Goal: Information Seeking & Learning: Learn about a topic

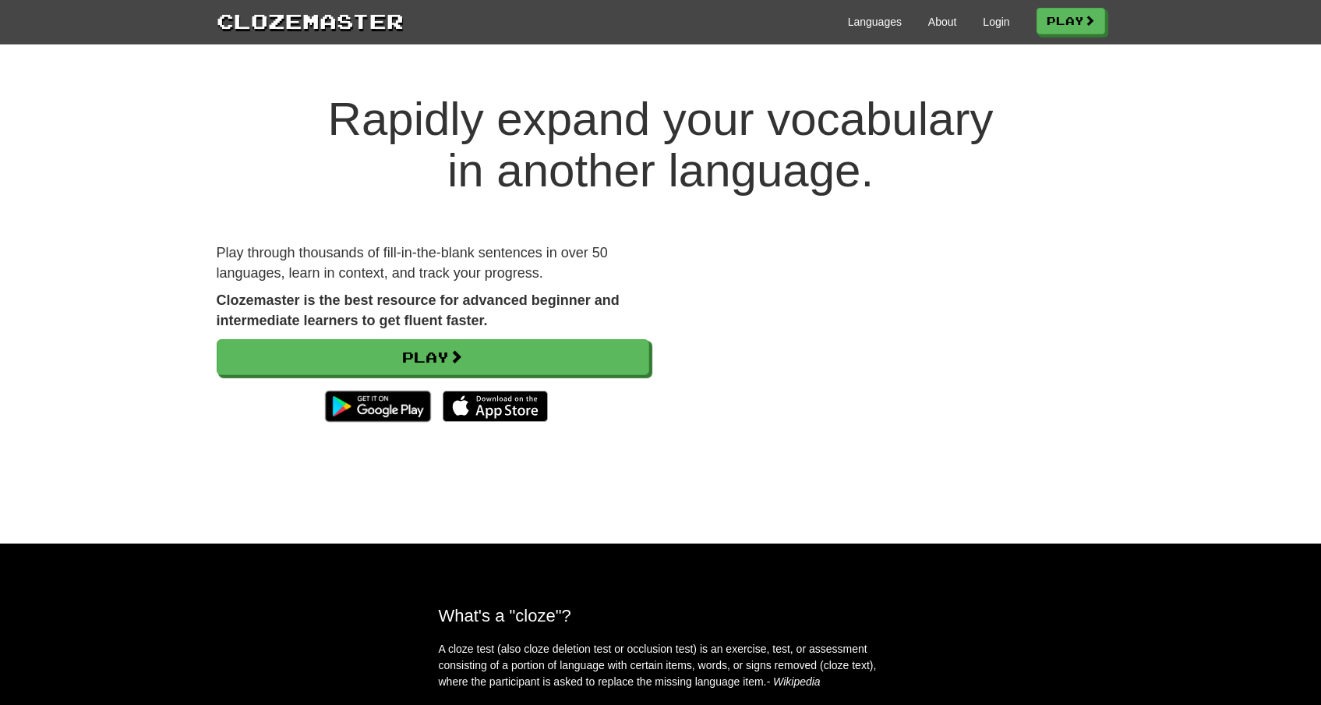
click at [1101, 122] on h1 "Rapidly expand your vocabulary in another language." at bounding box center [660, 145] width 1321 height 103
click at [1094, 27] on span at bounding box center [1090, 21] width 11 height 11
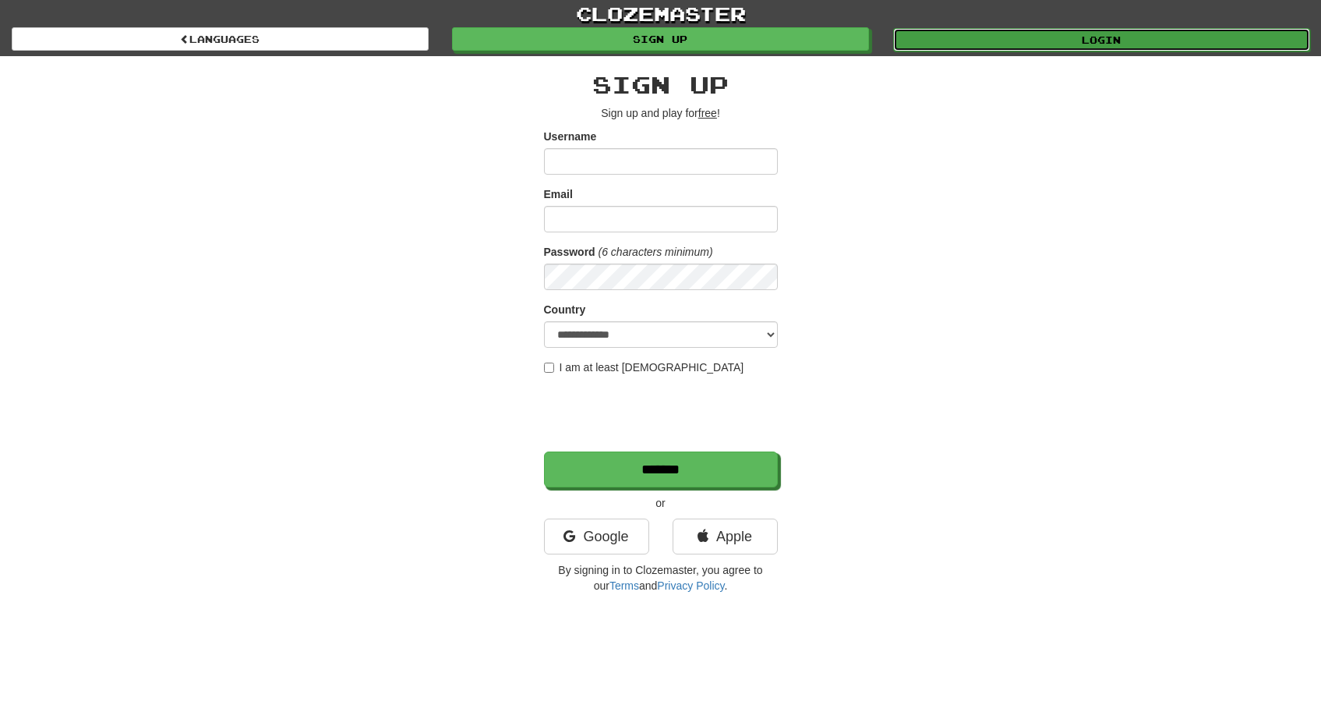
click at [1074, 40] on link "Login" at bounding box center [1101, 39] width 417 height 23
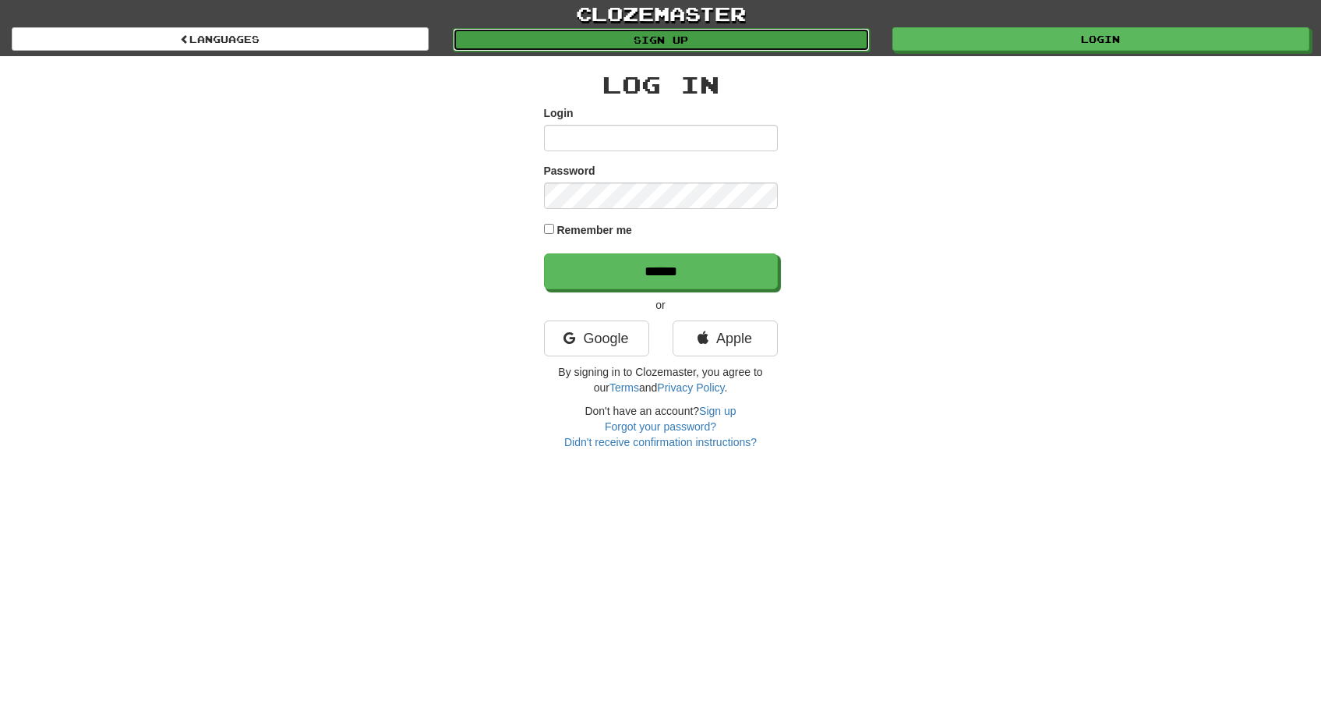
click at [699, 44] on link "Sign up" at bounding box center [661, 39] width 417 height 23
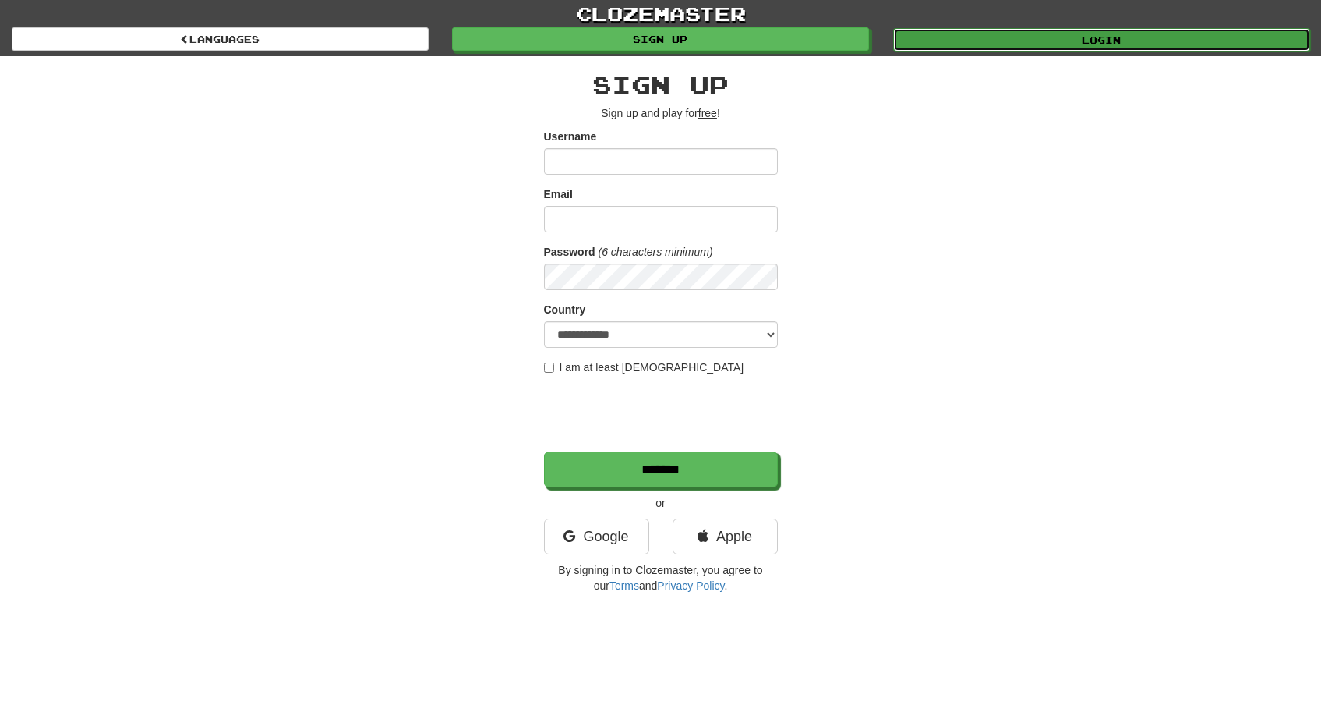
click at [1002, 29] on link "Login" at bounding box center [1101, 39] width 417 height 23
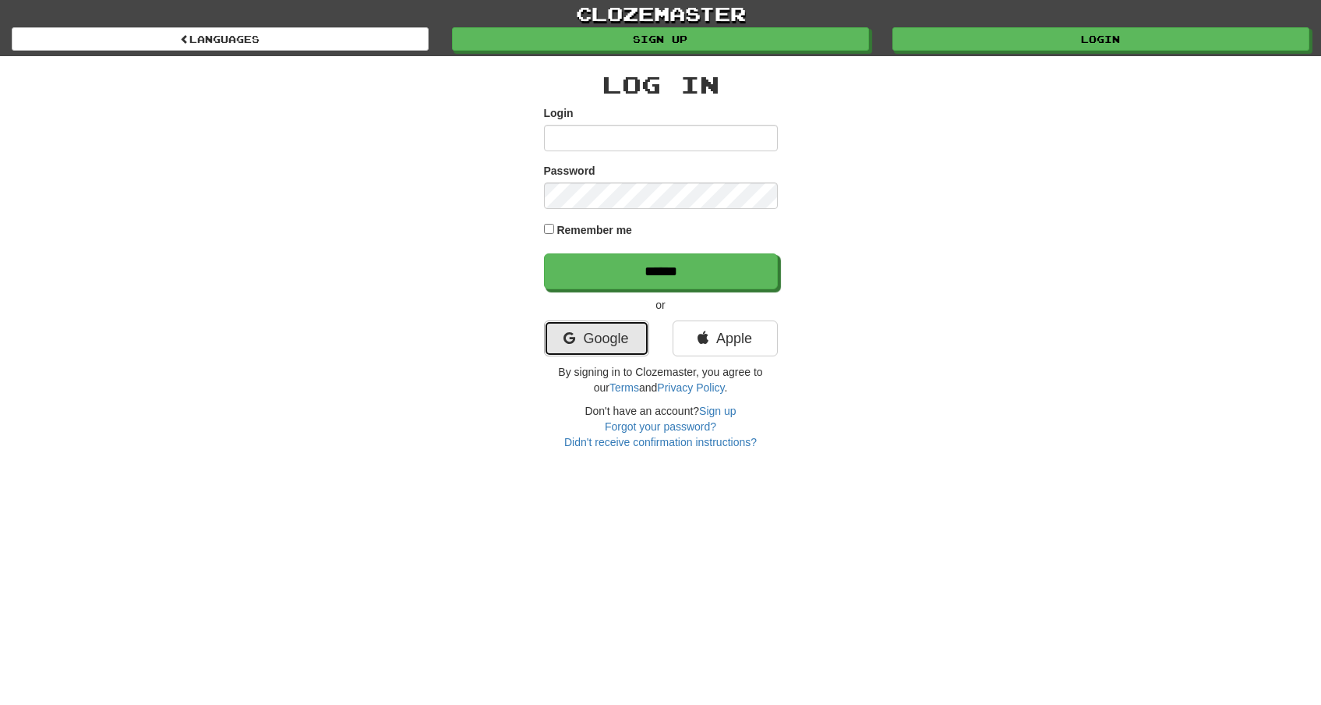
click at [594, 330] on link "Google" at bounding box center [596, 338] width 105 height 36
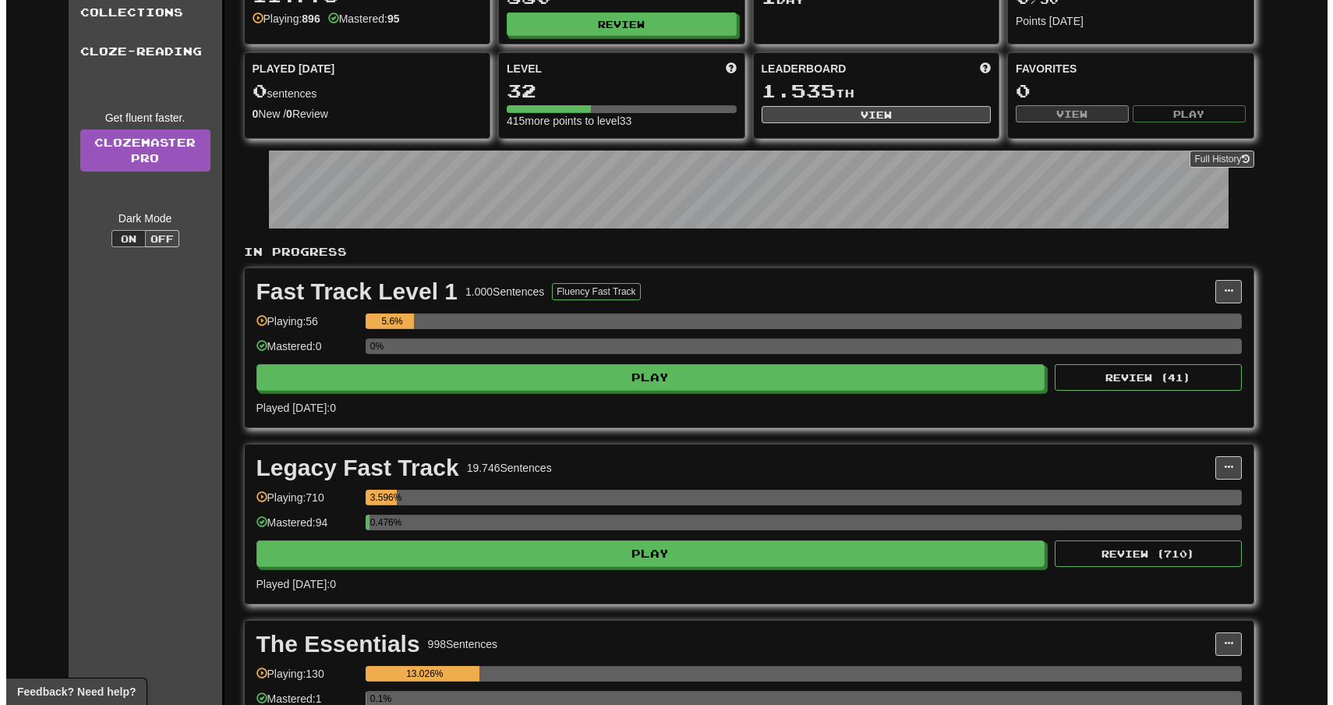
scroll to position [292, 0]
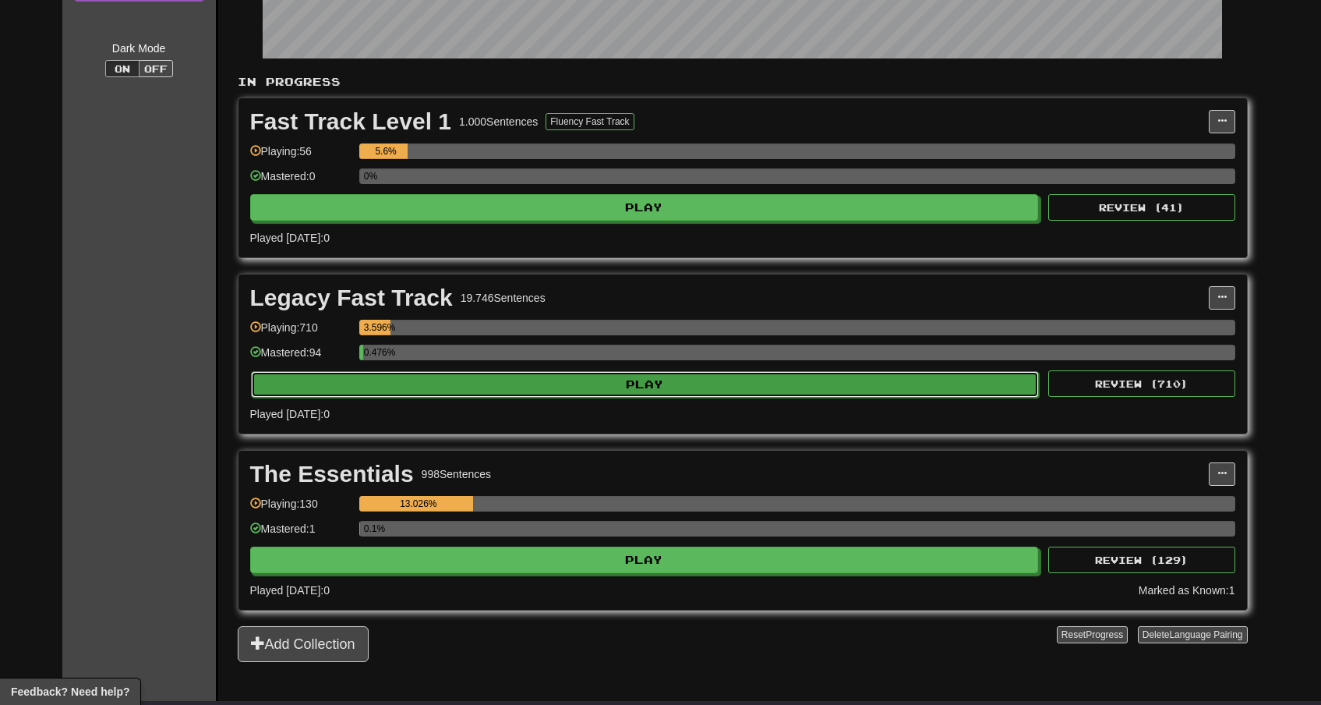
click at [638, 395] on button "Play" at bounding box center [645, 384] width 789 height 27
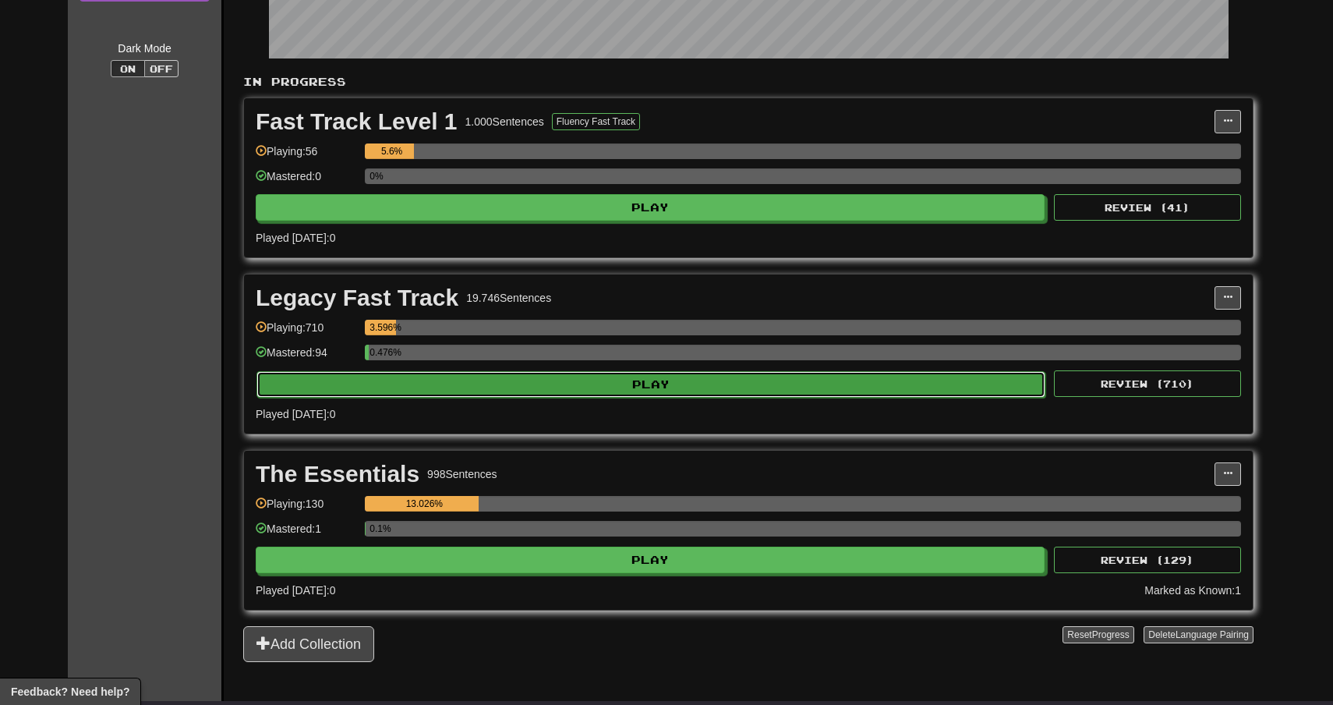
select select "**"
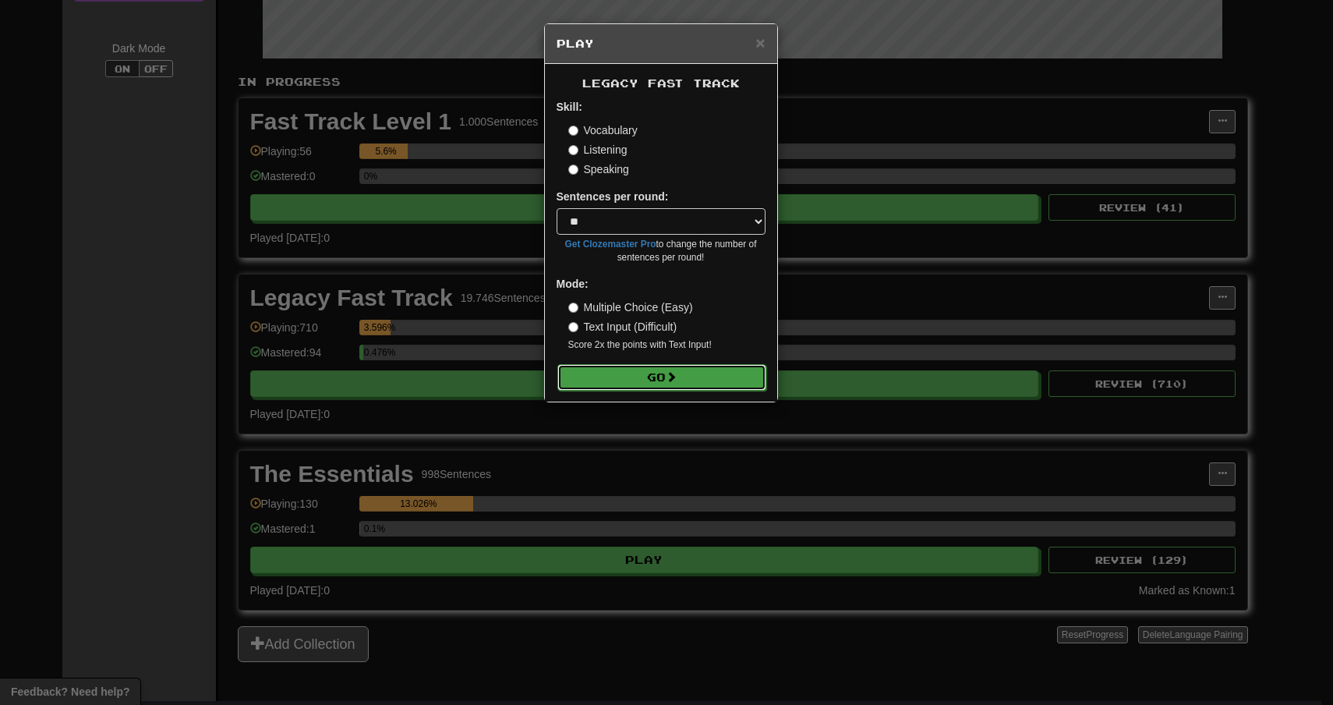
click at [641, 389] on button "Go" at bounding box center [661, 377] width 209 height 27
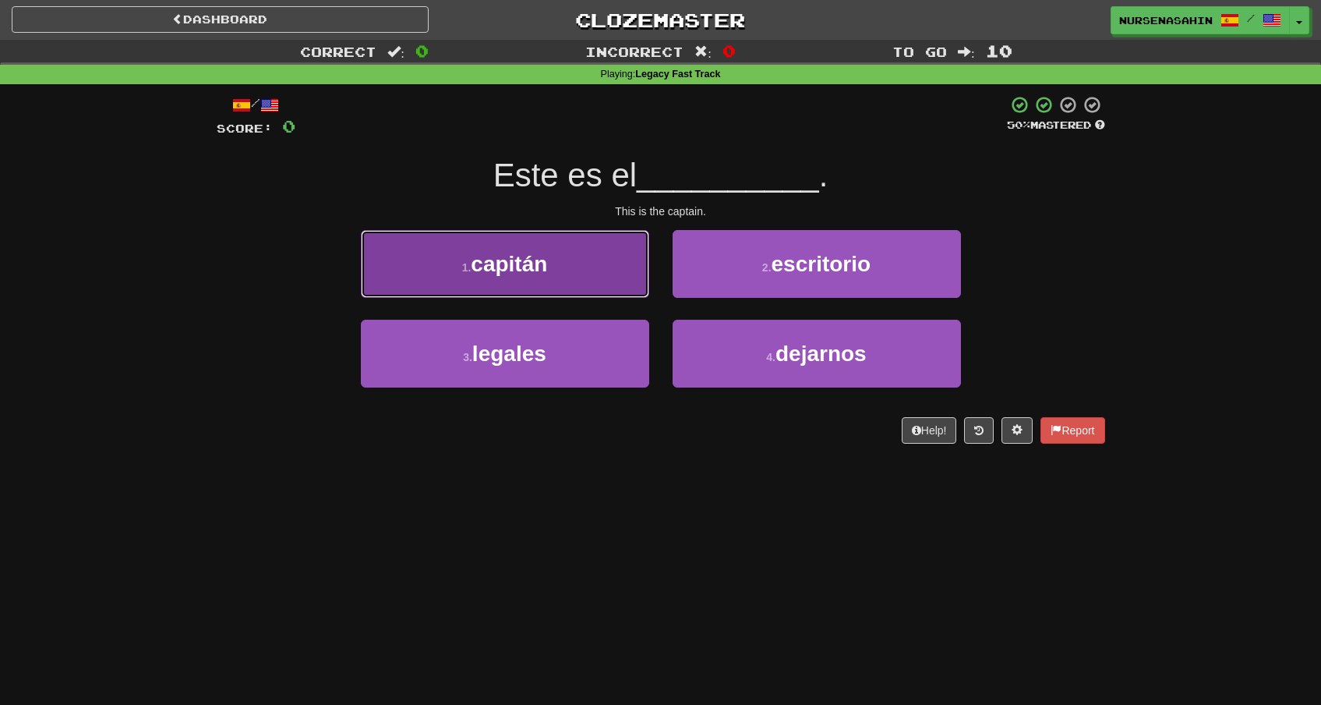
click at [539, 274] on span "capitán" at bounding box center [509, 264] width 76 height 24
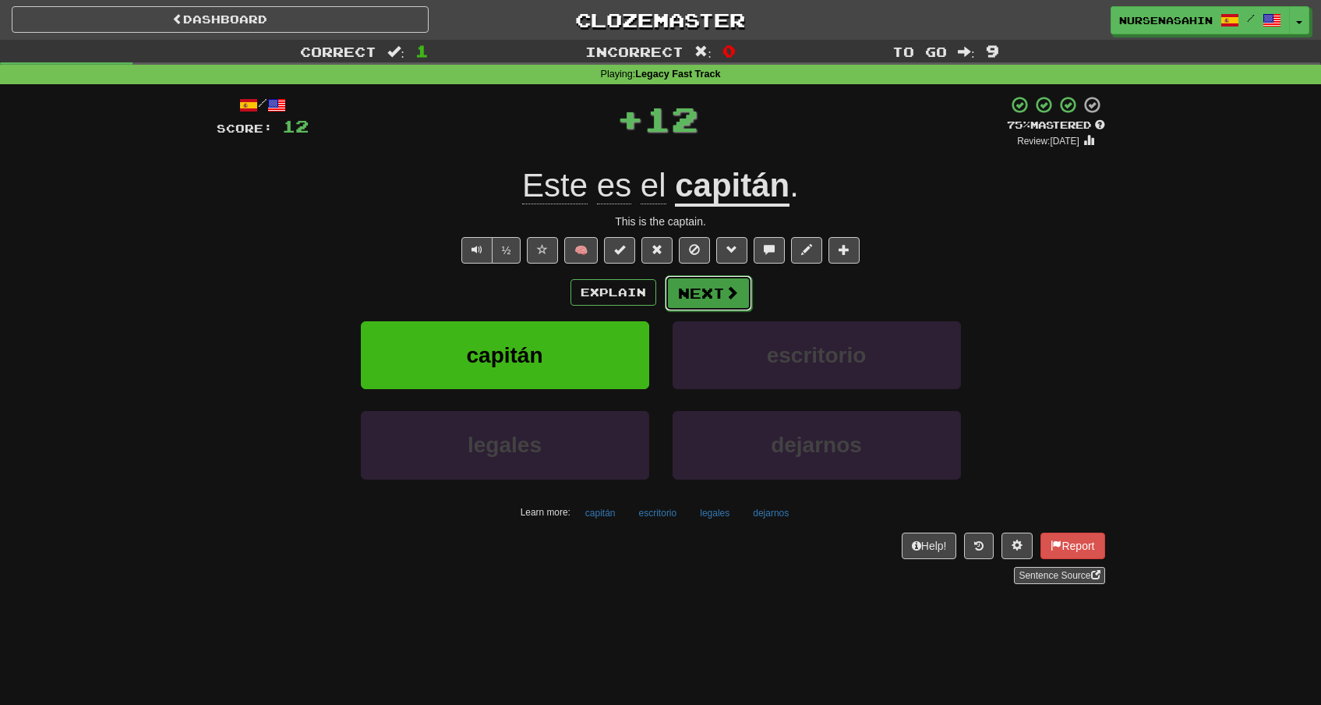
click at [710, 308] on button "Next" at bounding box center [708, 293] width 87 height 36
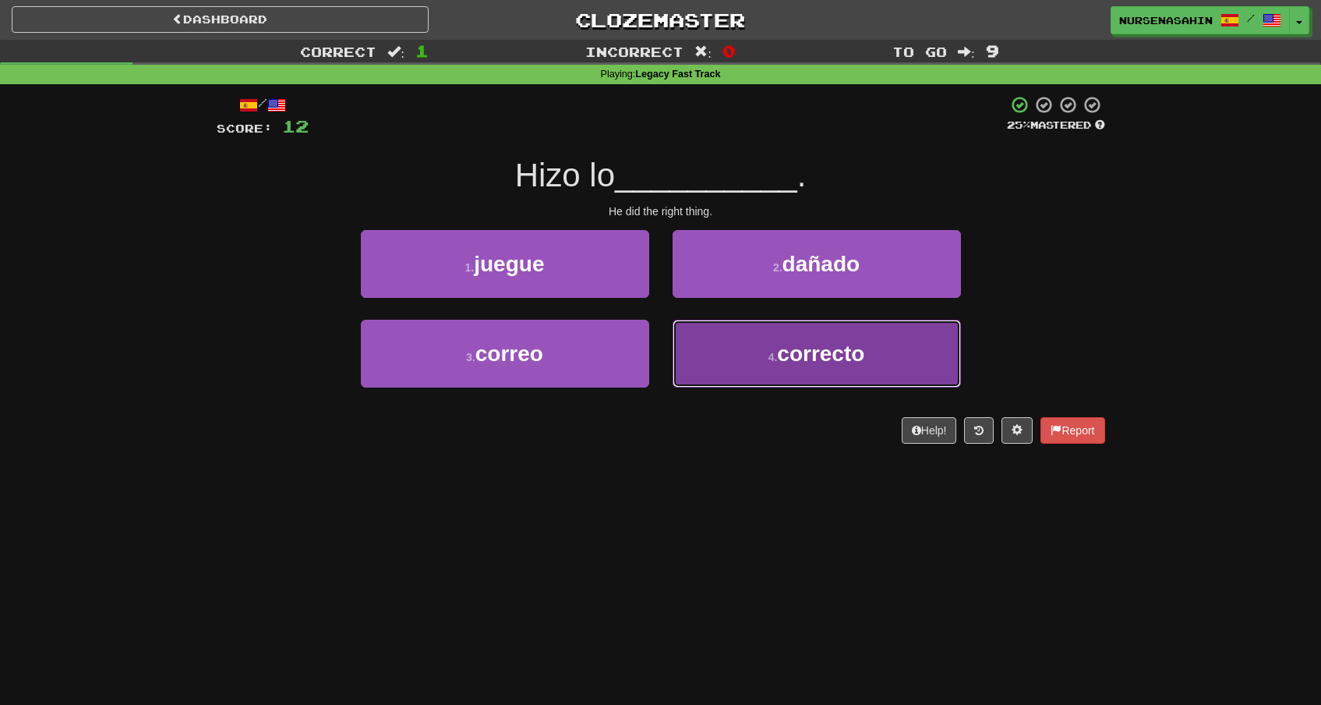
click at [752, 364] on button "4 . correcto" at bounding box center [817, 354] width 288 height 68
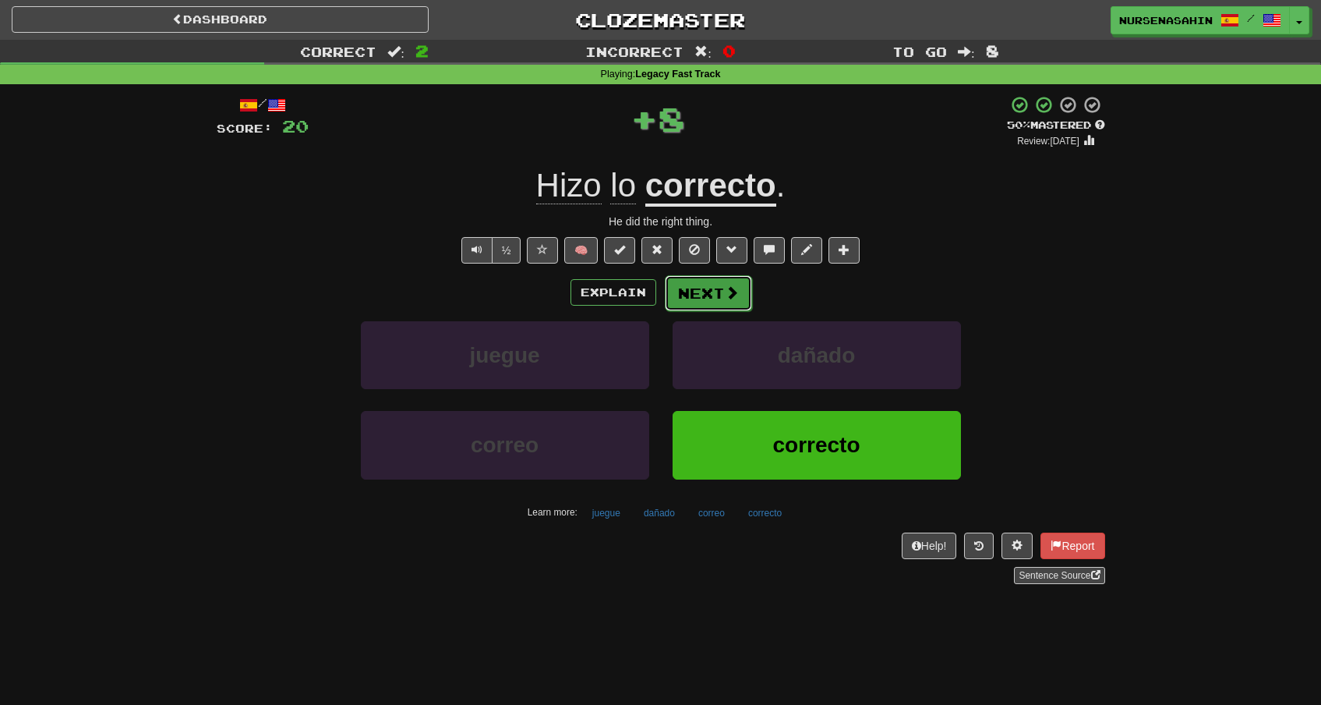
click at [737, 306] on button "Next" at bounding box center [708, 293] width 87 height 36
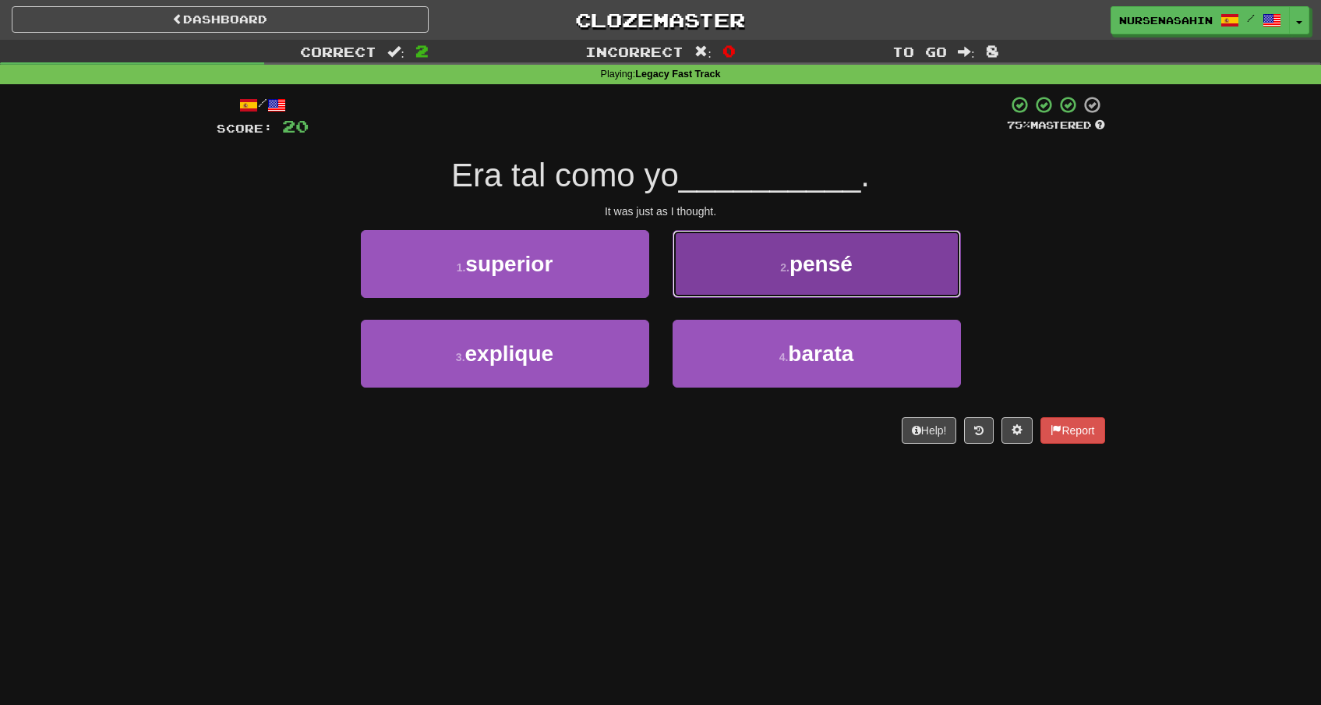
click at [755, 282] on button "2 . pensé" at bounding box center [817, 264] width 288 height 68
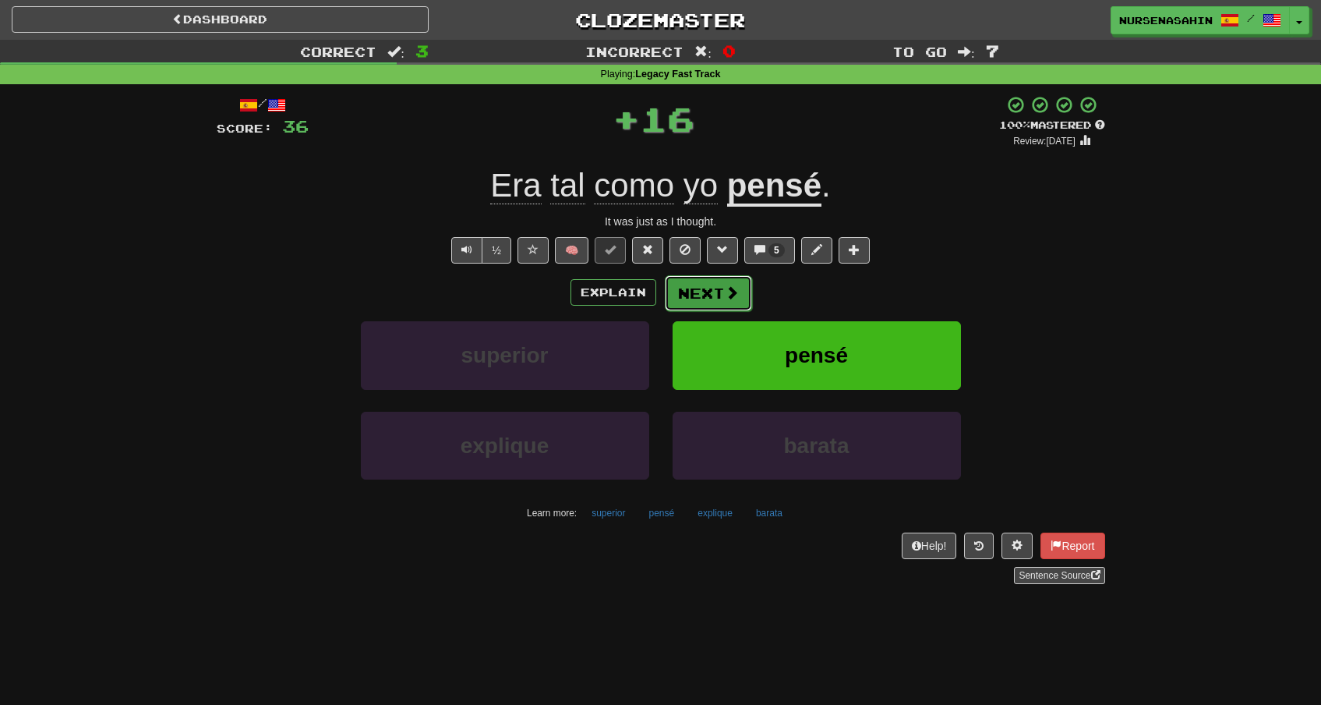
click at [734, 303] on button "Next" at bounding box center [708, 293] width 87 height 36
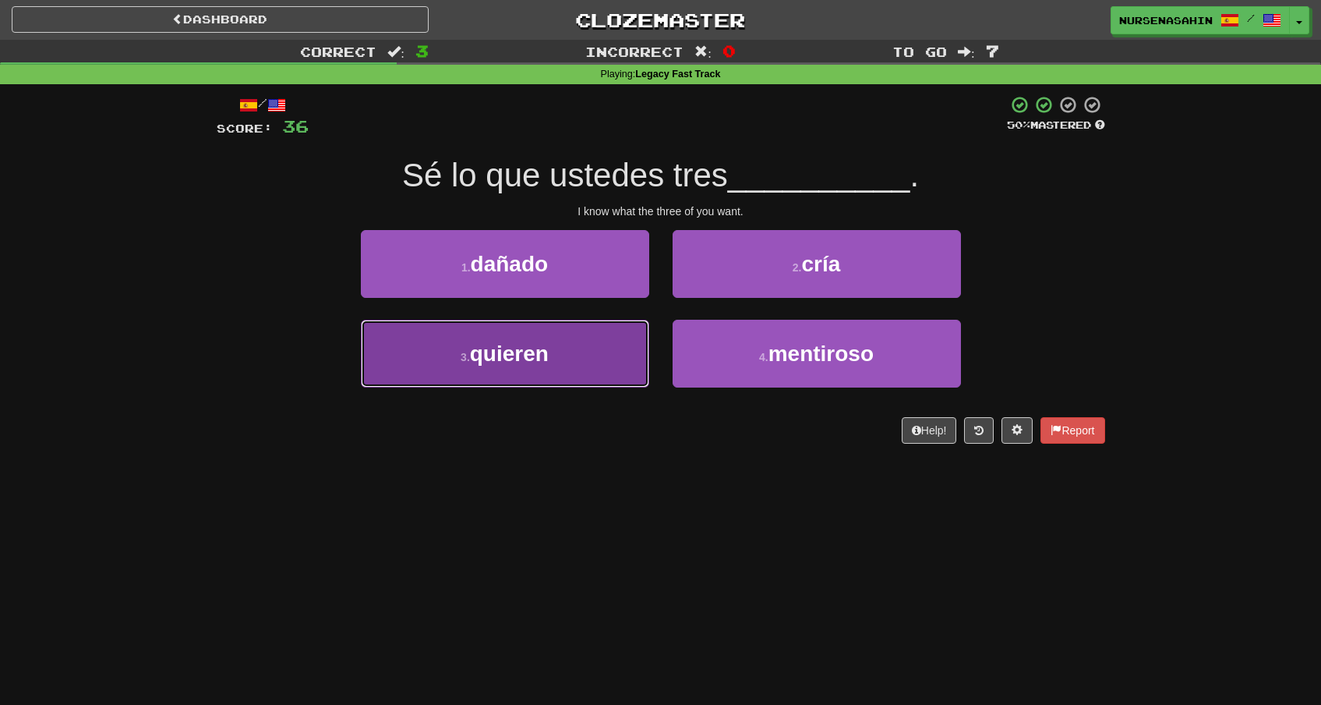
click at [566, 352] on button "3 . quieren" at bounding box center [505, 354] width 288 height 68
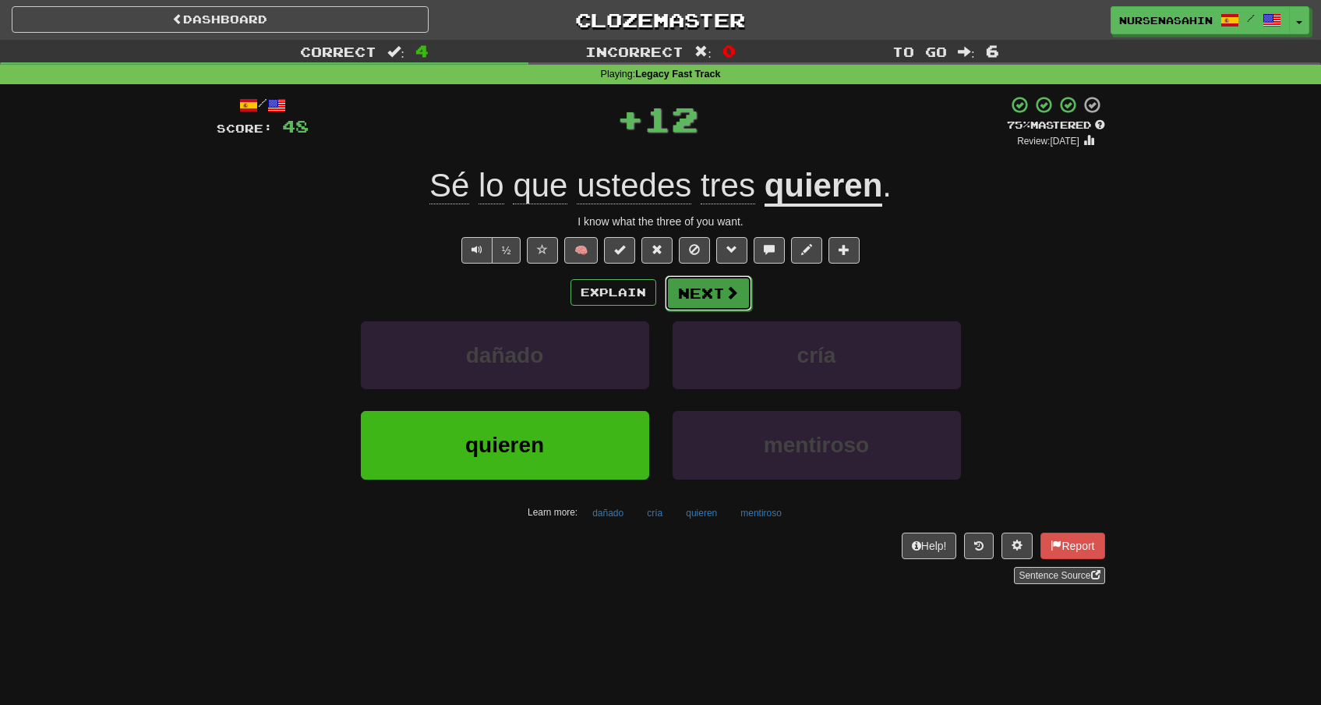
click at [711, 299] on button "Next" at bounding box center [708, 293] width 87 height 36
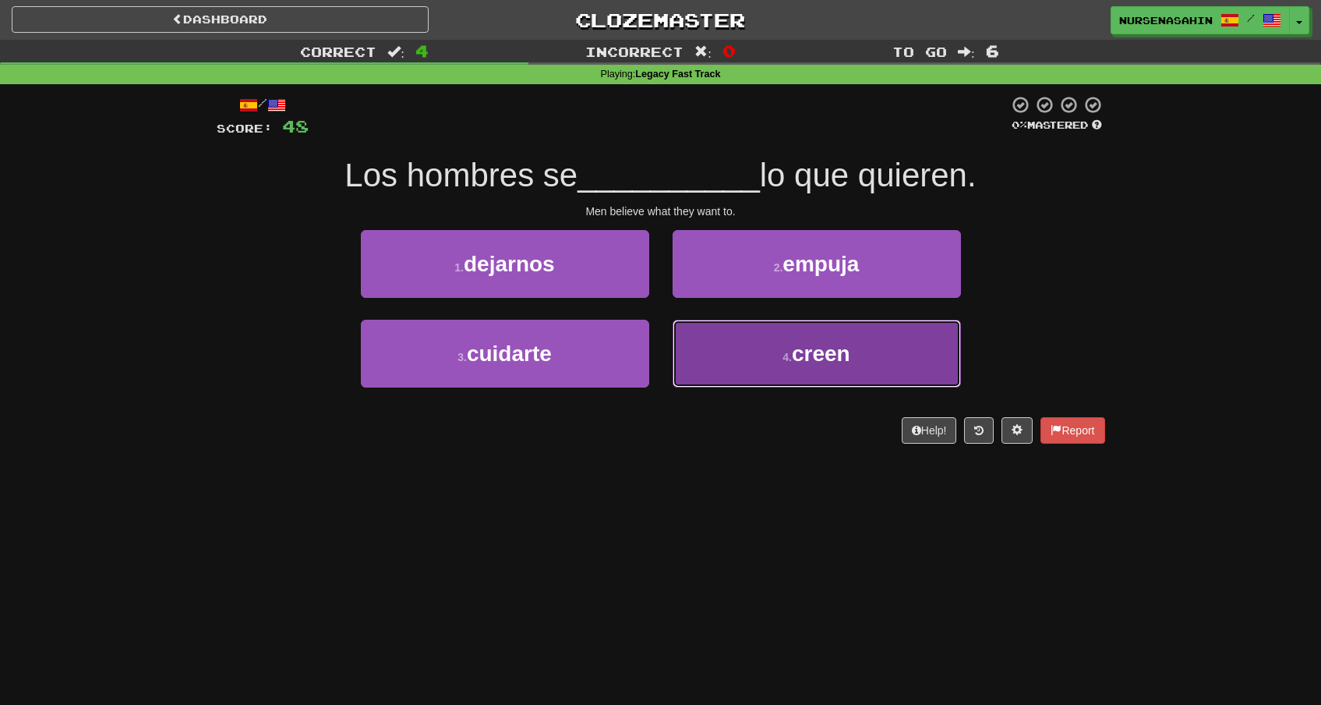
click at [745, 357] on button "4 . creen" at bounding box center [817, 354] width 288 height 68
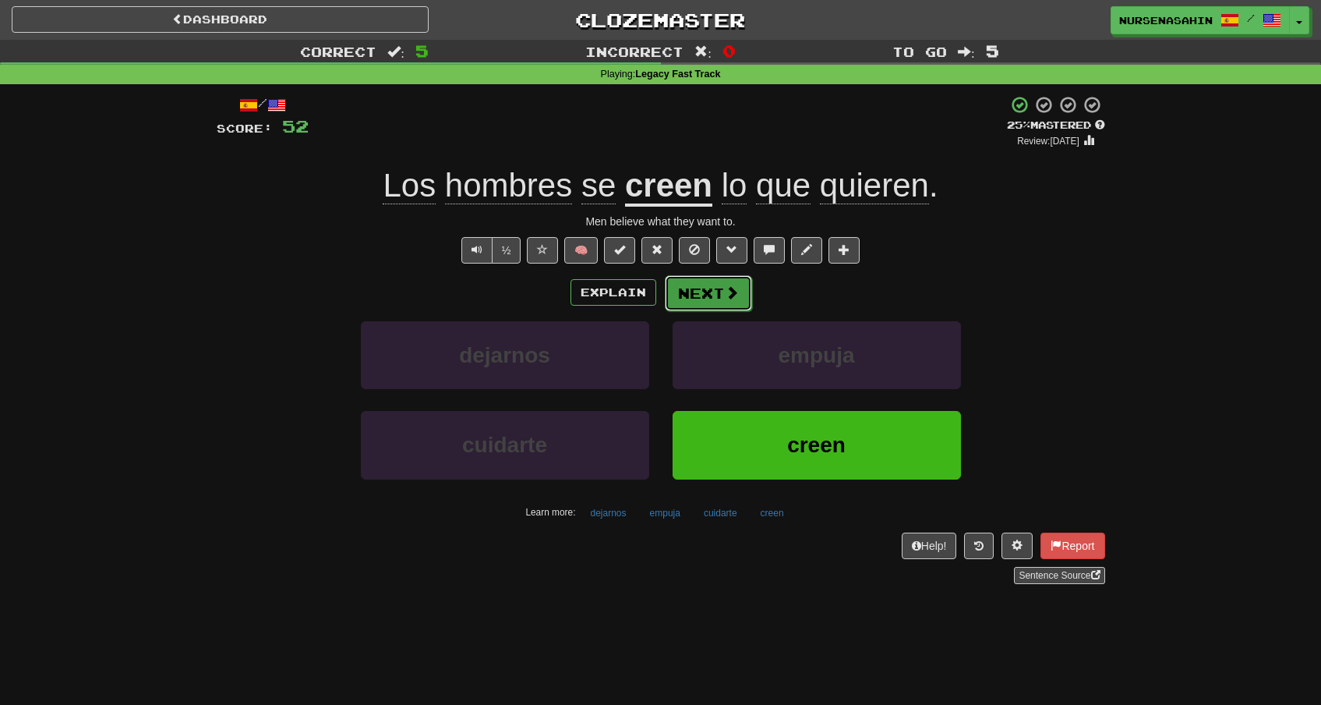
click at [707, 292] on button "Next" at bounding box center [708, 293] width 87 height 36
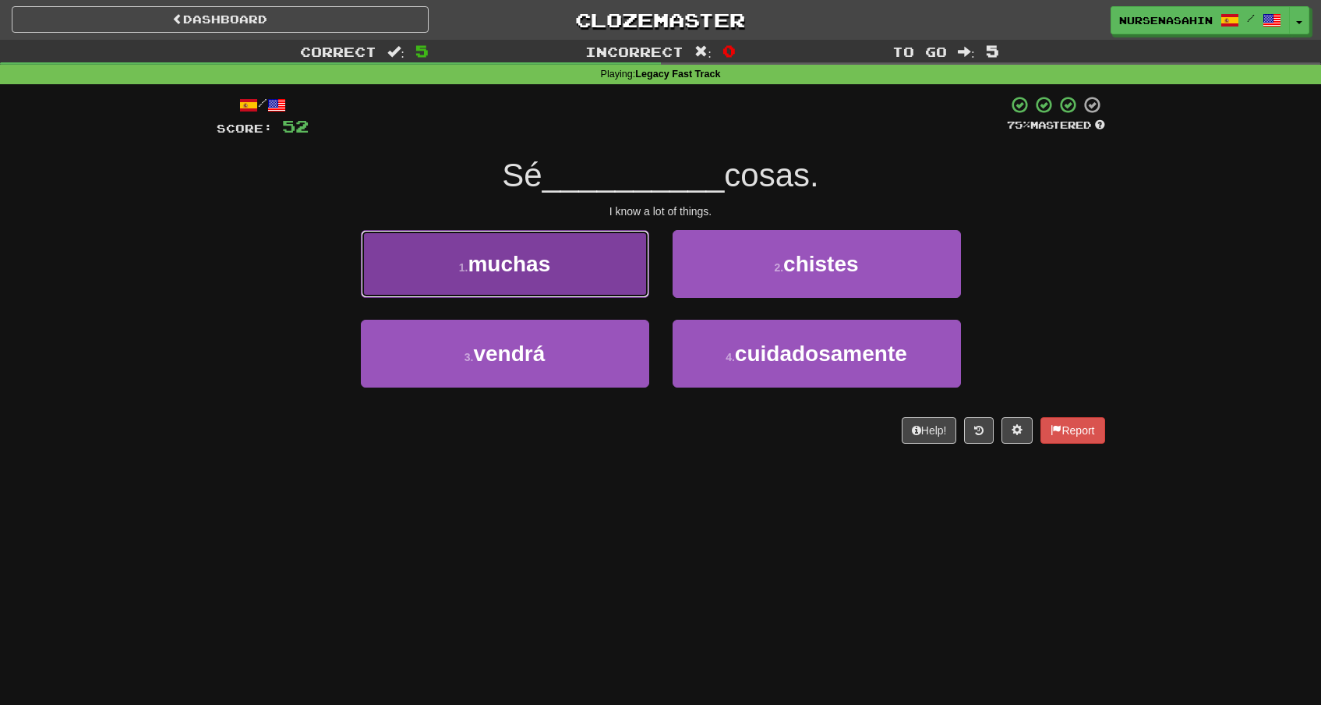
click at [572, 271] on button "1 . muchas" at bounding box center [505, 264] width 288 height 68
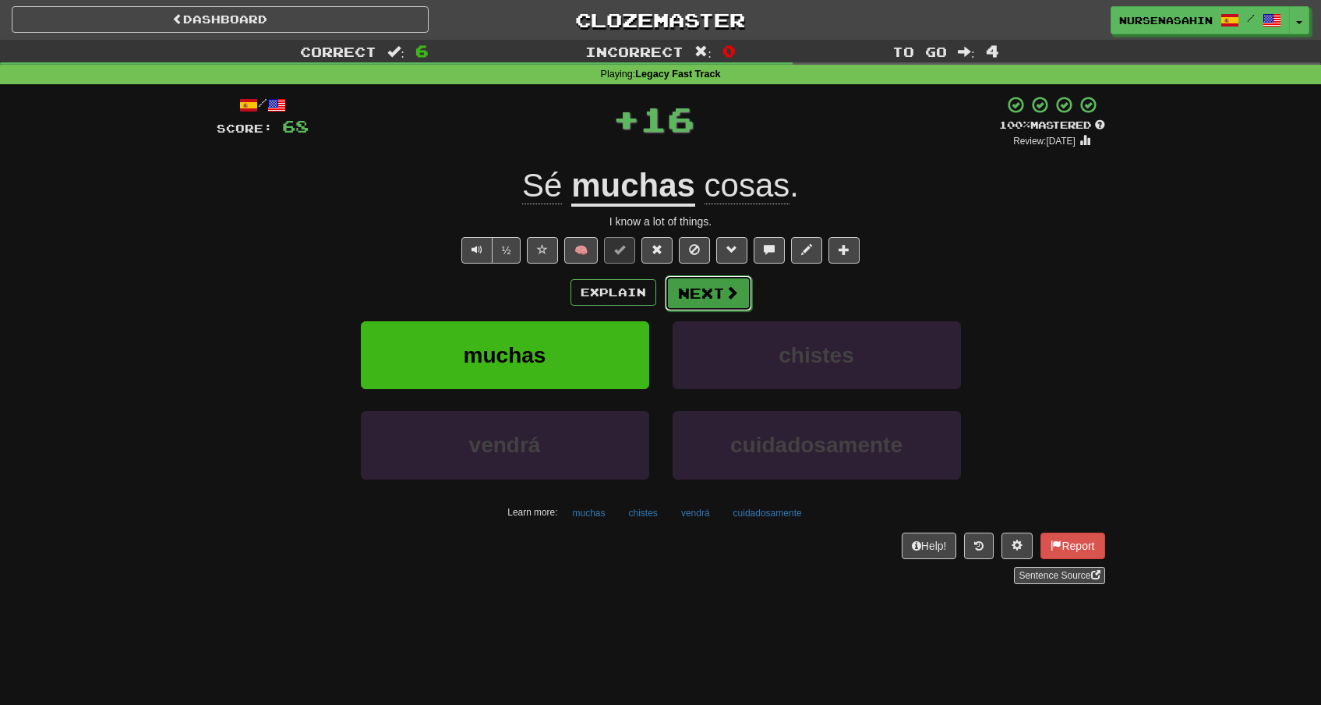
click at [685, 292] on button "Next" at bounding box center [708, 293] width 87 height 36
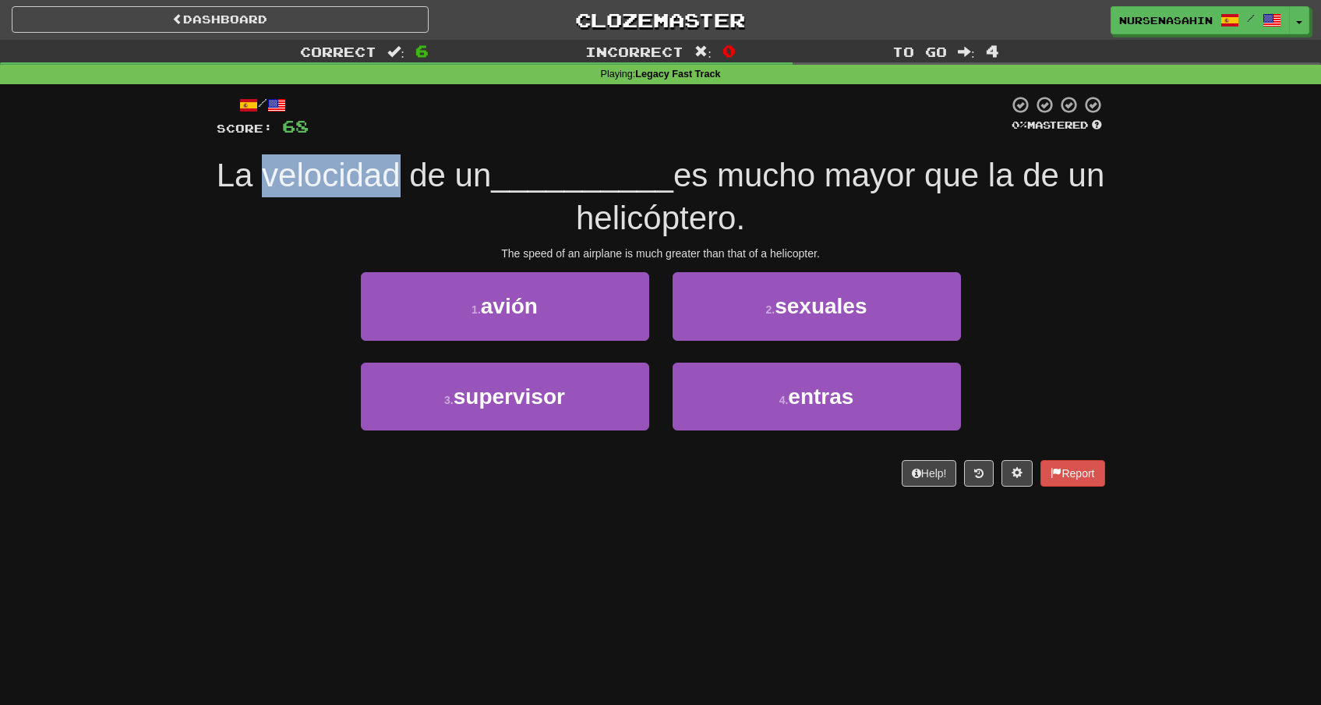
drag, startPoint x: 426, startPoint y: 184, endPoint x: 288, endPoint y: 185, distance: 138.8
click at [288, 185] on span "La velocidad de un" at bounding box center [354, 175] width 275 height 37
click at [812, 219] on div "La velocidad de un __________ es mucho mayor que la de un helicóptero." at bounding box center [661, 196] width 889 height 85
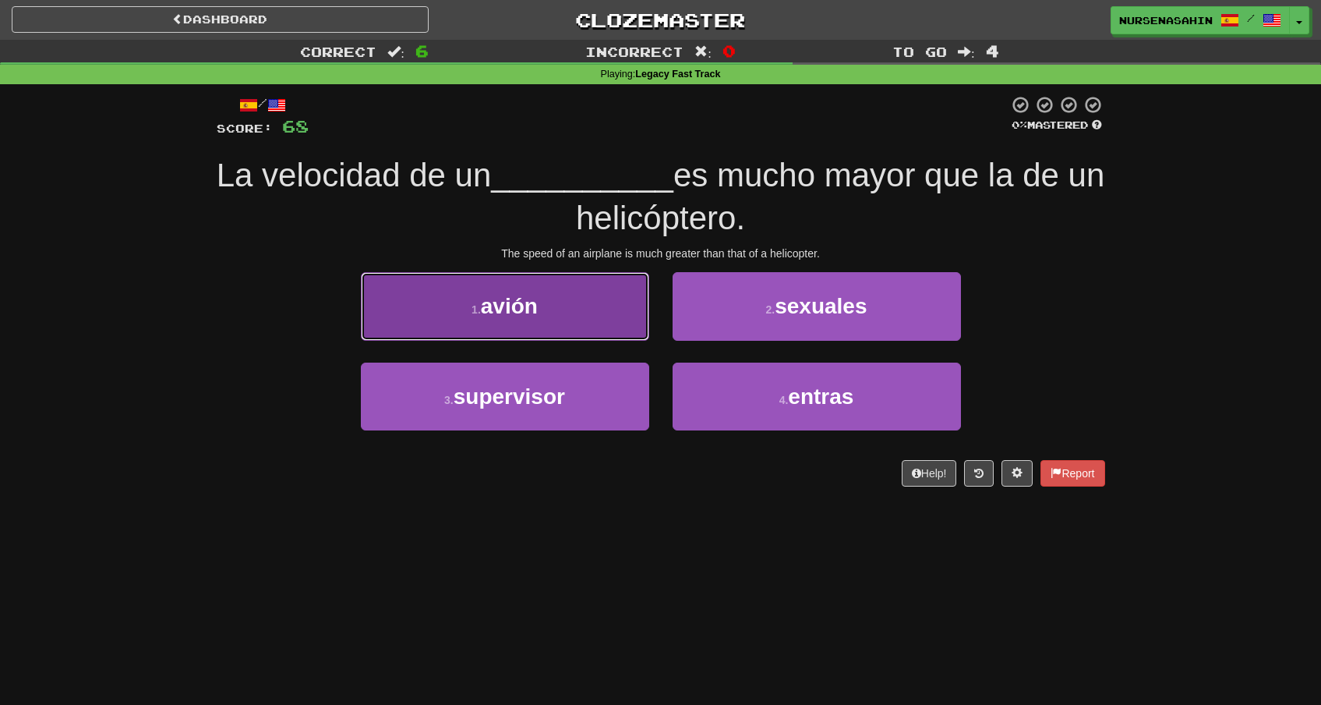
click at [597, 299] on button "1 . avión" at bounding box center [505, 306] width 288 height 68
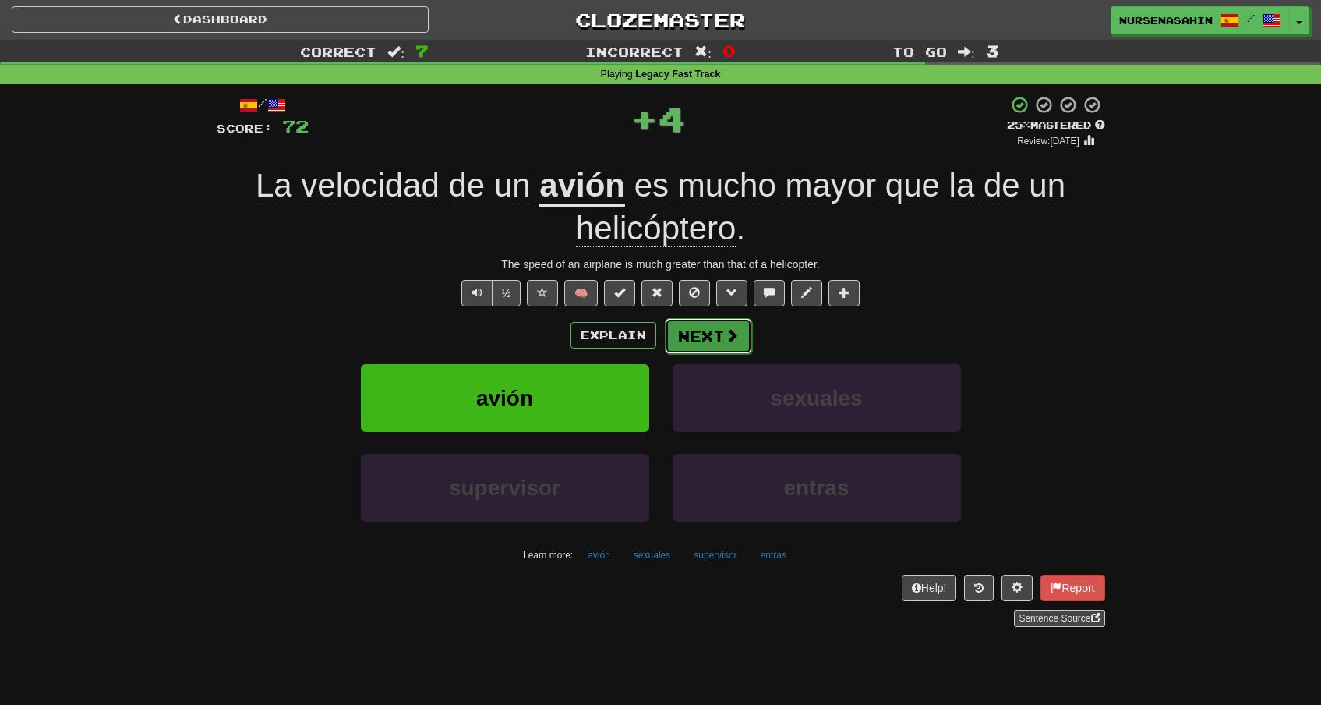
click at [709, 328] on button "Next" at bounding box center [708, 336] width 87 height 36
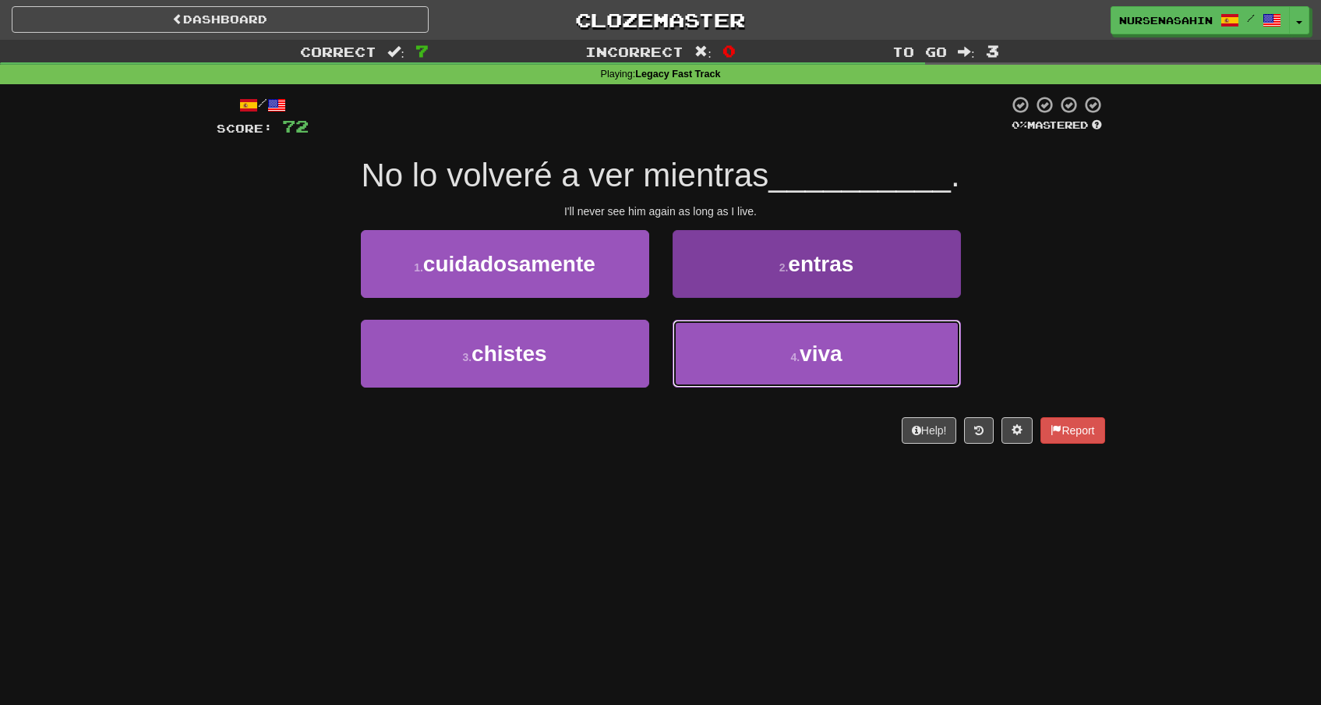
click at [744, 342] on button "4 . viva" at bounding box center [817, 354] width 288 height 68
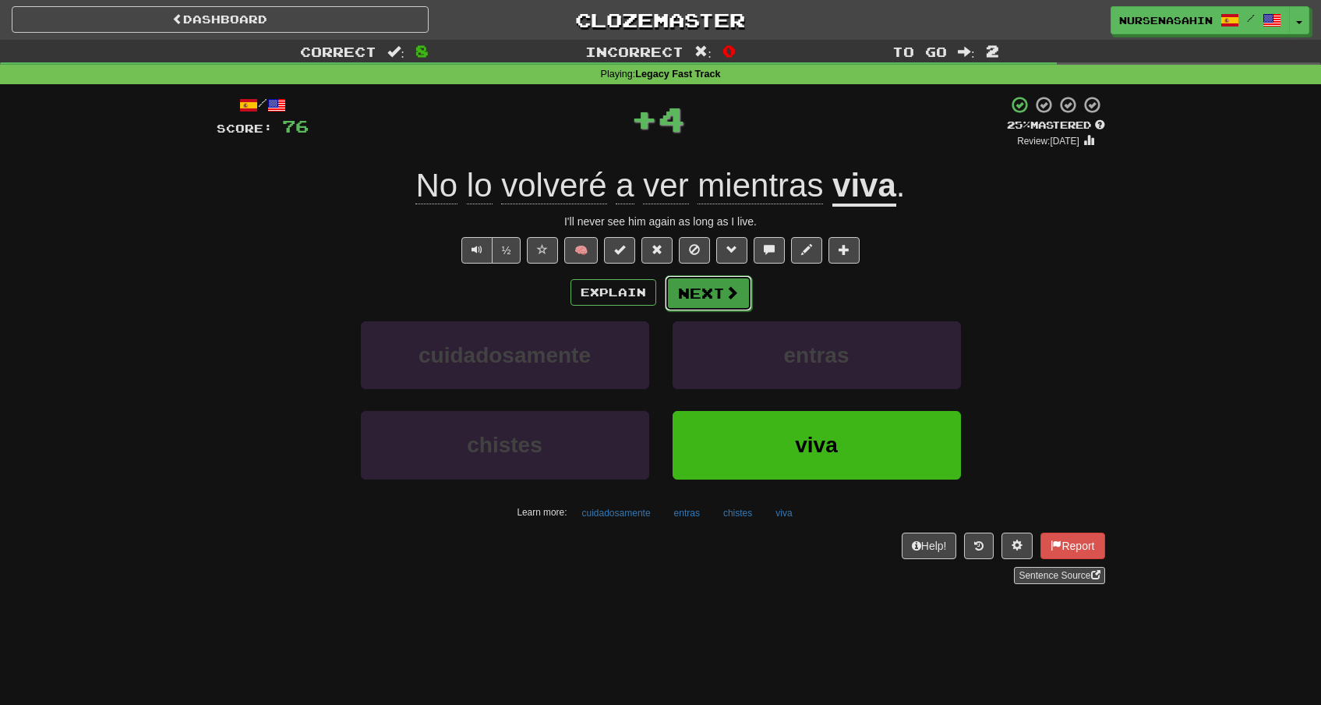
click at [725, 299] on span at bounding box center [732, 292] width 14 height 14
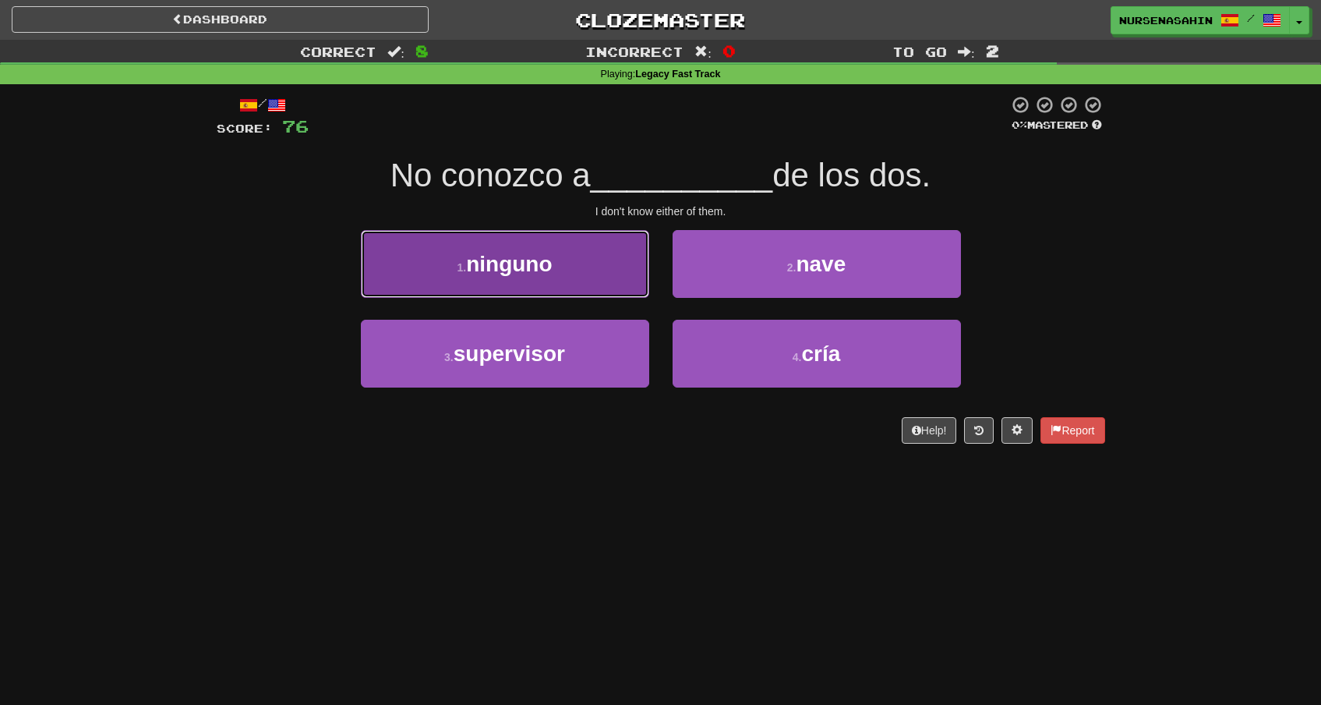
click at [603, 252] on button "1 . ninguno" at bounding box center [505, 264] width 288 height 68
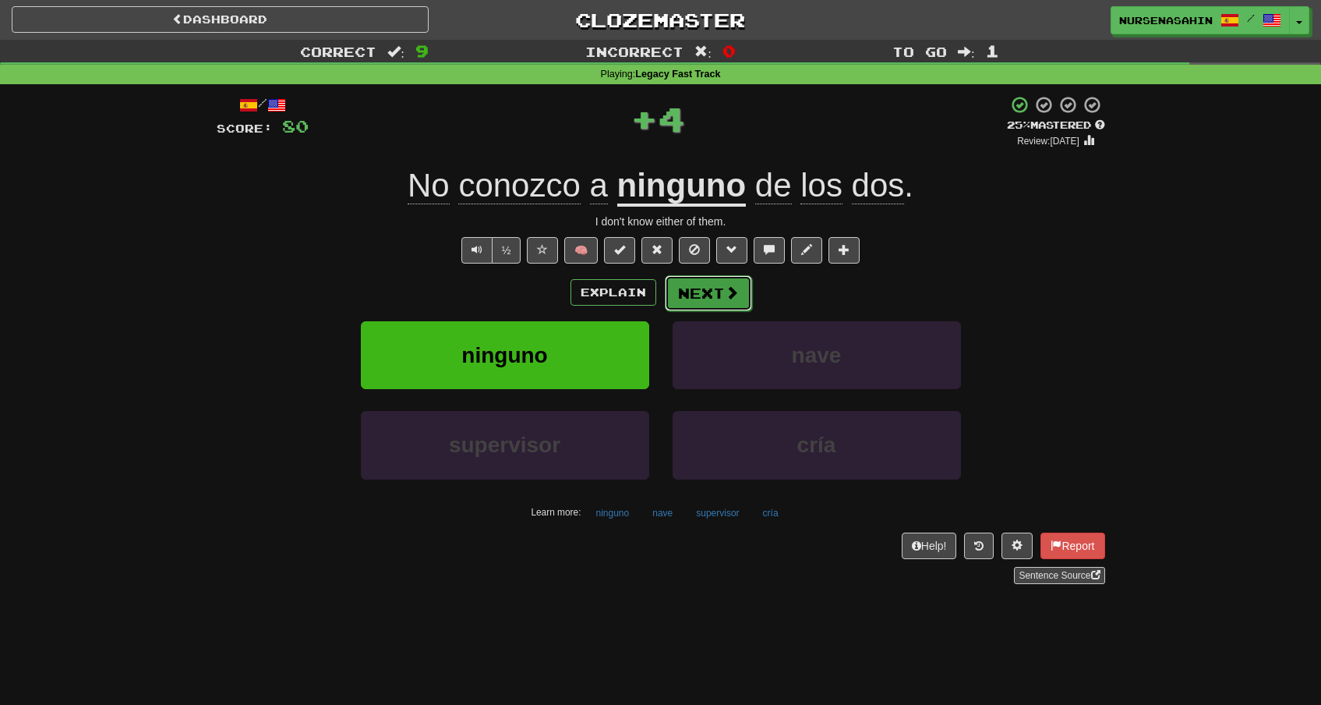
click at [720, 281] on button "Next" at bounding box center [708, 293] width 87 height 36
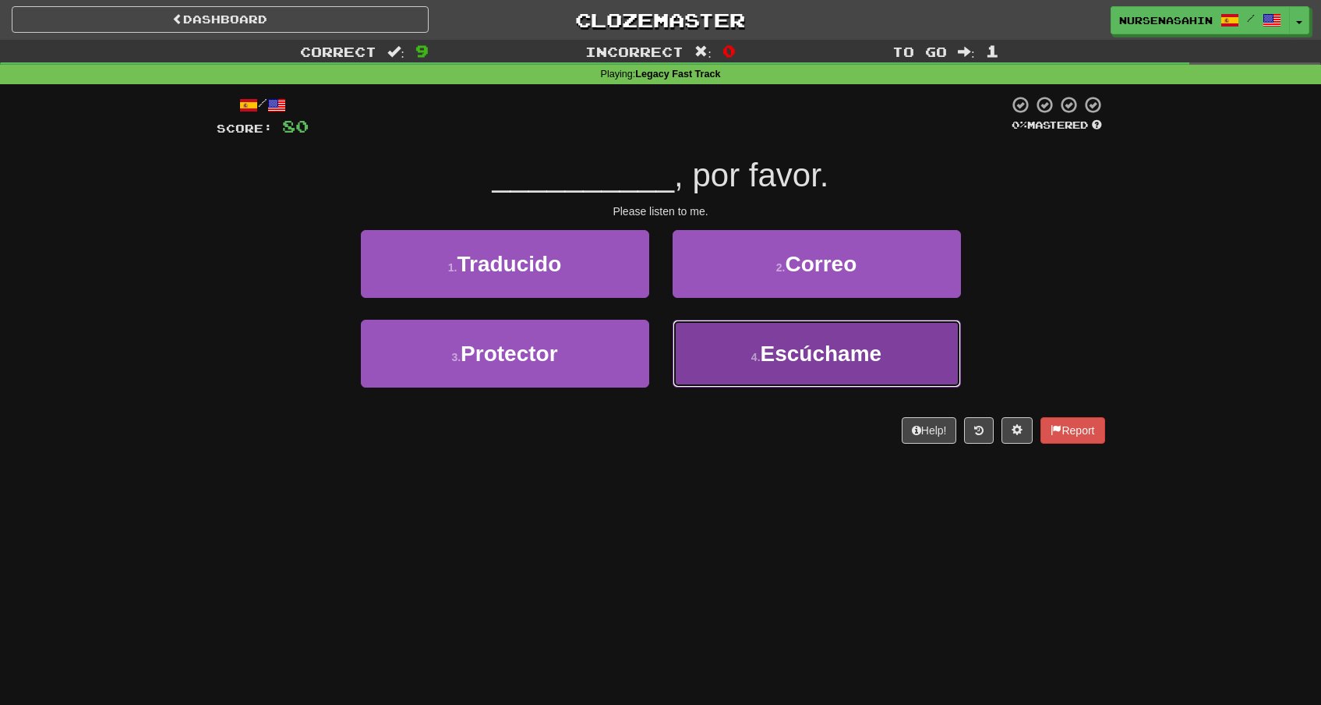
click at [773, 346] on span "Escúchame" at bounding box center [822, 353] width 122 height 24
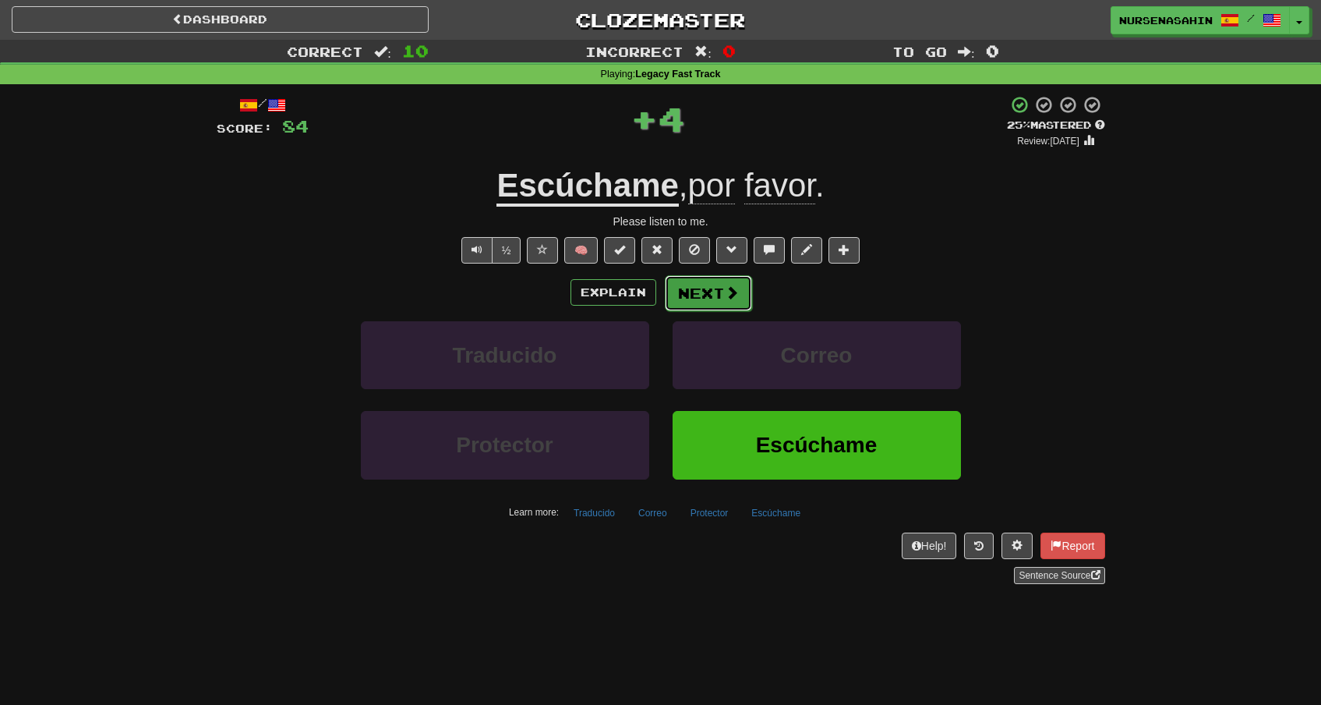
click at [725, 288] on span at bounding box center [732, 292] width 14 height 14
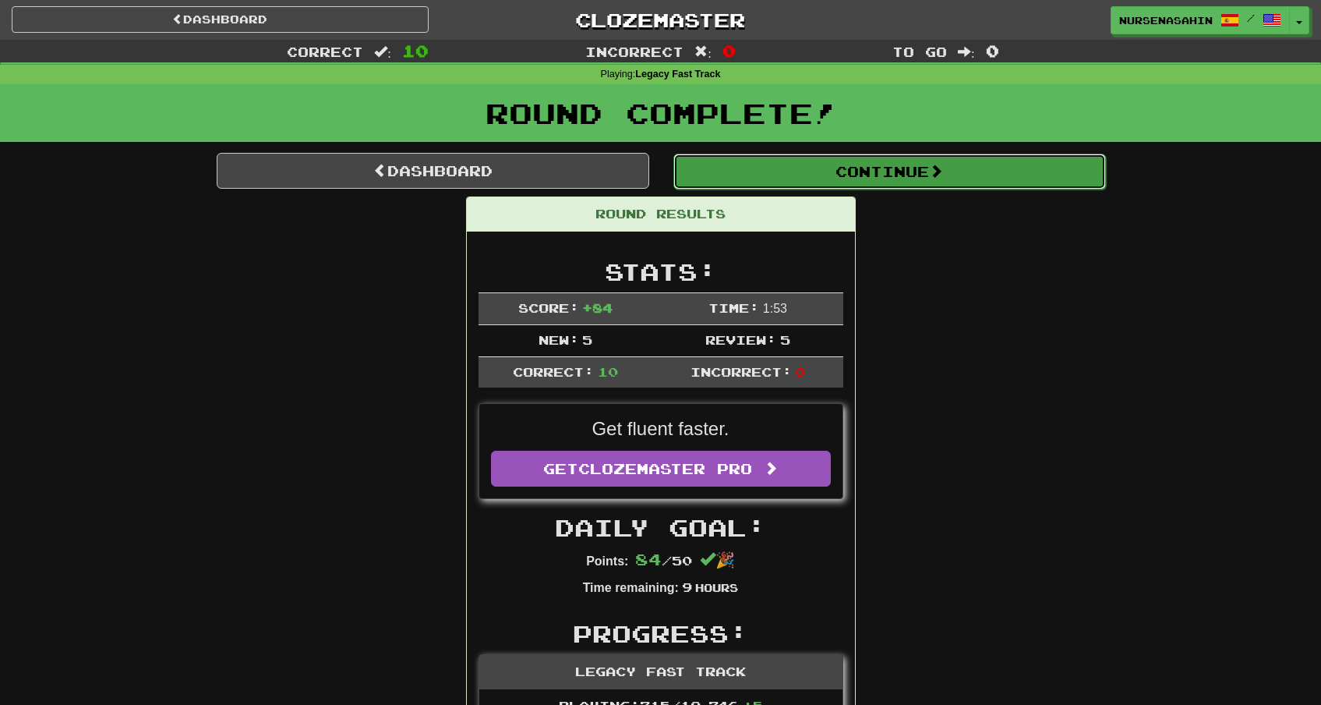
click at [773, 173] on button "Continue" at bounding box center [890, 172] width 433 height 36
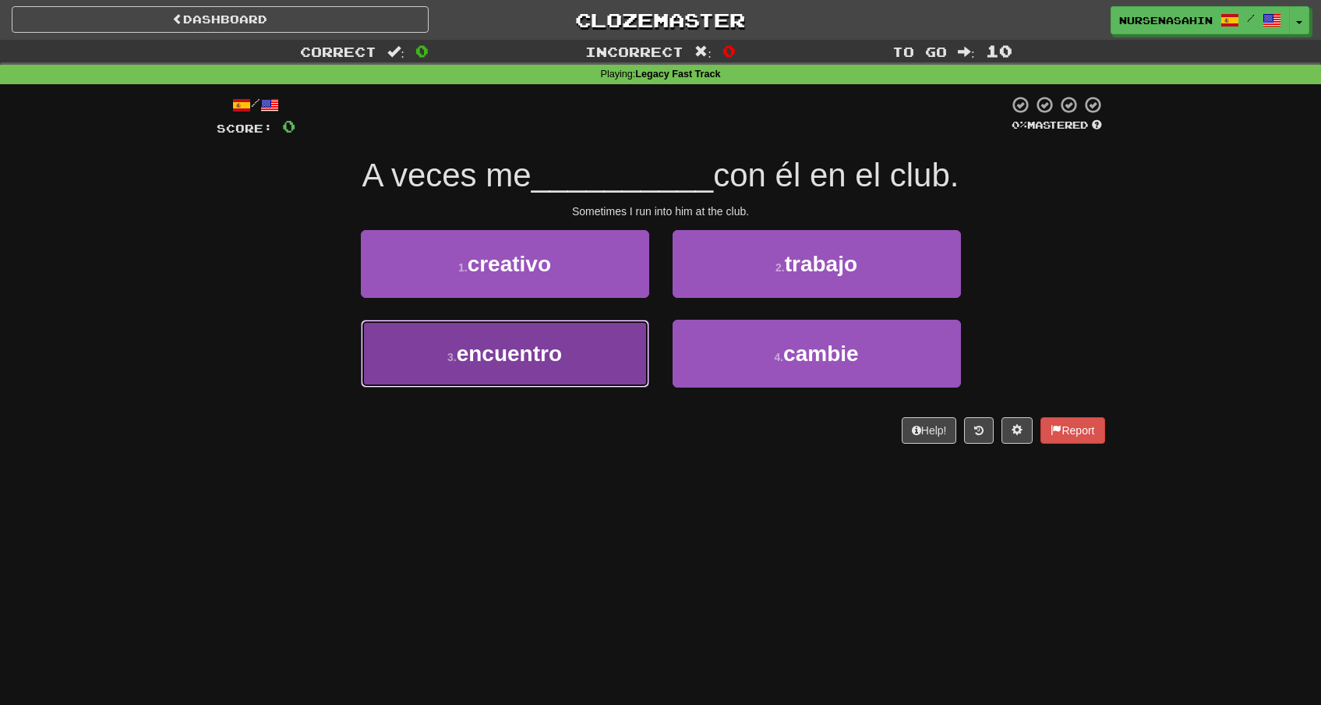
click at [628, 344] on button "3 . encuentro" at bounding box center [505, 354] width 288 height 68
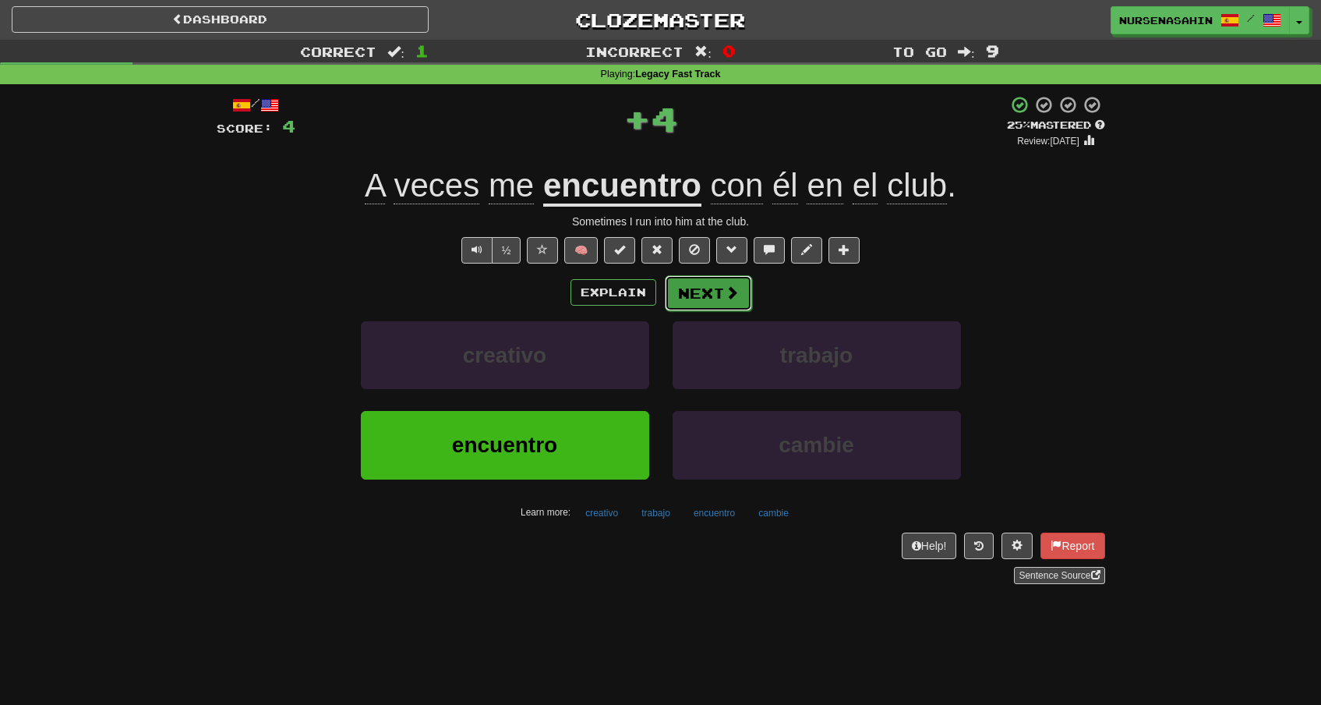
click at [720, 294] on button "Next" at bounding box center [708, 293] width 87 height 36
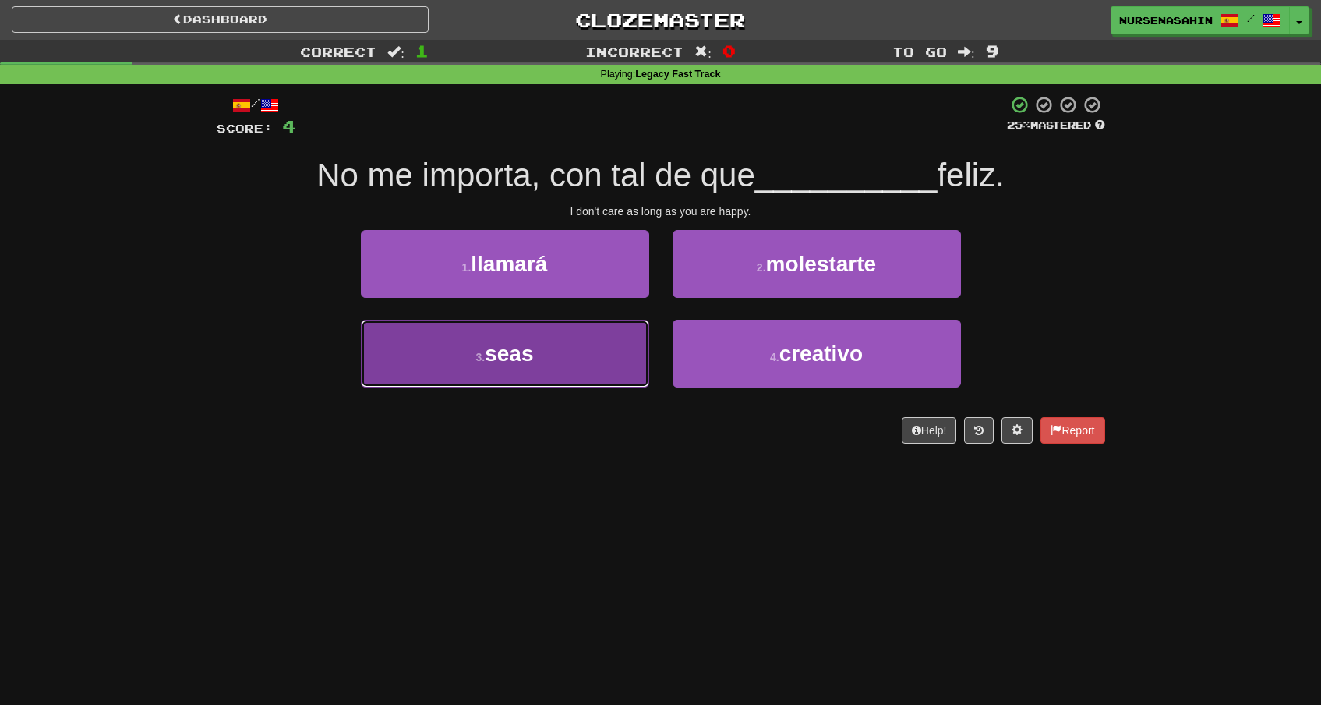
click at [613, 348] on button "3 . seas" at bounding box center [505, 354] width 288 height 68
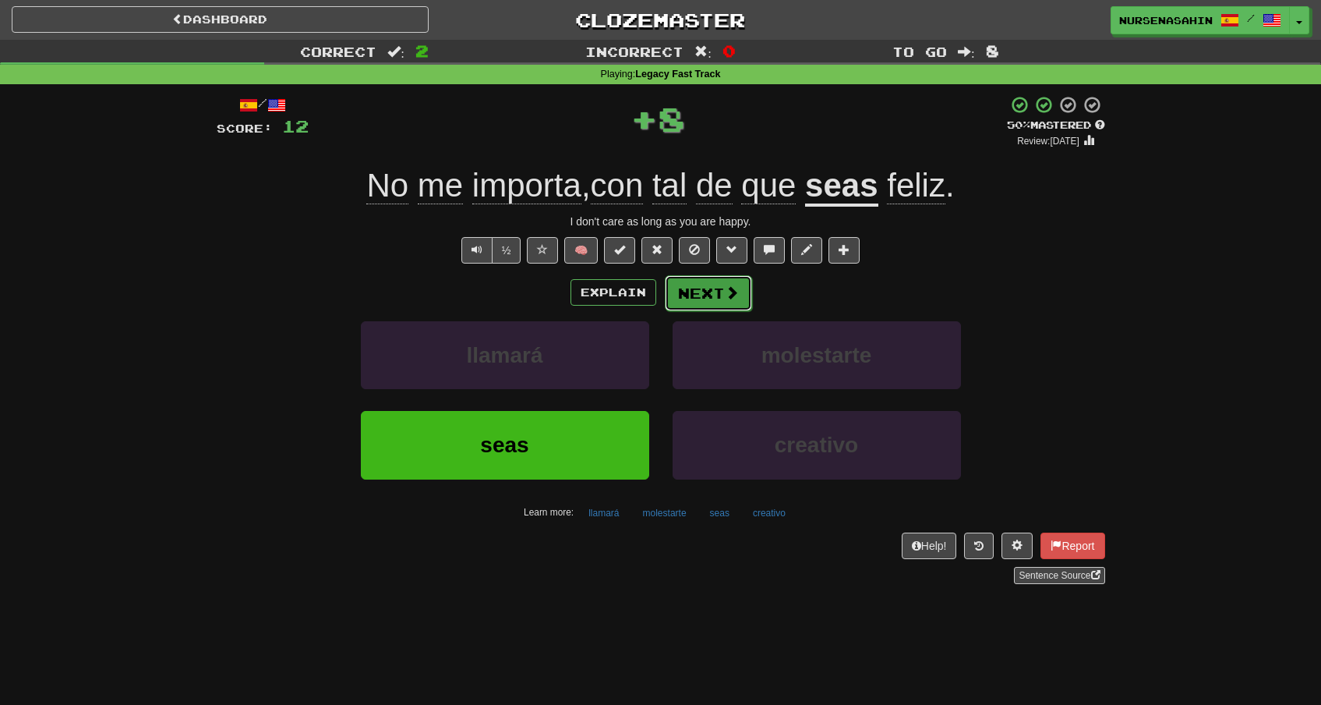
click at [688, 300] on button "Next" at bounding box center [708, 293] width 87 height 36
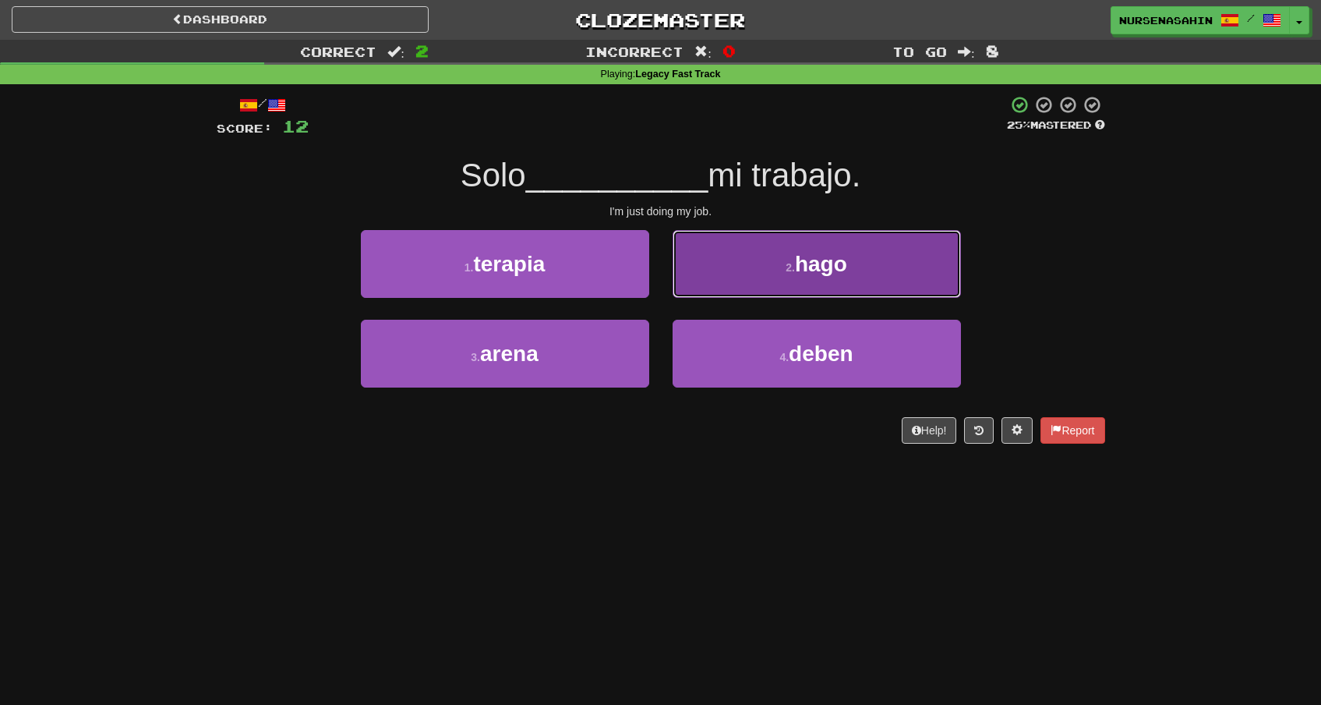
click at [734, 281] on button "2 . hago" at bounding box center [817, 264] width 288 height 68
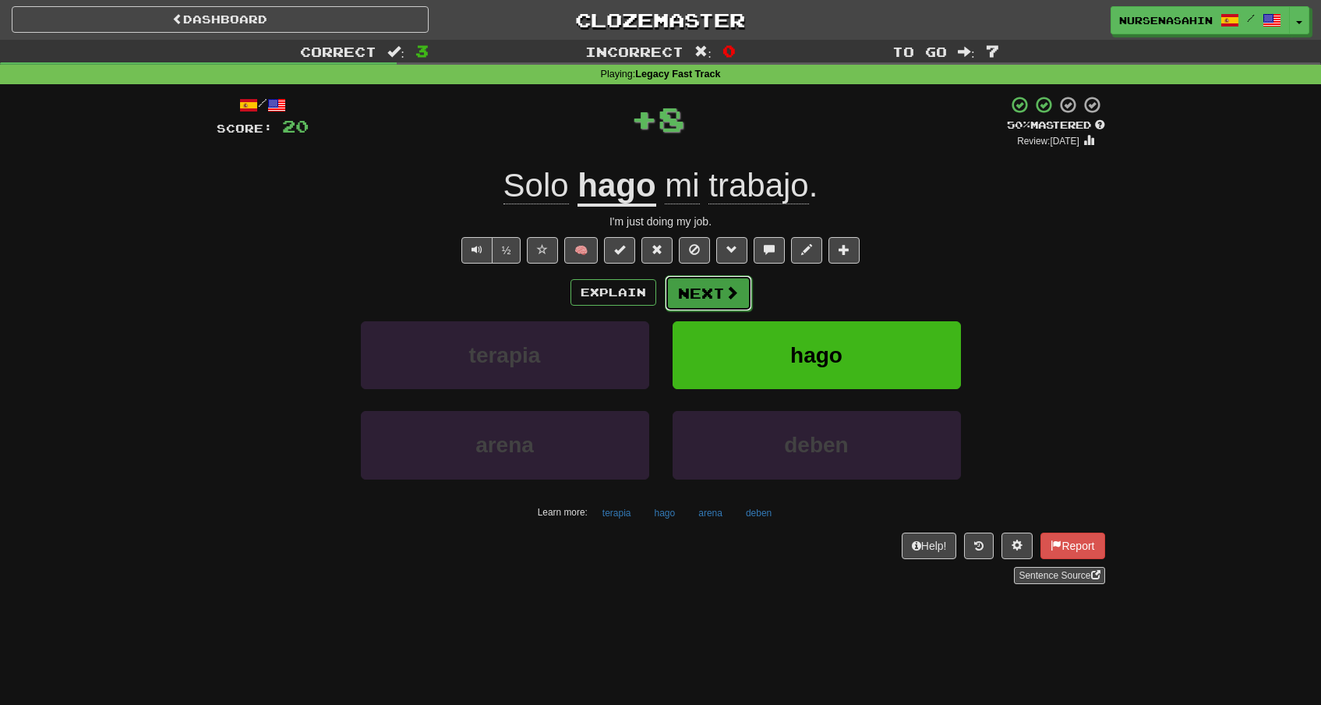
click at [710, 297] on button "Next" at bounding box center [708, 293] width 87 height 36
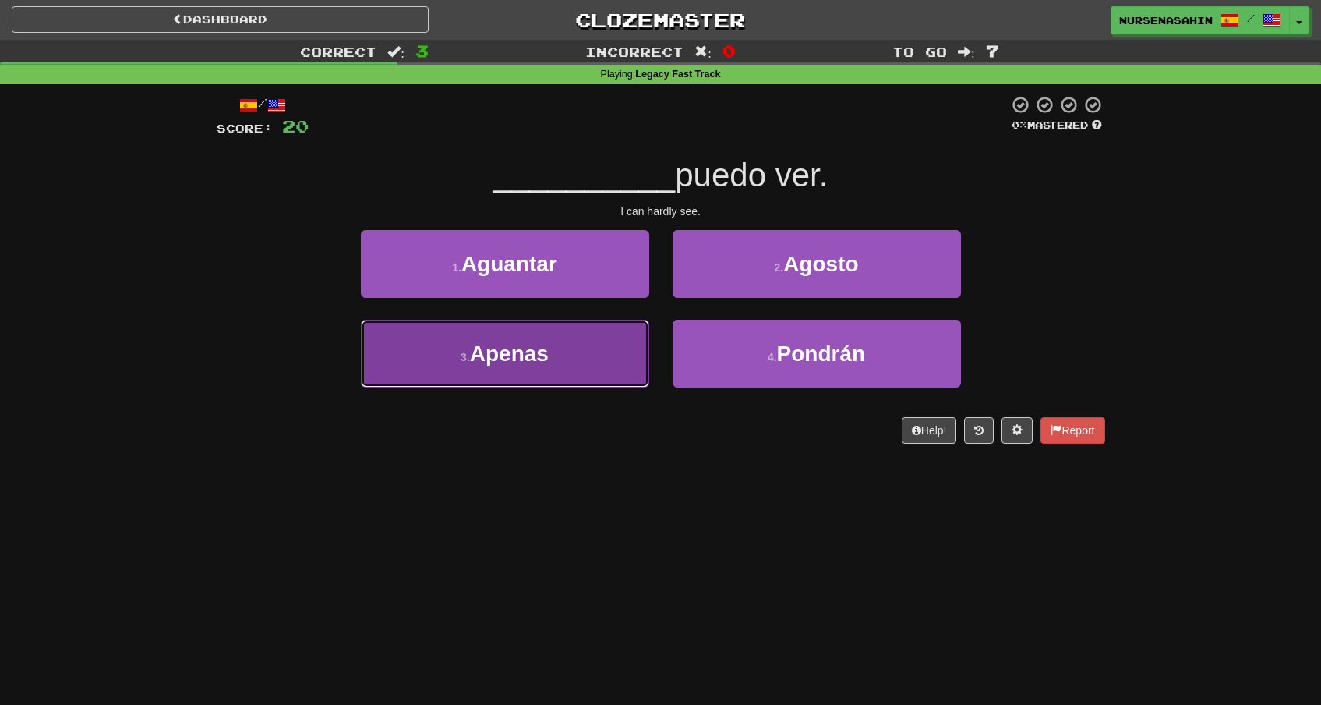
click at [639, 363] on button "3 . Apenas" at bounding box center [505, 354] width 288 height 68
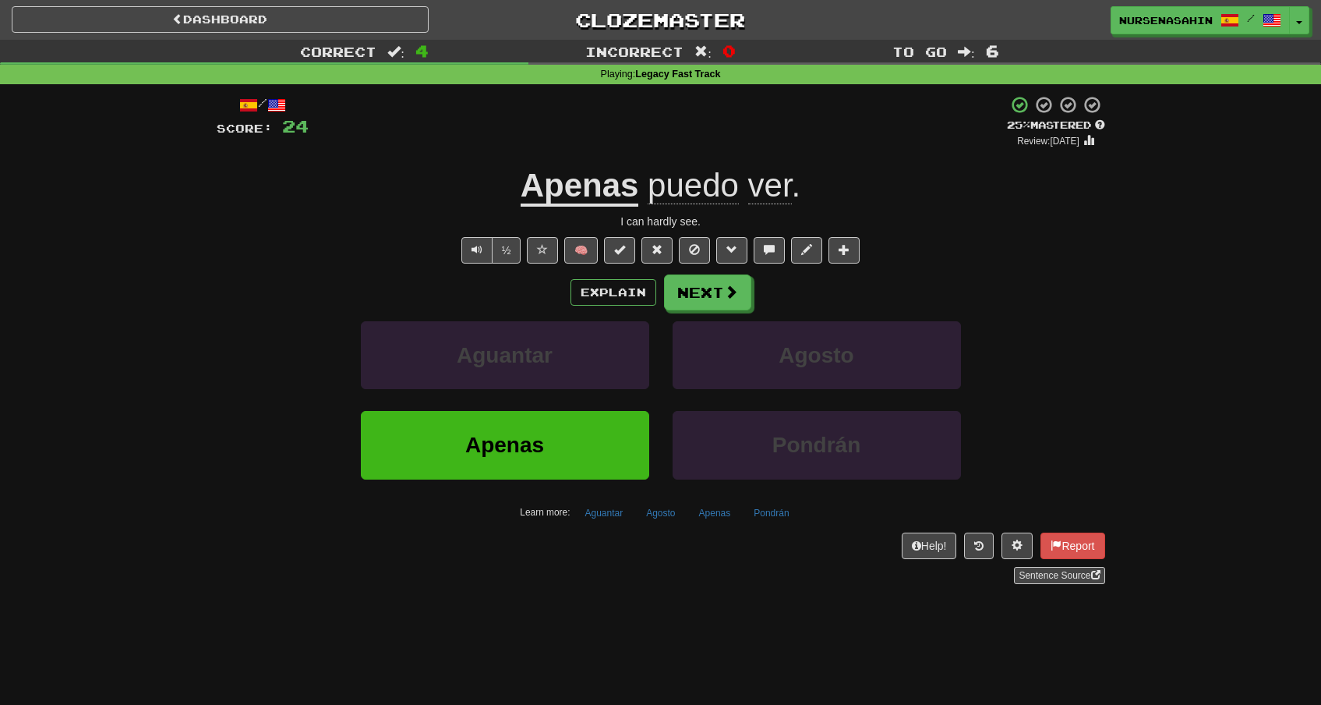
click at [702, 271] on div "/ Score: 24 + 4 25 % Mastered Review: 2025-08-22 Apenas puedo ver . I can hardl…" at bounding box center [661, 339] width 889 height 489
click at [705, 282] on button "Next" at bounding box center [708, 293] width 87 height 36
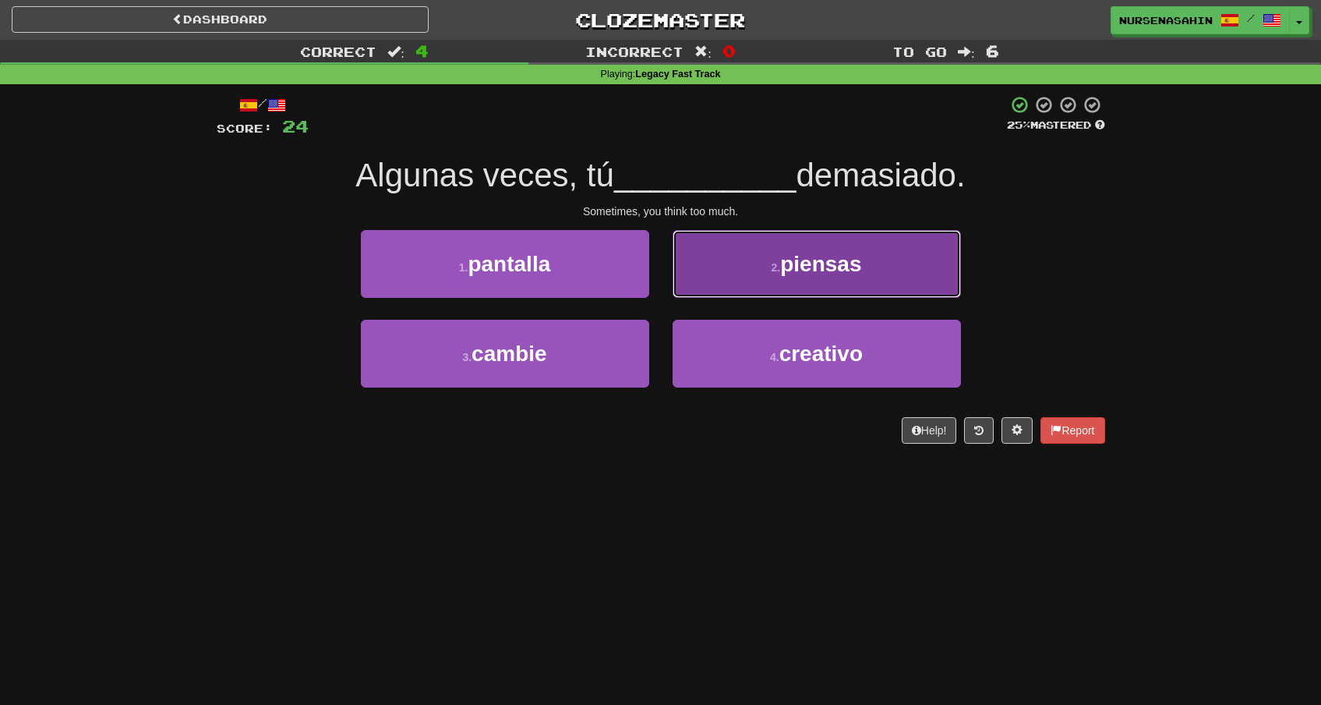
click at [688, 273] on button "2 . piensas" at bounding box center [817, 264] width 288 height 68
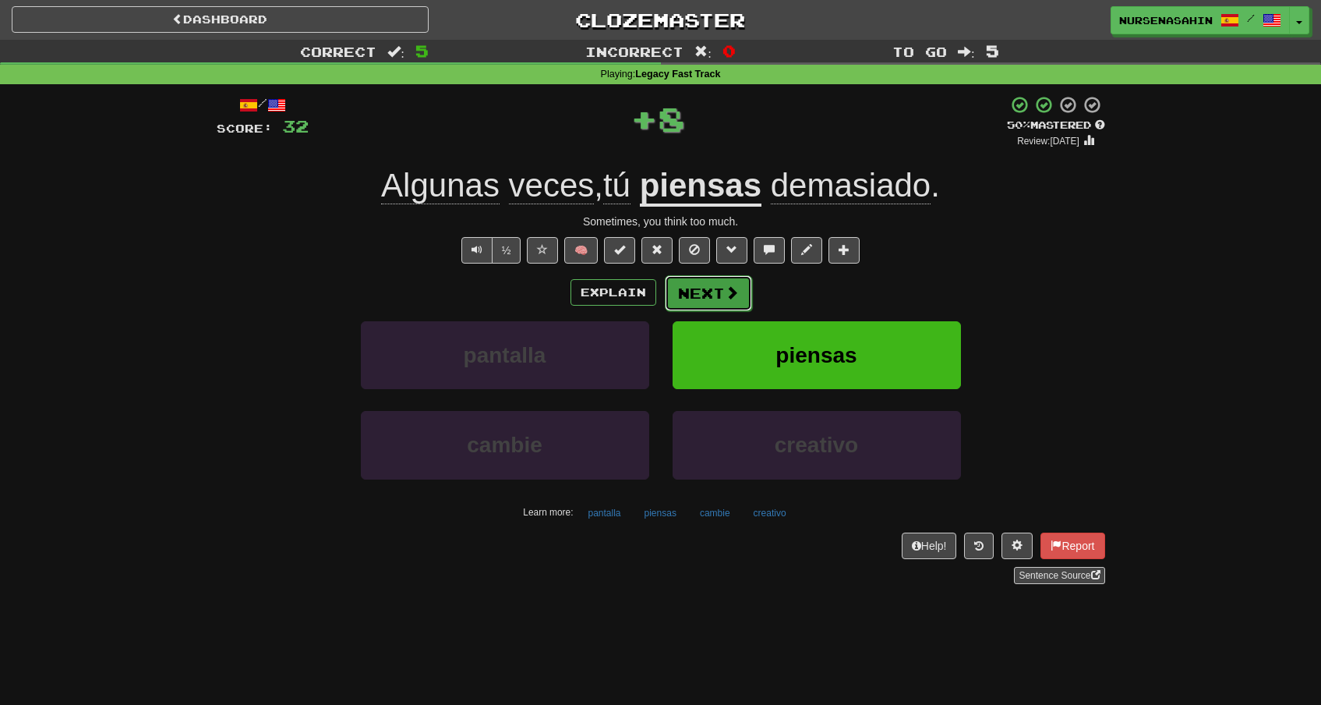
click at [714, 288] on button "Next" at bounding box center [708, 293] width 87 height 36
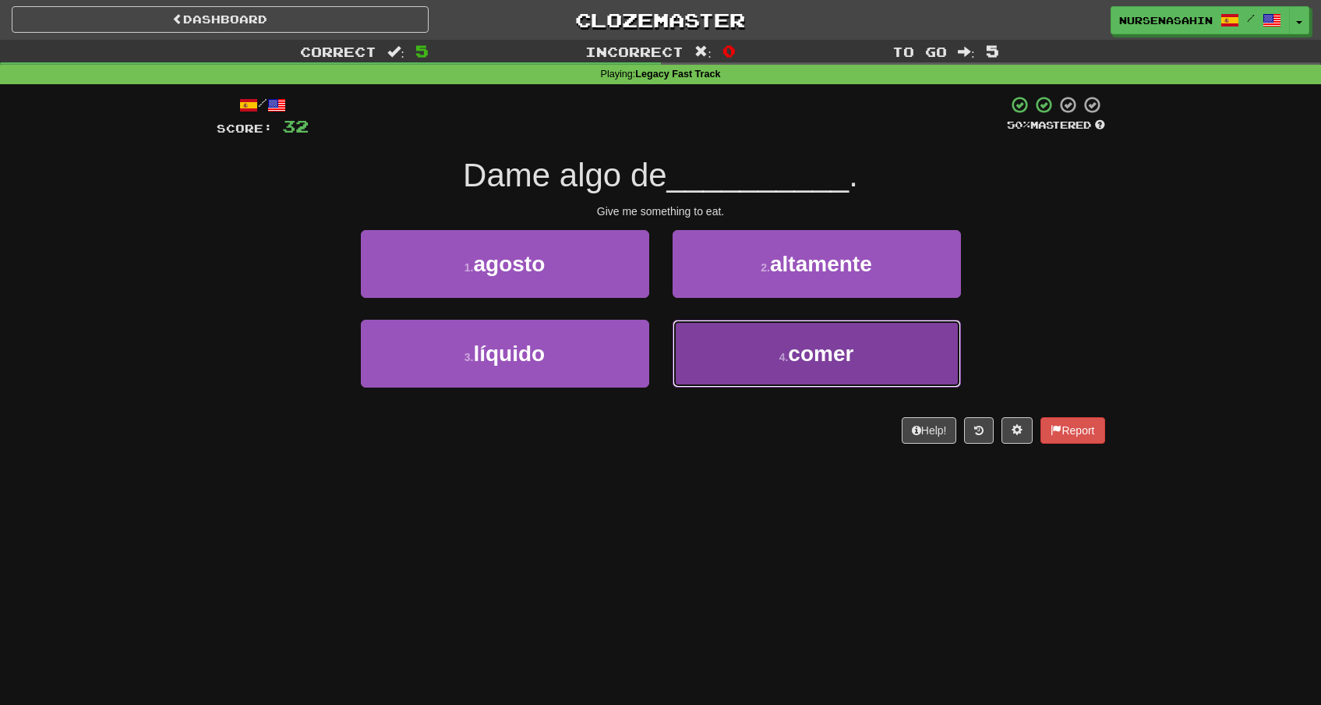
click at [769, 373] on button "4 . comer" at bounding box center [817, 354] width 288 height 68
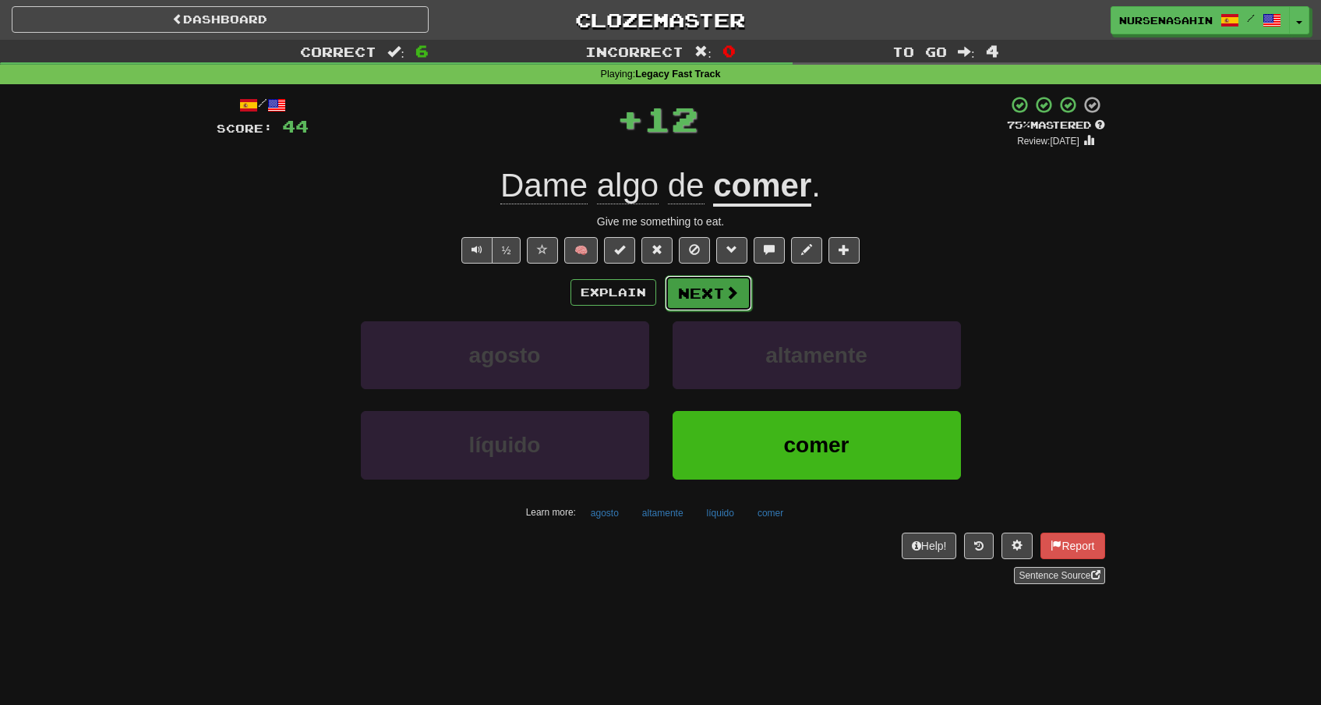
click at [719, 300] on button "Next" at bounding box center [708, 293] width 87 height 36
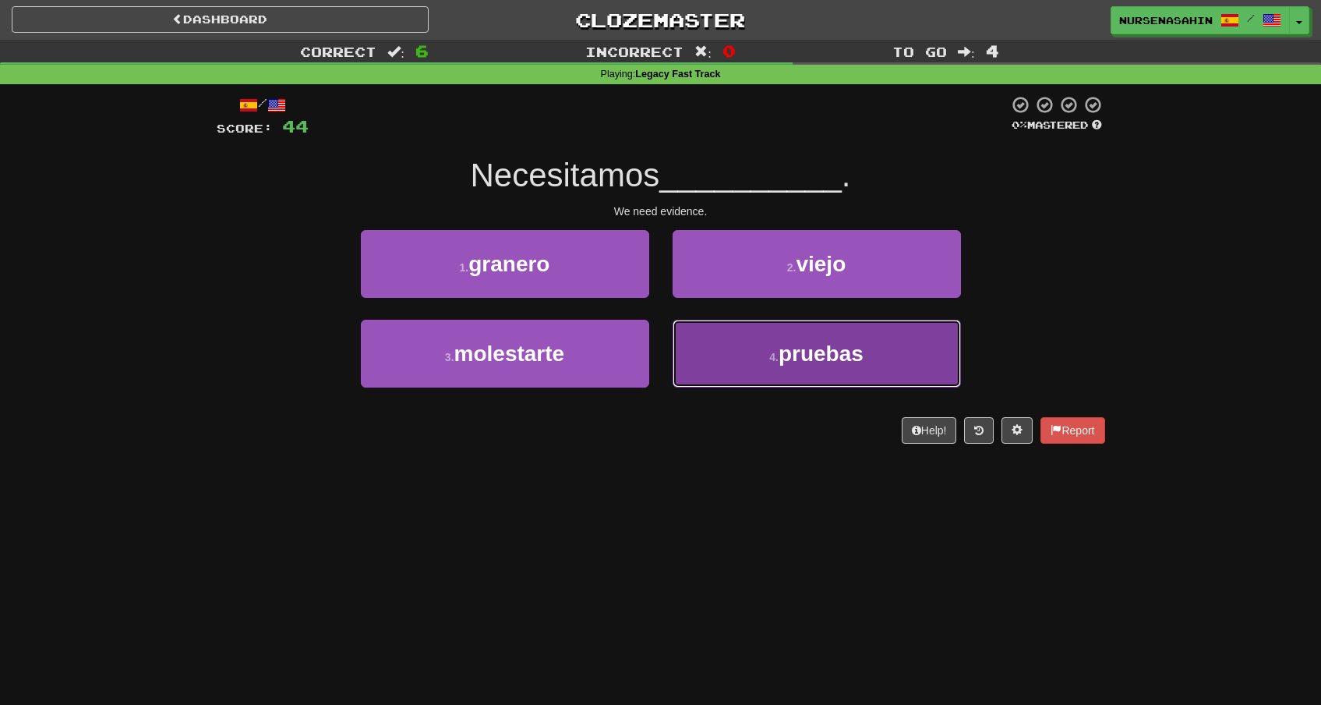
click at [740, 346] on button "4 . pruebas" at bounding box center [817, 354] width 288 height 68
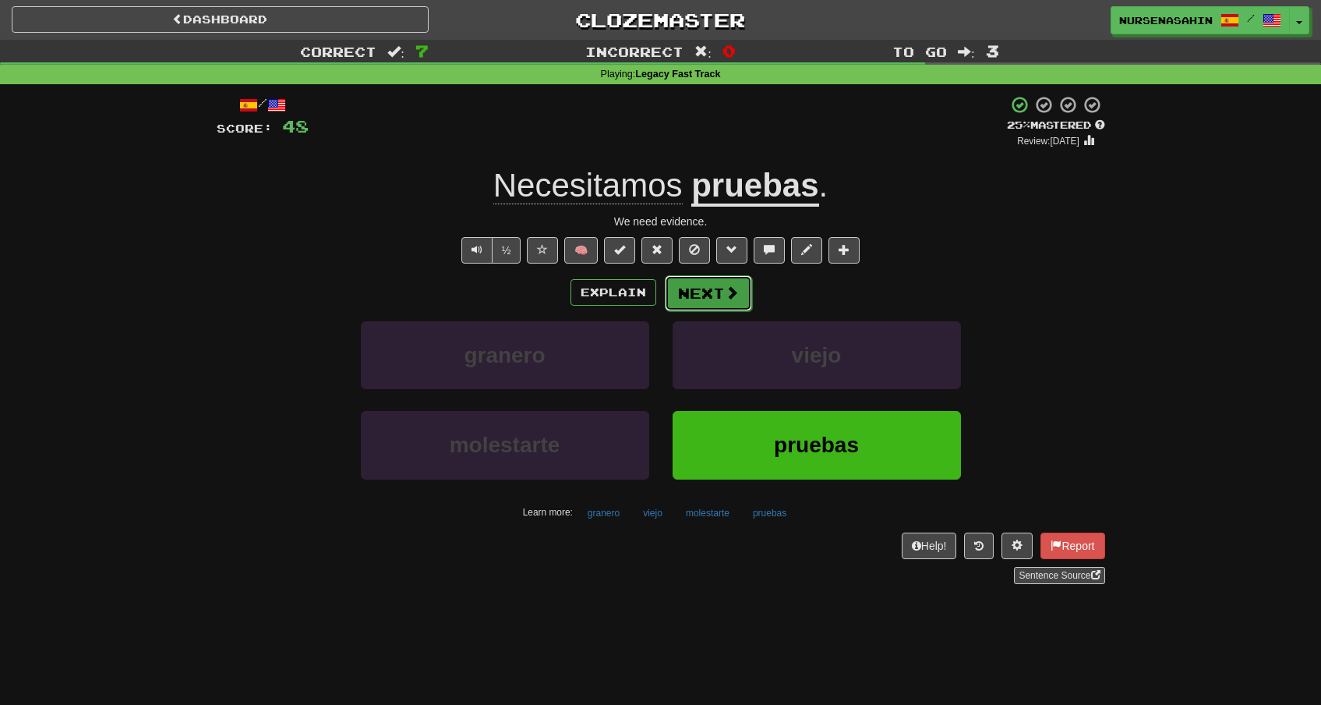
click at [742, 292] on button "Next" at bounding box center [708, 293] width 87 height 36
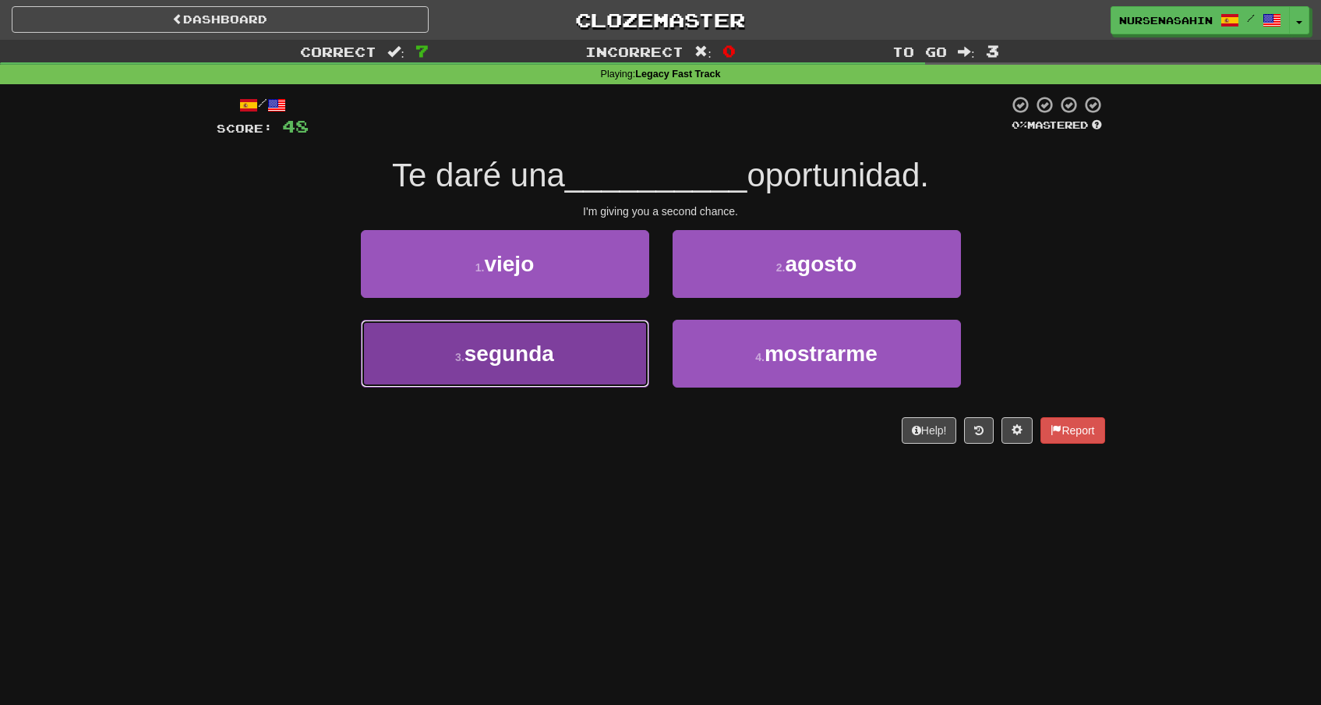
click at [547, 352] on span "segunda" at bounding box center [510, 353] width 90 height 24
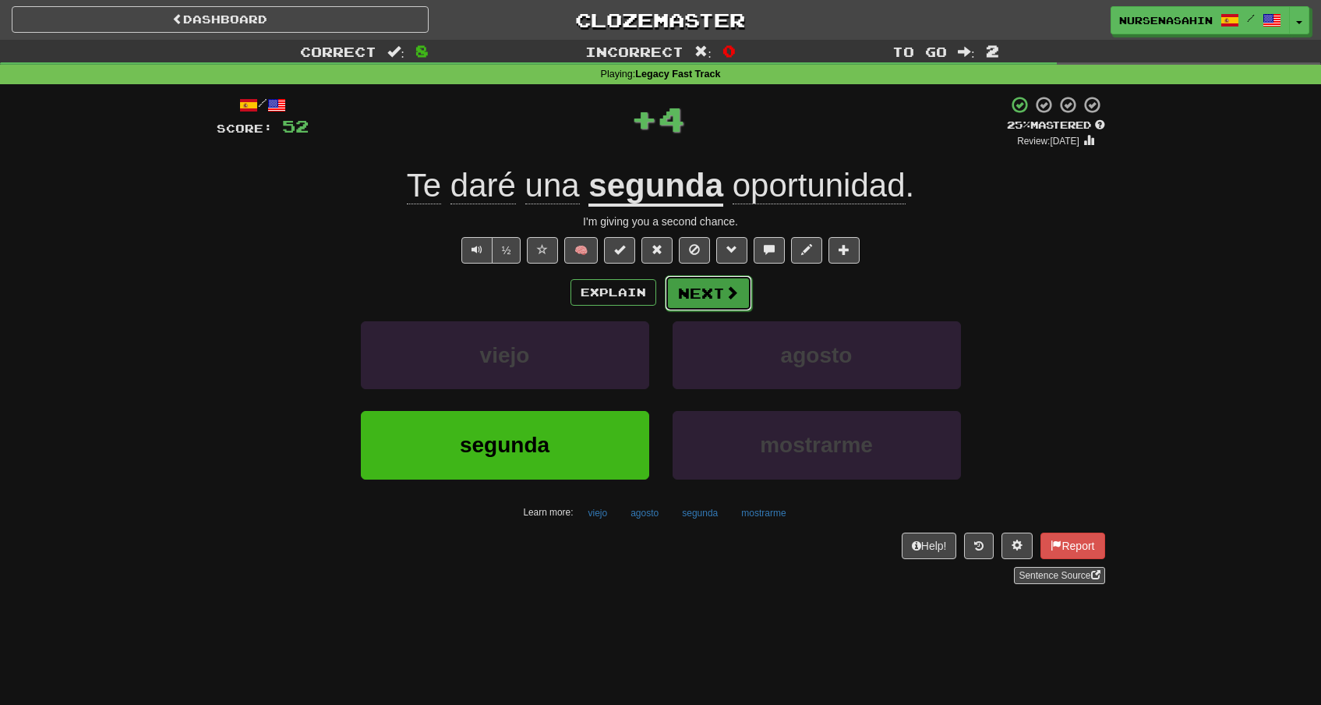
click at [695, 295] on button "Next" at bounding box center [708, 293] width 87 height 36
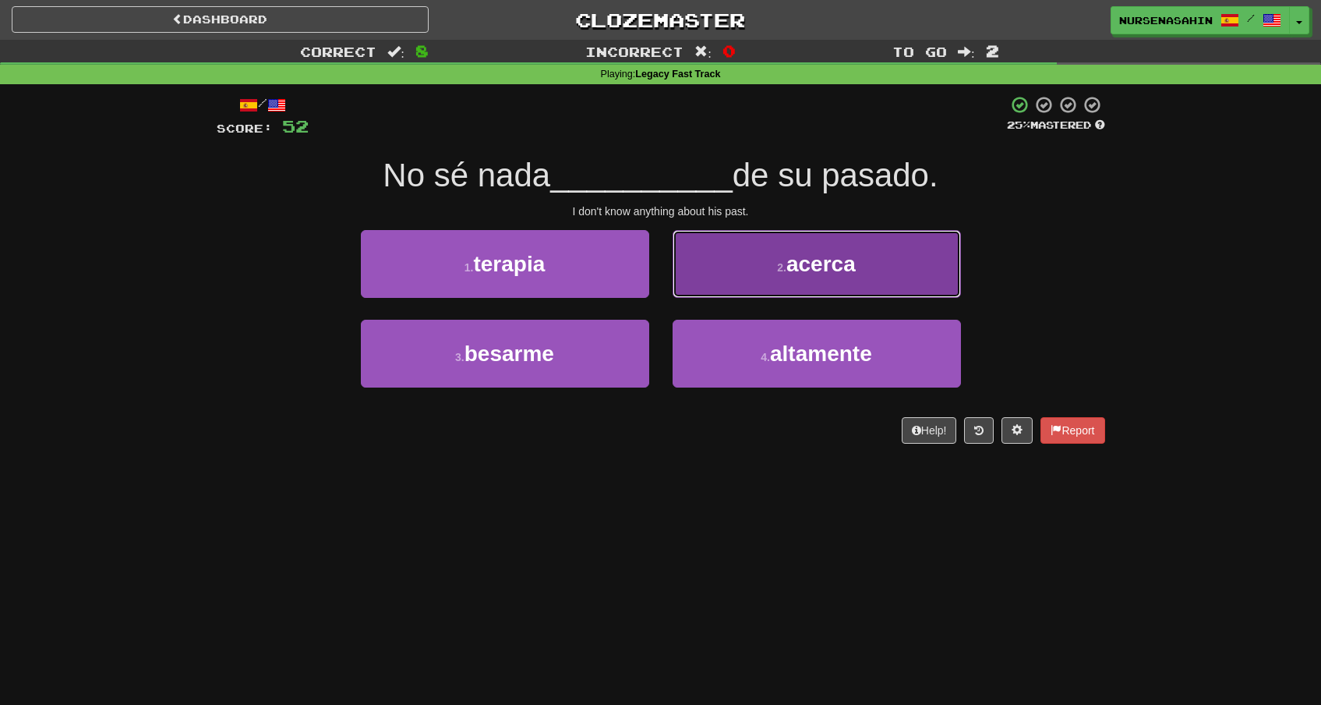
click at [732, 268] on button "2 . acerca" at bounding box center [817, 264] width 288 height 68
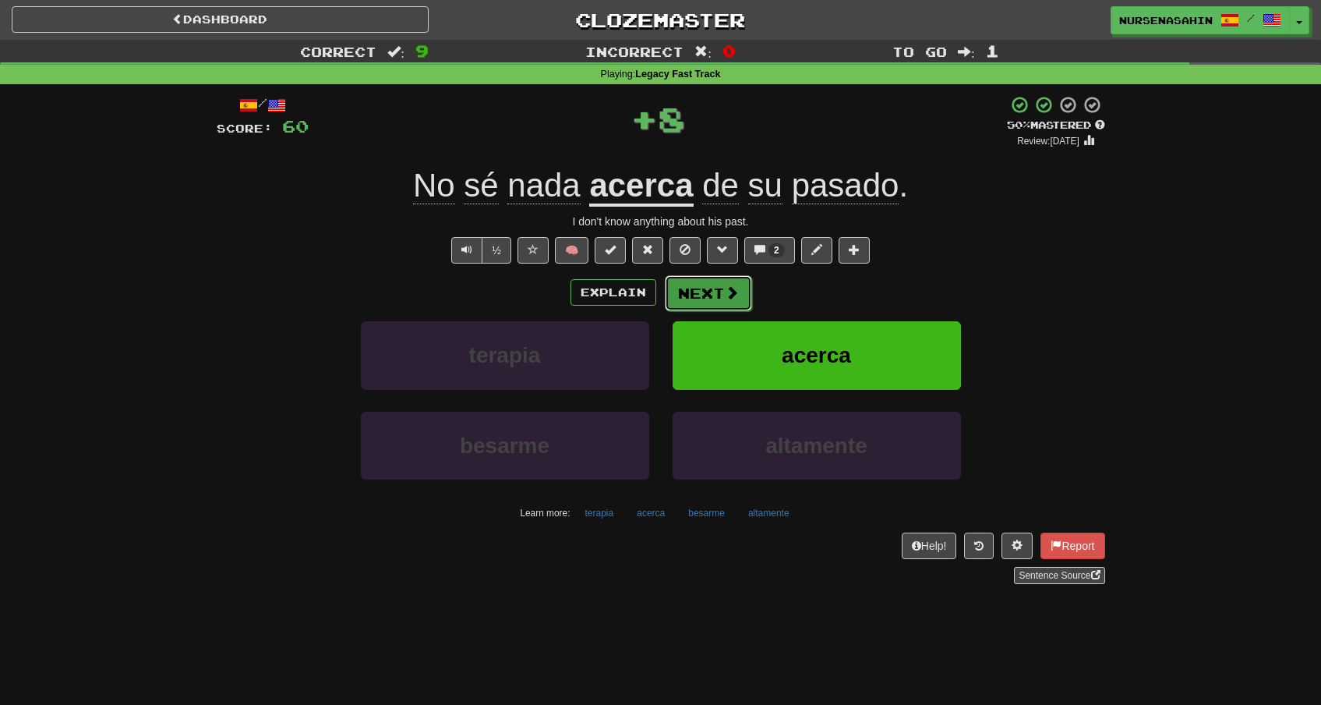
click at [725, 294] on span at bounding box center [732, 292] width 14 height 14
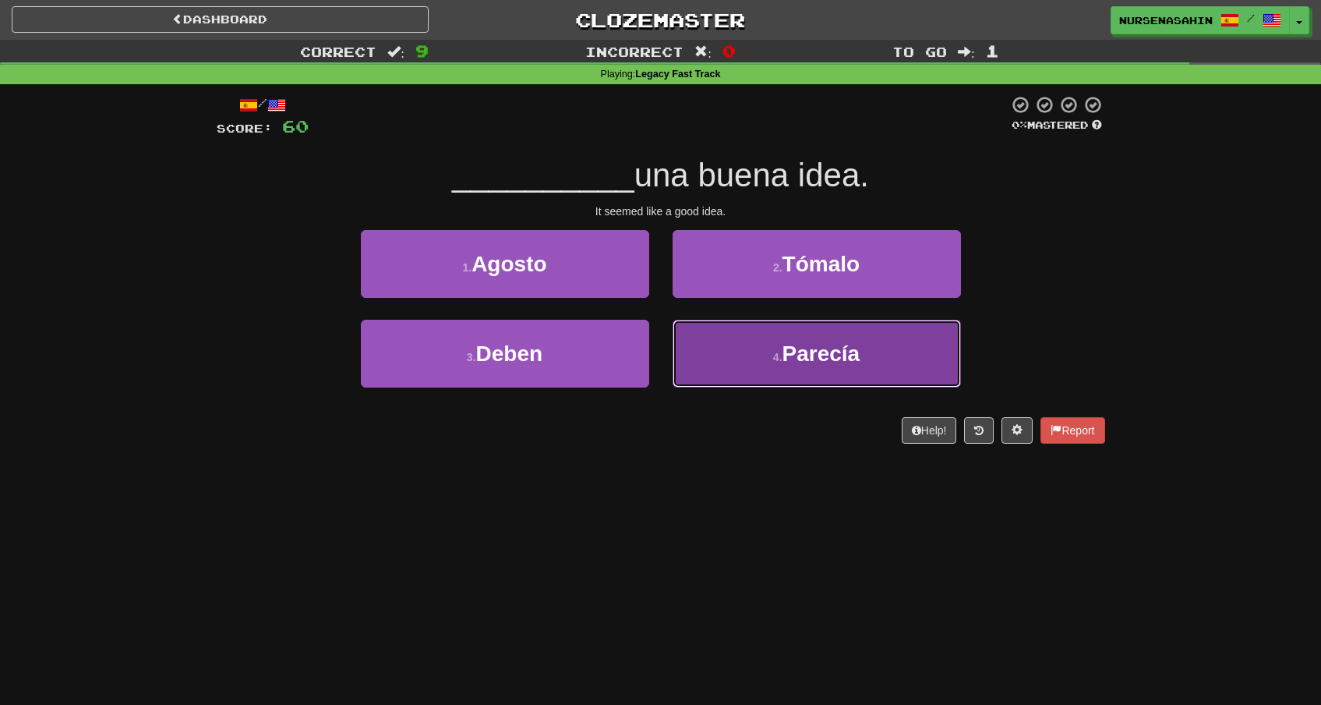
click at [732, 349] on button "4 . Parecía" at bounding box center [817, 354] width 288 height 68
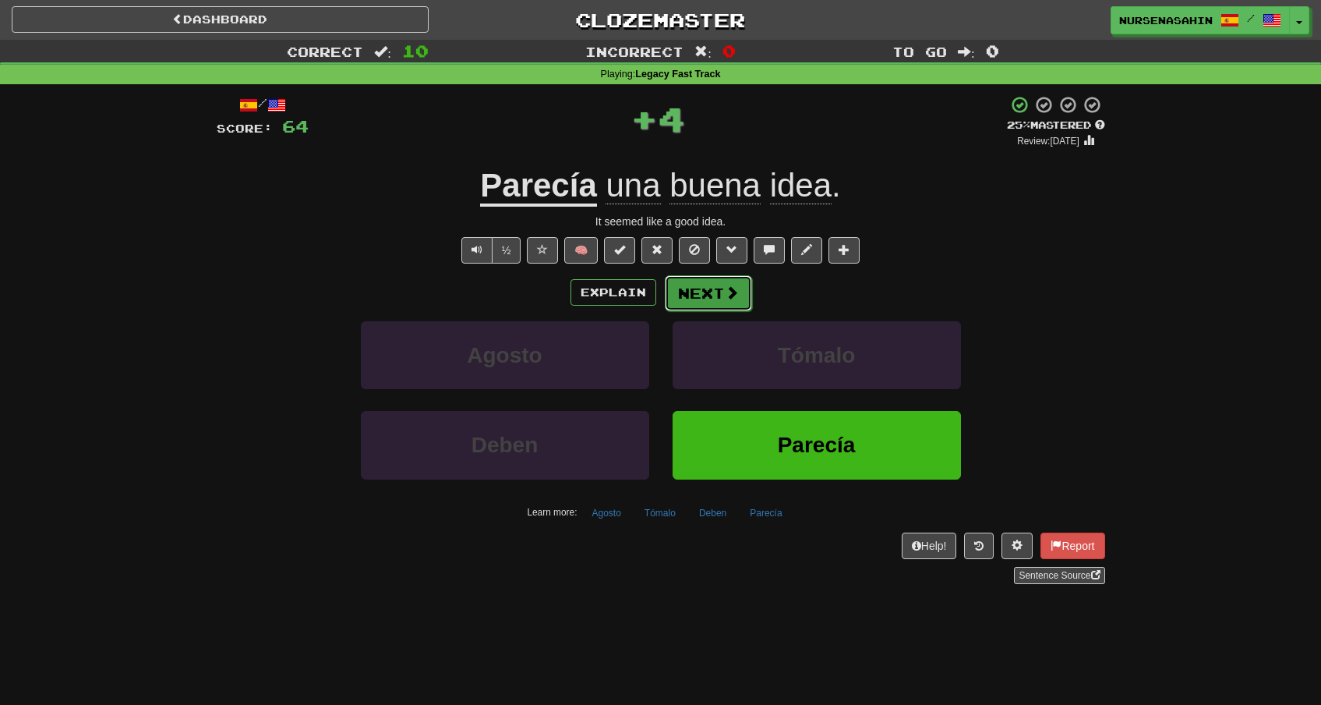
click at [693, 290] on button "Next" at bounding box center [708, 293] width 87 height 36
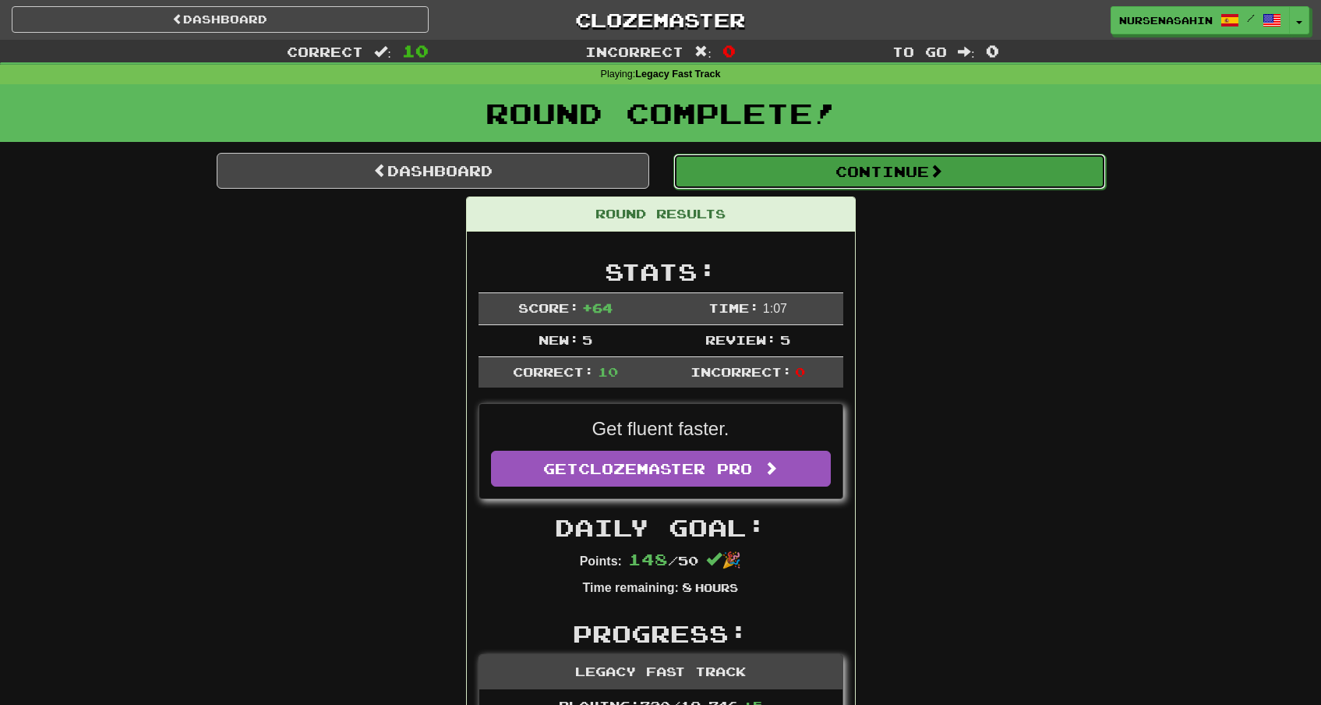
click at [804, 179] on button "Continue" at bounding box center [890, 172] width 433 height 36
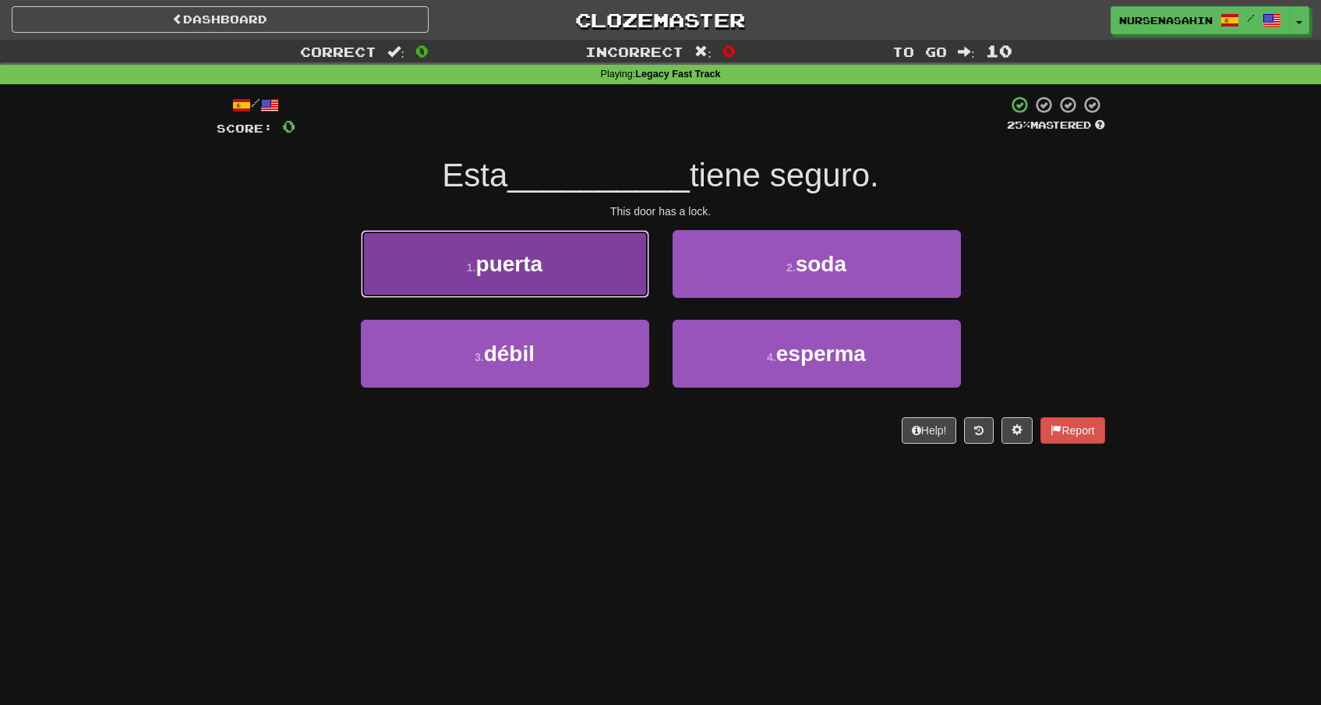
click at [536, 273] on span "puerta" at bounding box center [509, 264] width 67 height 24
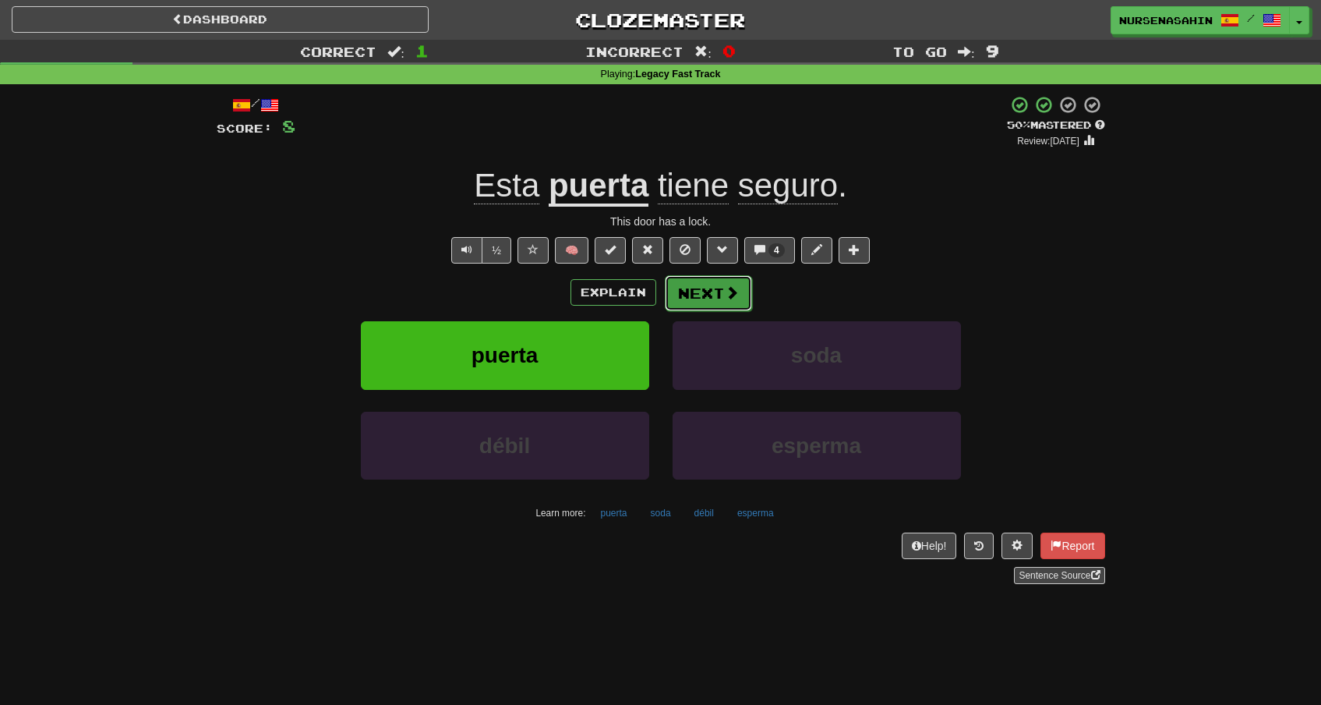
click at [732, 302] on button "Next" at bounding box center [708, 293] width 87 height 36
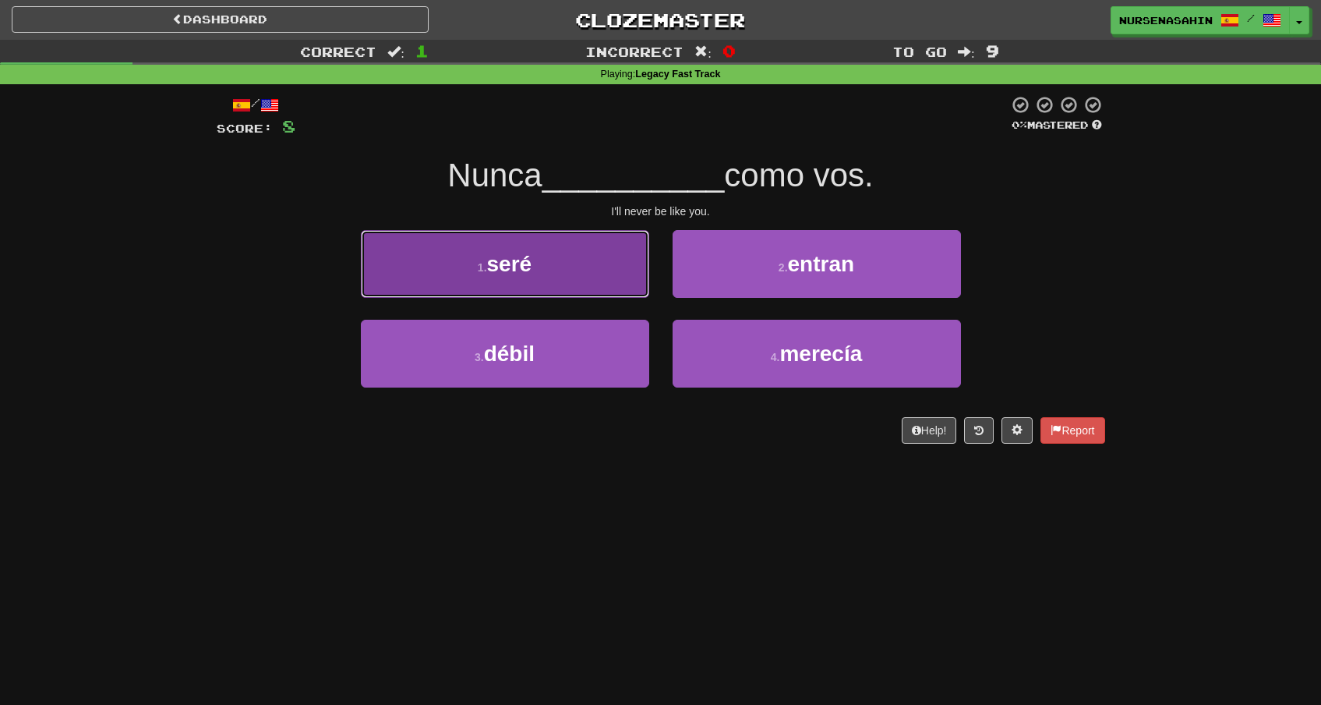
click at [615, 273] on button "1 . seré" at bounding box center [505, 264] width 288 height 68
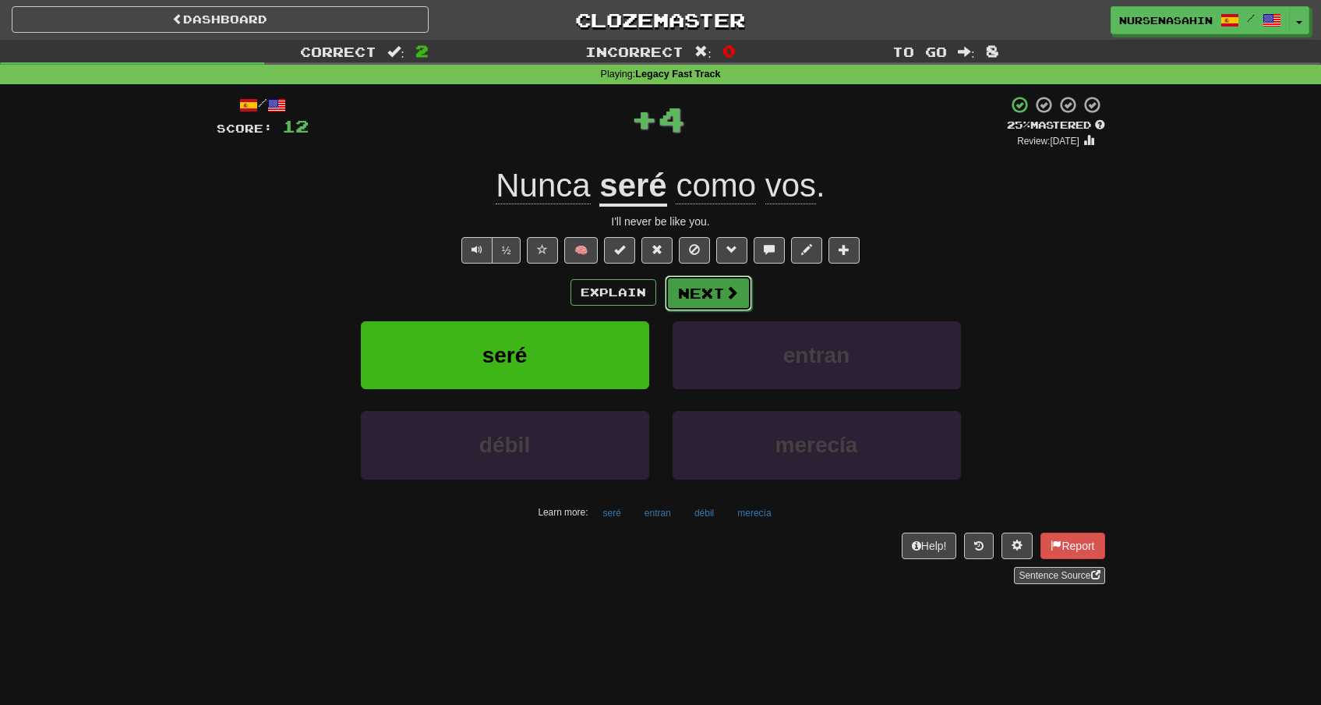
click at [735, 292] on span at bounding box center [732, 292] width 14 height 14
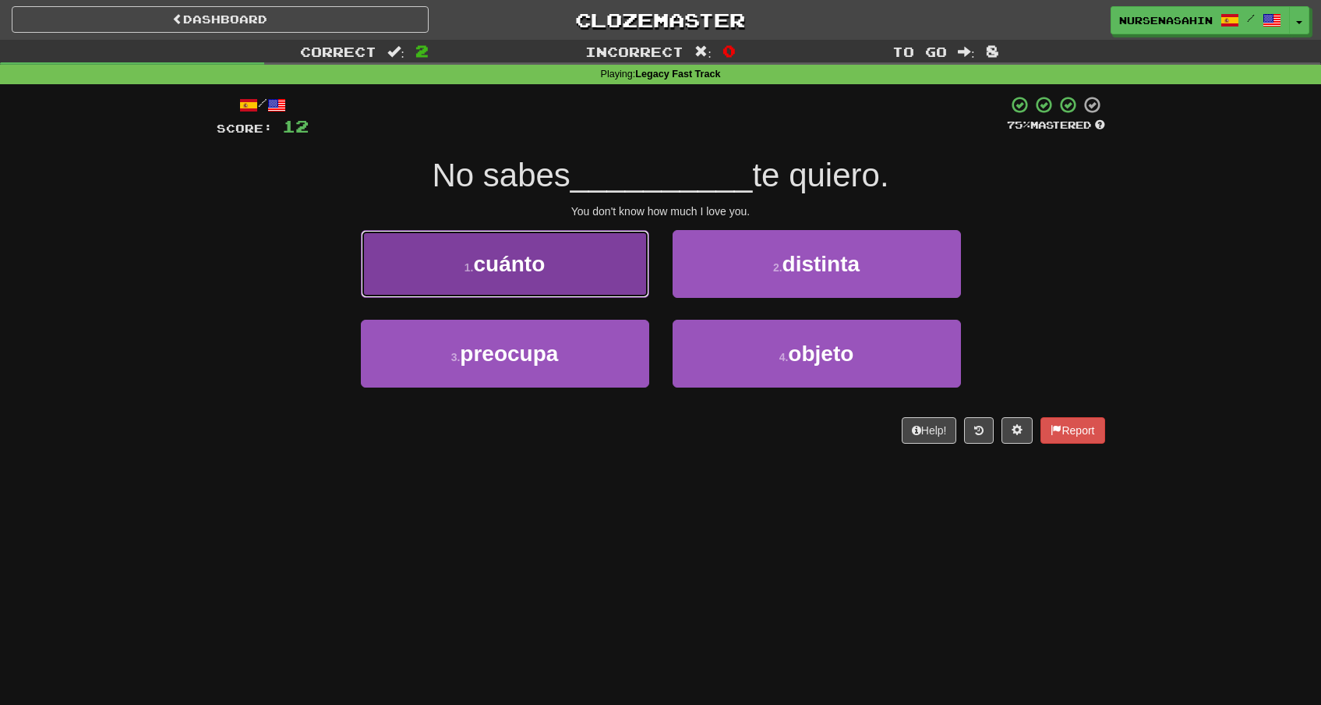
click at [615, 285] on button "1 . cuánto" at bounding box center [505, 264] width 288 height 68
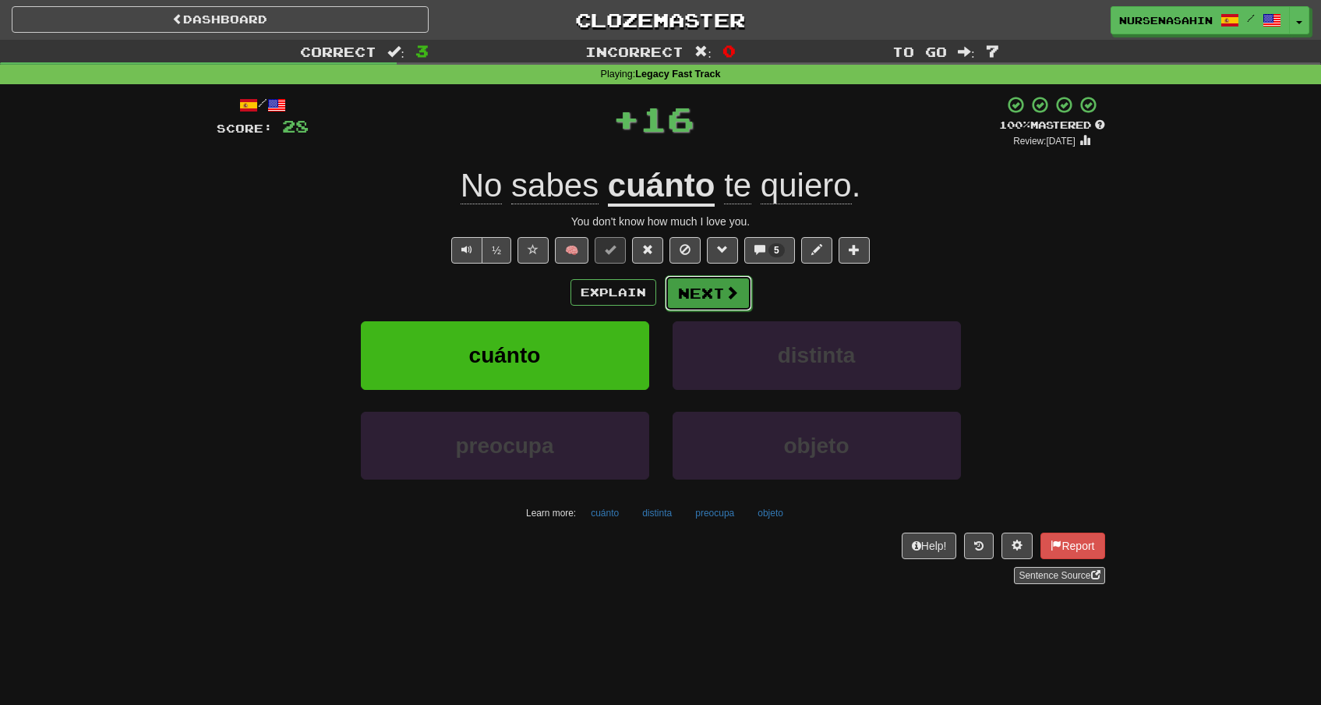
click at [717, 291] on button "Next" at bounding box center [708, 293] width 87 height 36
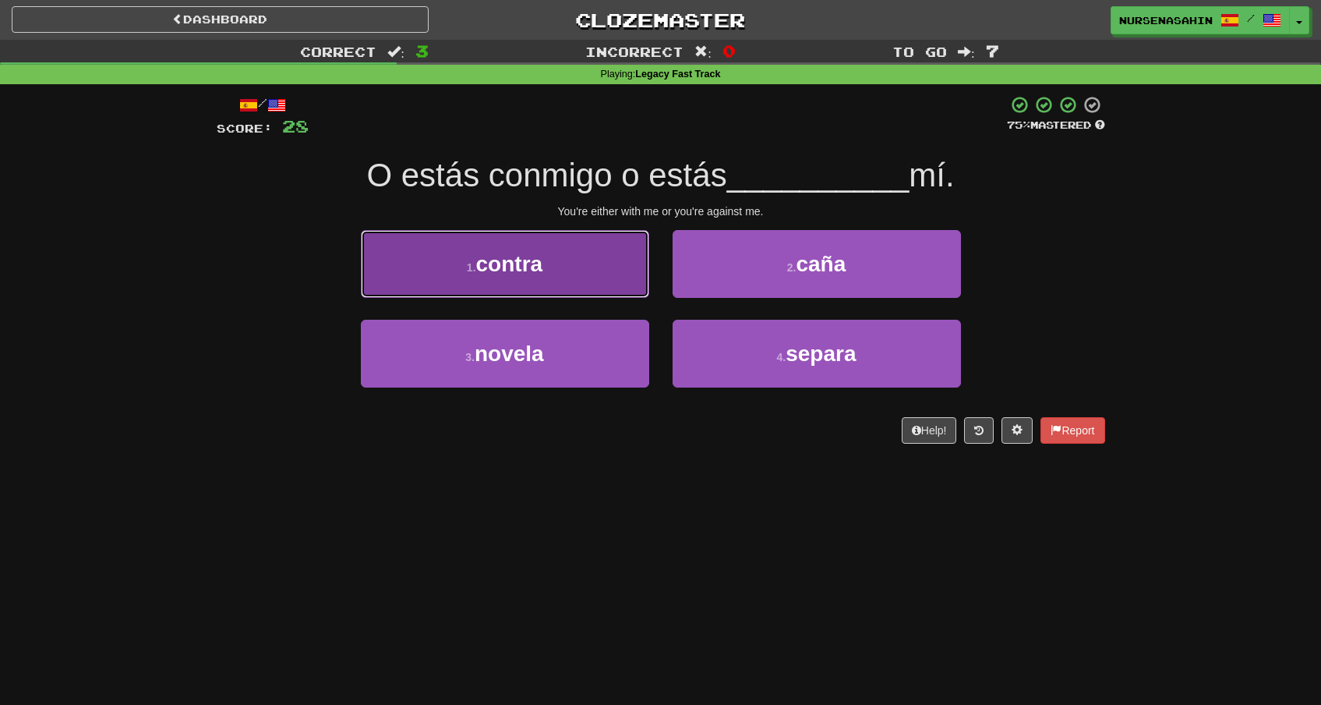
click at [592, 270] on button "1 . contra" at bounding box center [505, 264] width 288 height 68
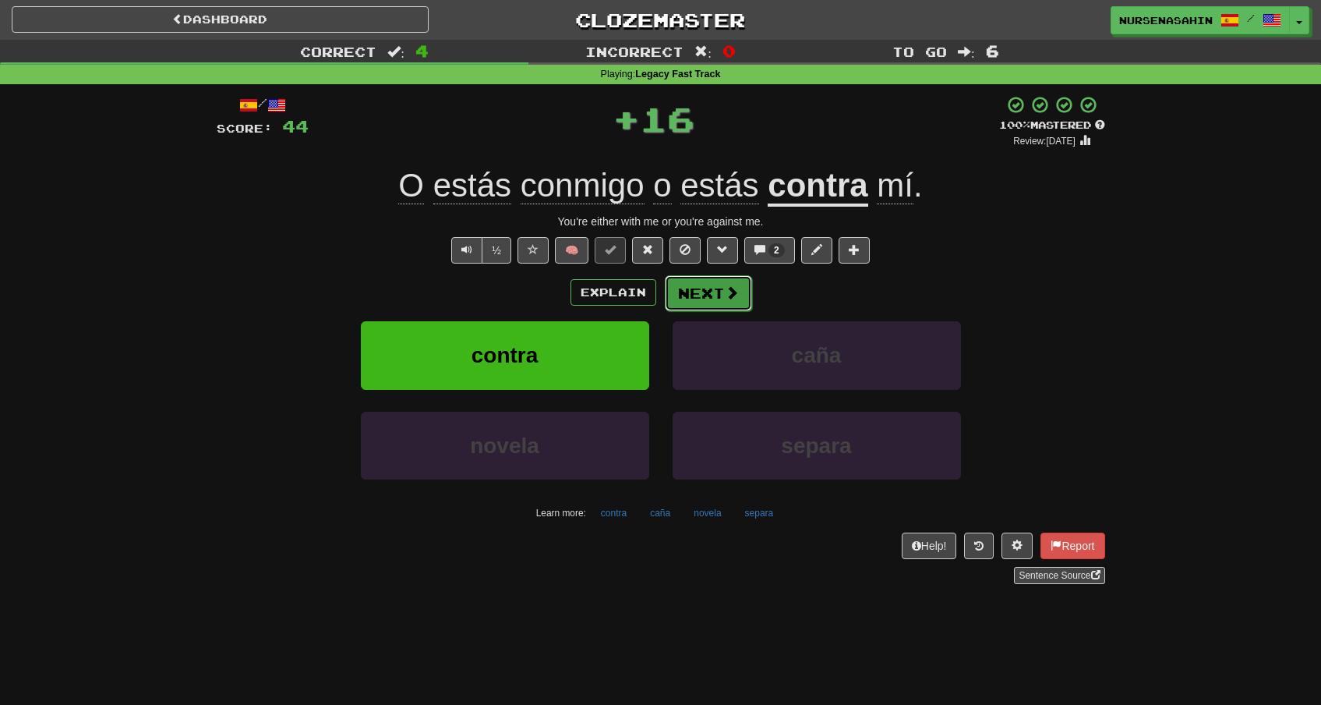
click at [734, 292] on span at bounding box center [732, 292] width 14 height 14
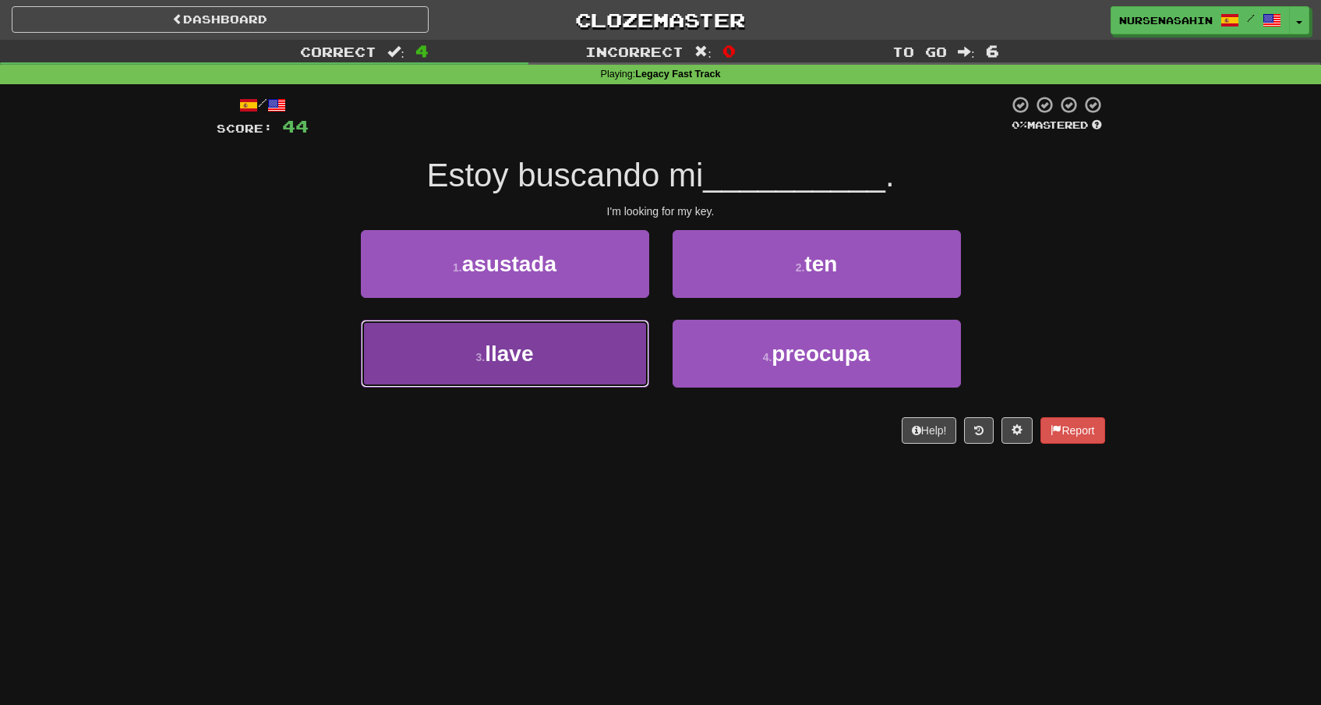
click at [608, 347] on button "3 . llave" at bounding box center [505, 354] width 288 height 68
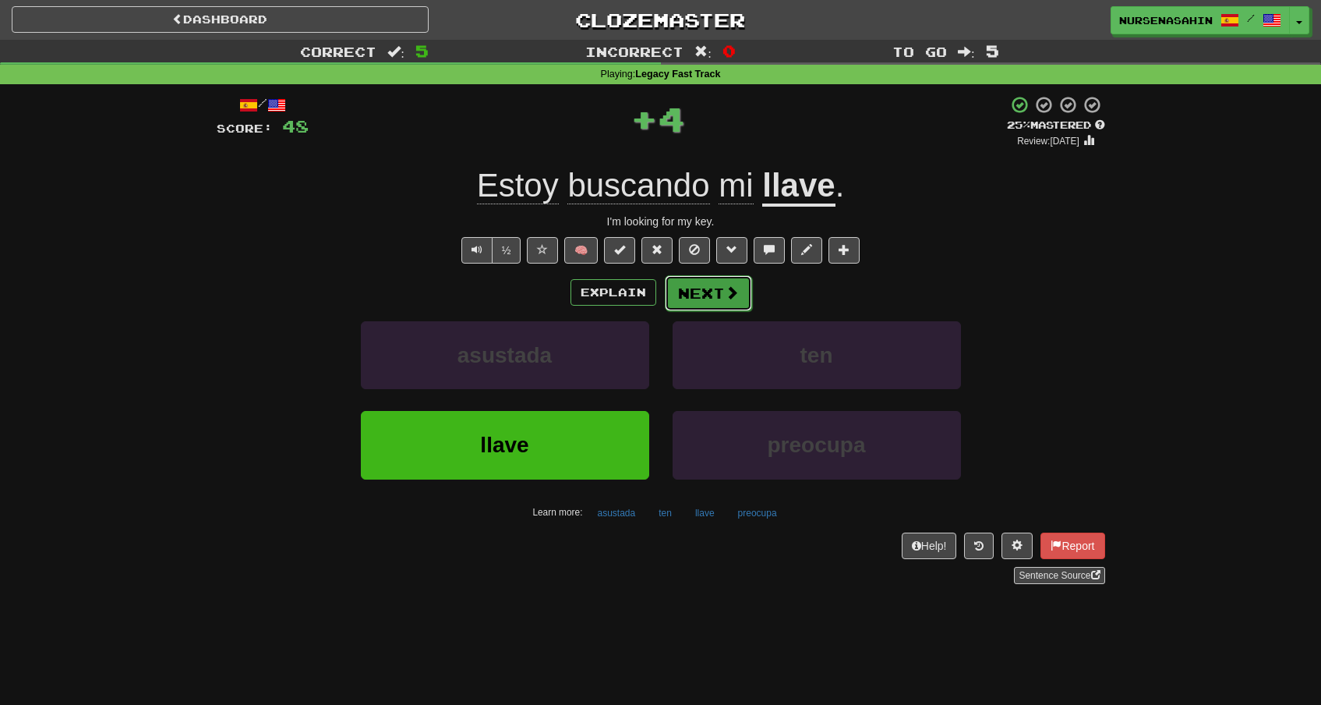
click at [695, 299] on button "Next" at bounding box center [708, 293] width 87 height 36
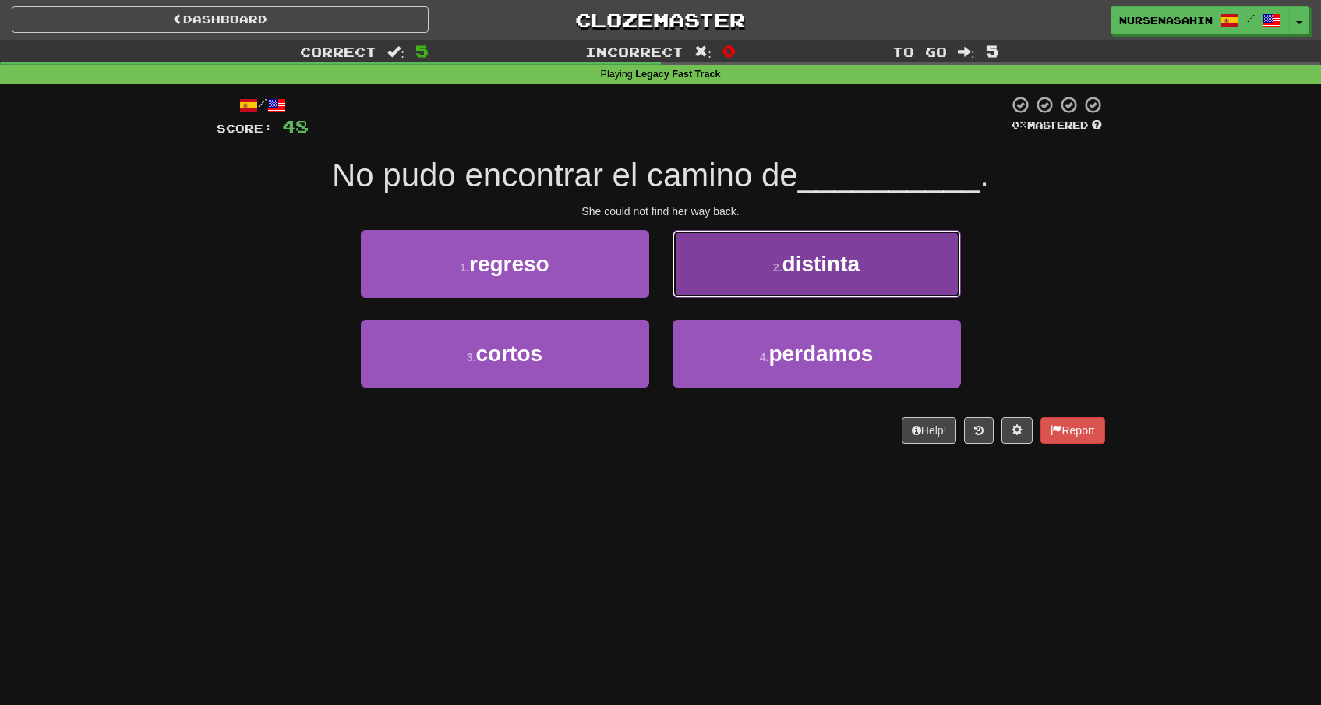
click at [772, 285] on button "2 . distinta" at bounding box center [817, 264] width 288 height 68
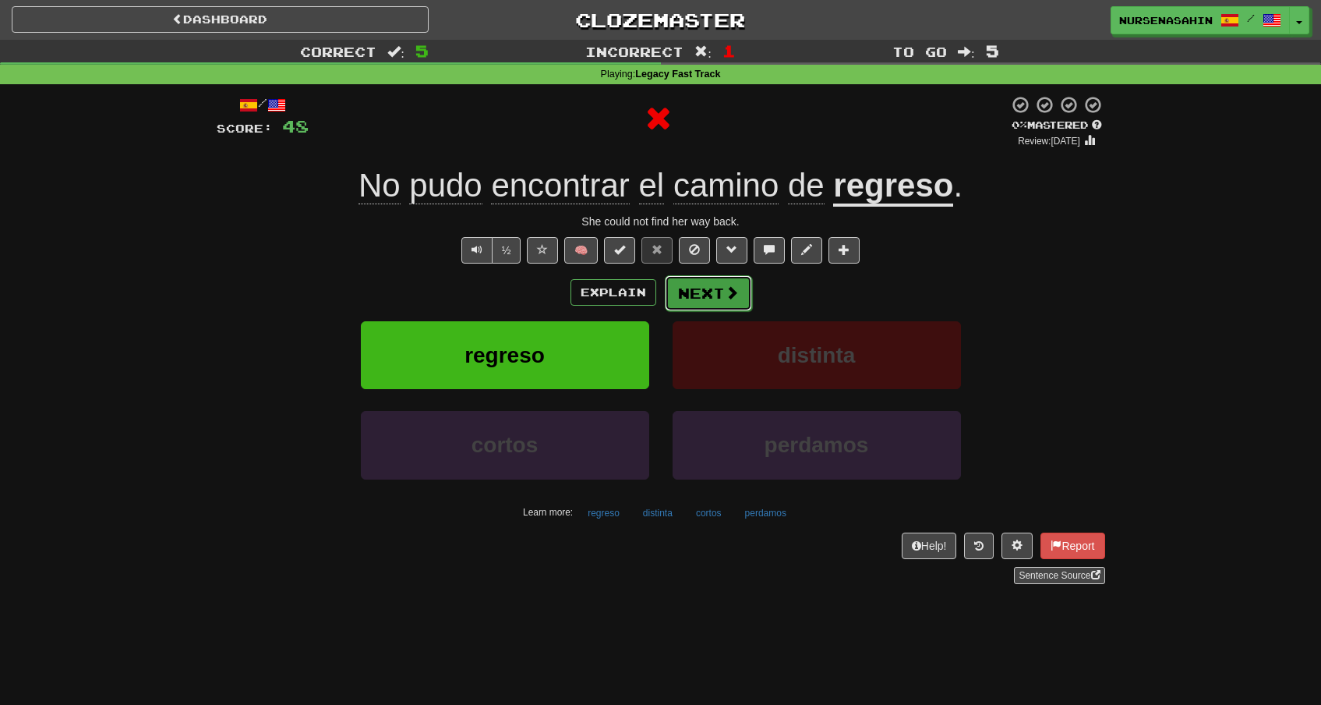
click at [705, 294] on button "Next" at bounding box center [708, 293] width 87 height 36
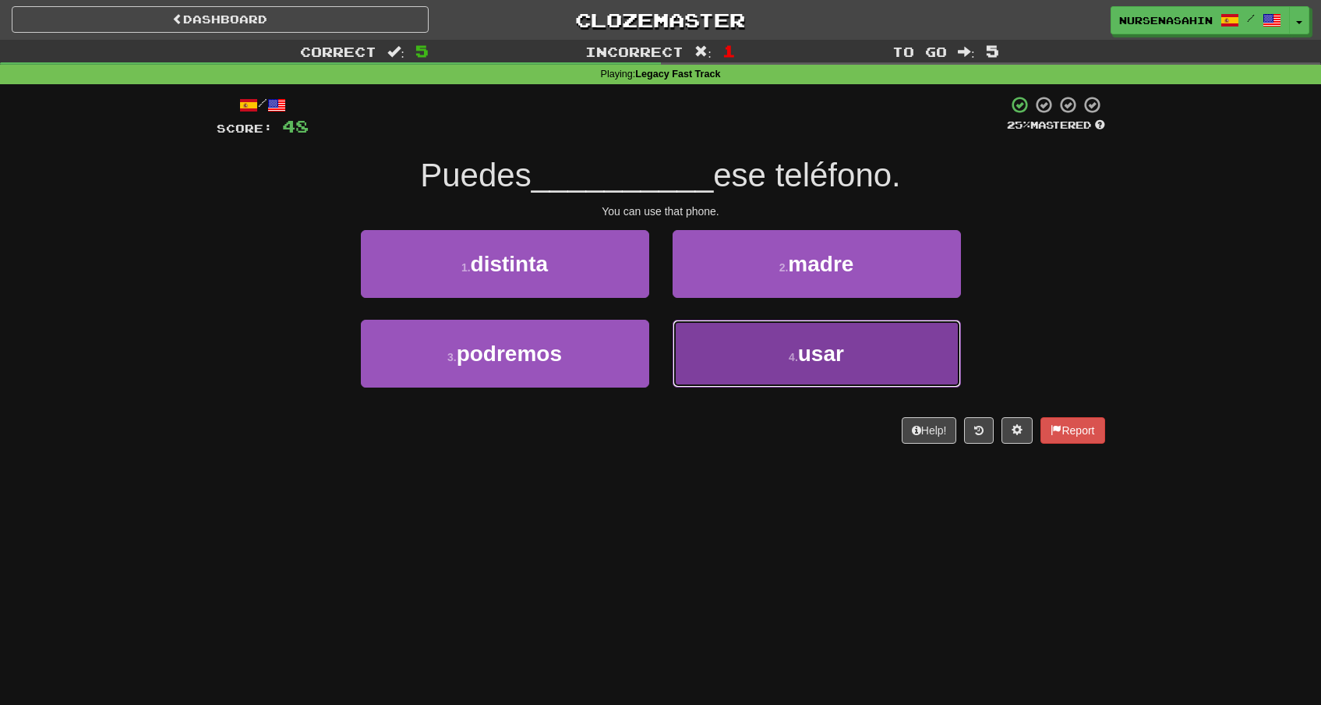
click at [741, 336] on button "4 . usar" at bounding box center [817, 354] width 288 height 68
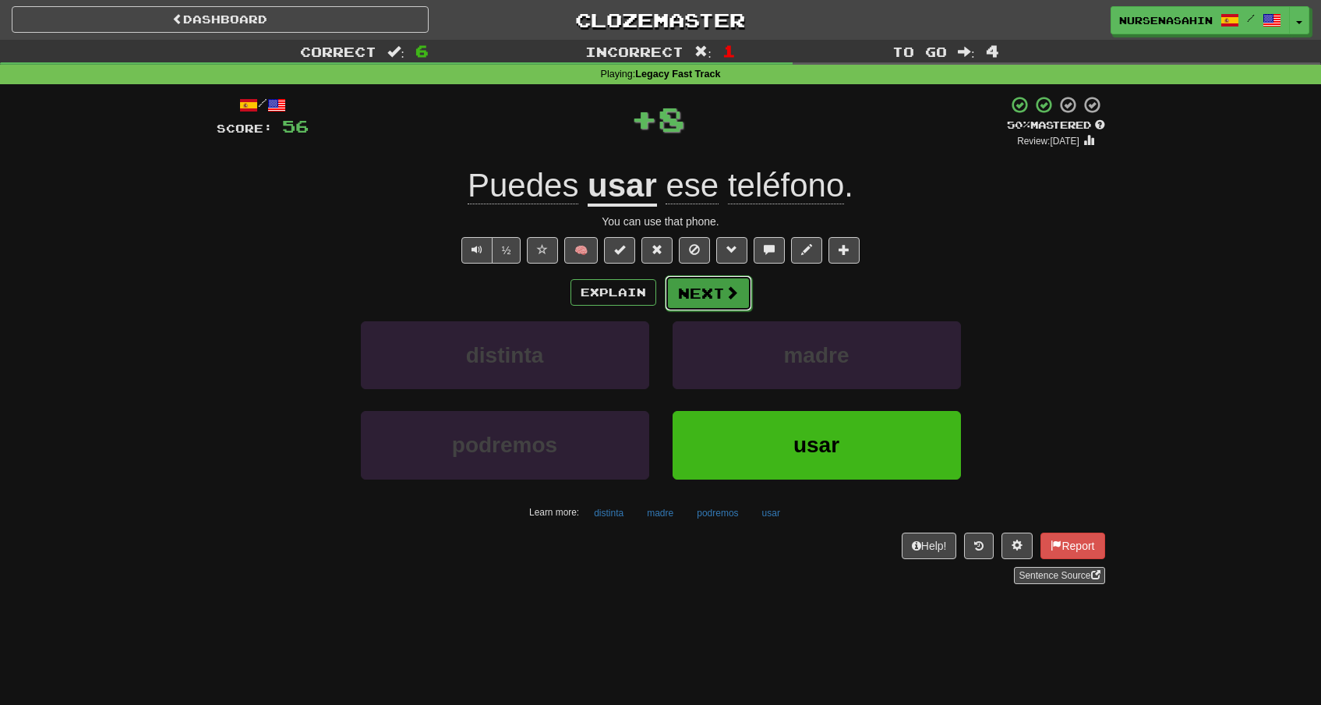
click at [724, 309] on button "Next" at bounding box center [708, 293] width 87 height 36
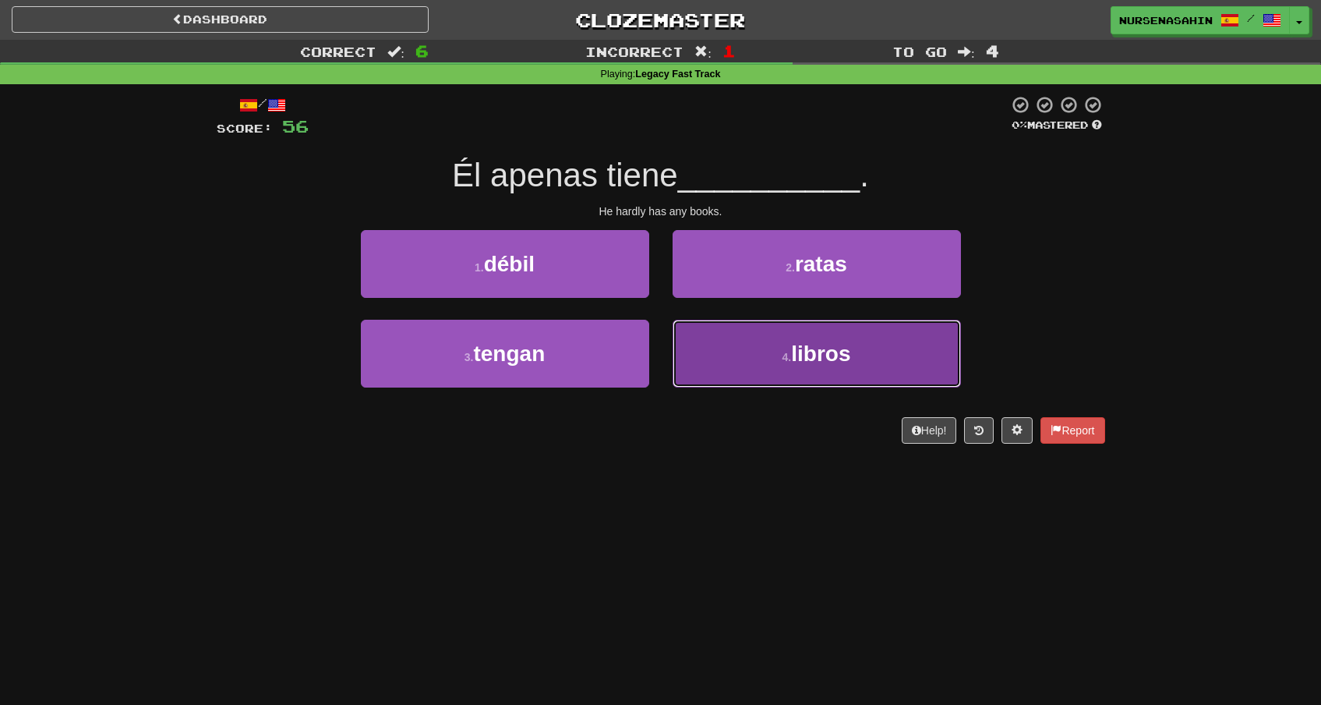
click at [747, 354] on button "4 . libros" at bounding box center [817, 354] width 288 height 68
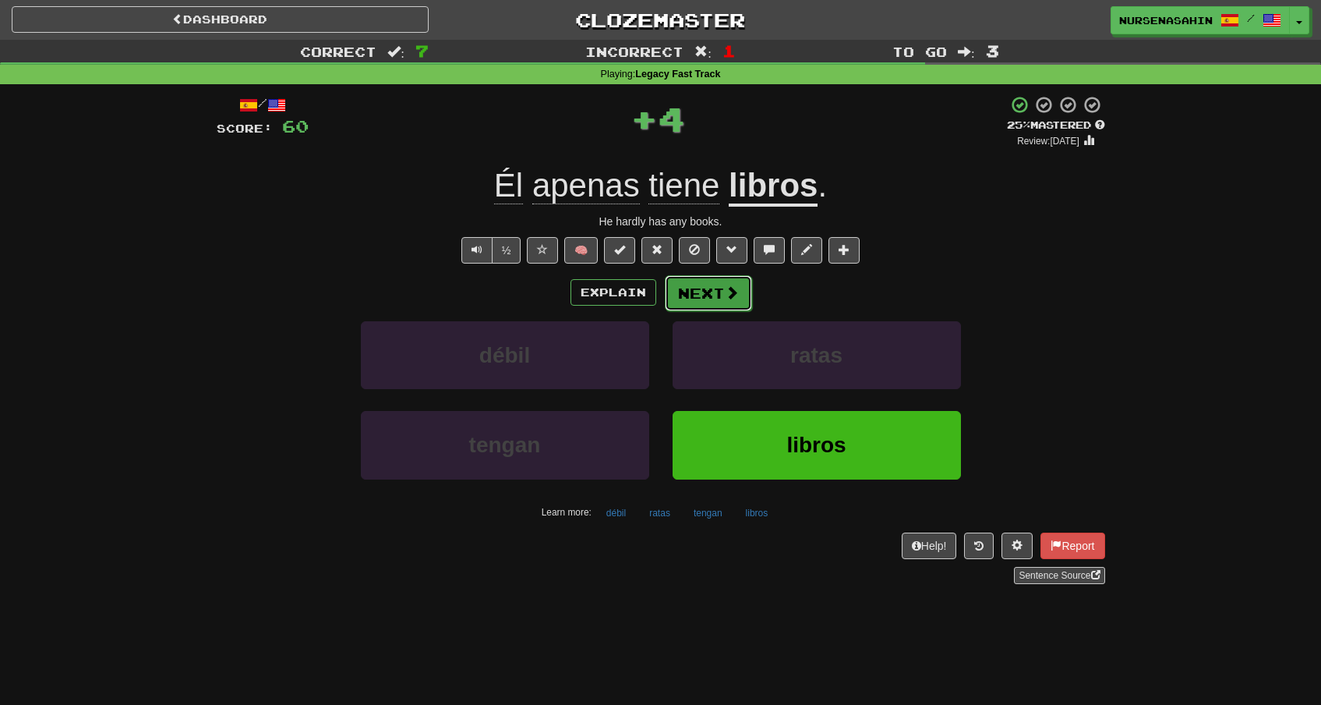
click at [719, 297] on button "Next" at bounding box center [708, 293] width 87 height 36
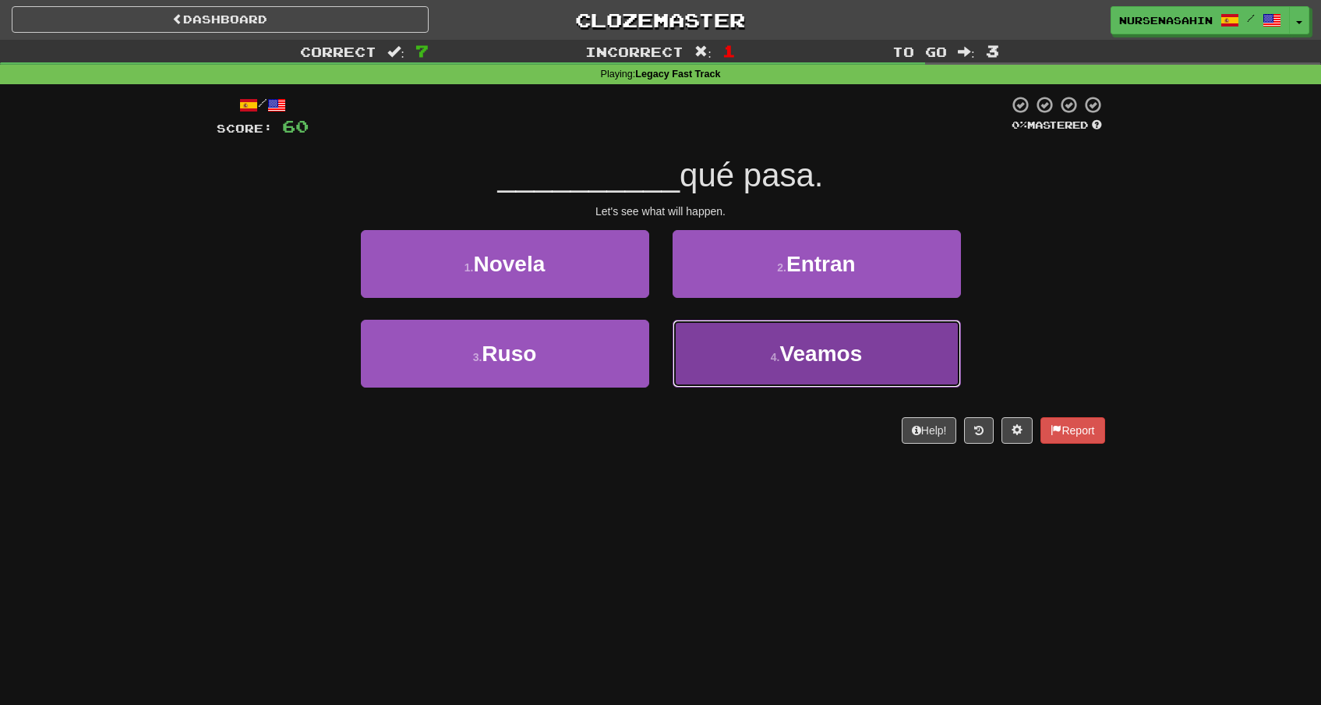
click at [737, 355] on button "4 . Veamos" at bounding box center [817, 354] width 288 height 68
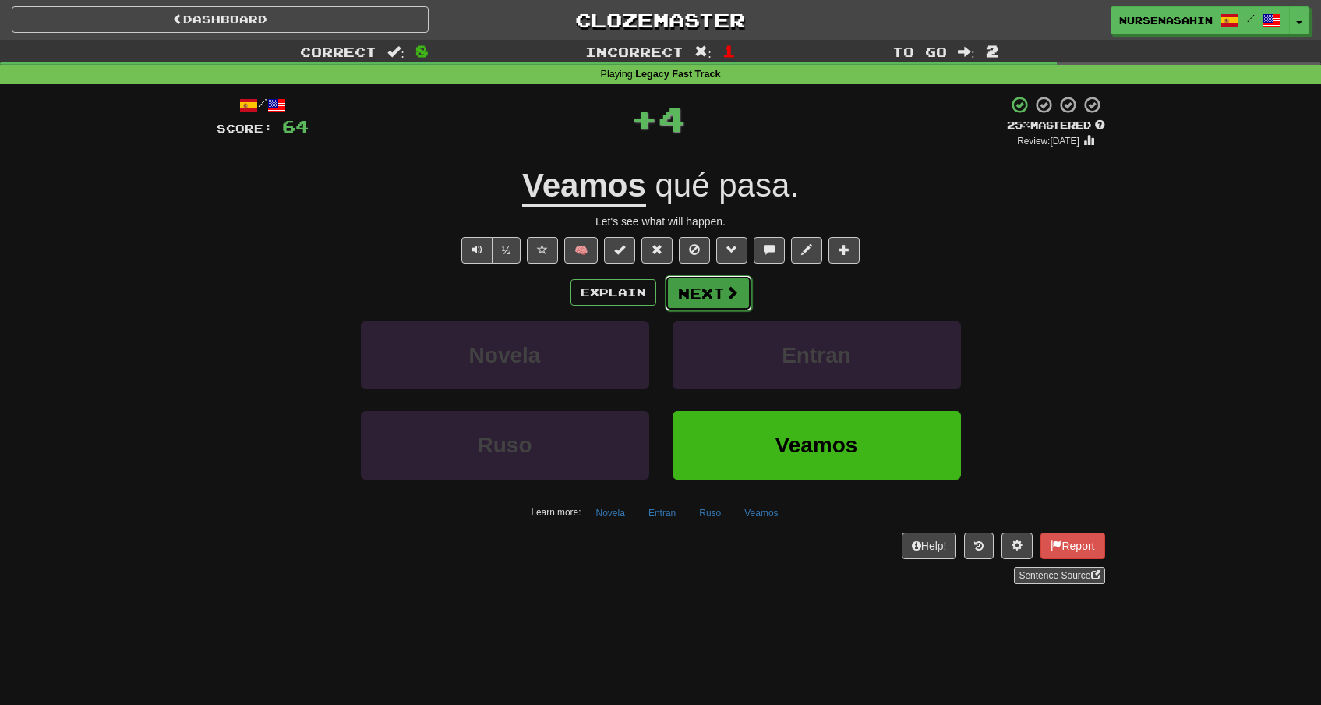
click at [708, 290] on button "Next" at bounding box center [708, 293] width 87 height 36
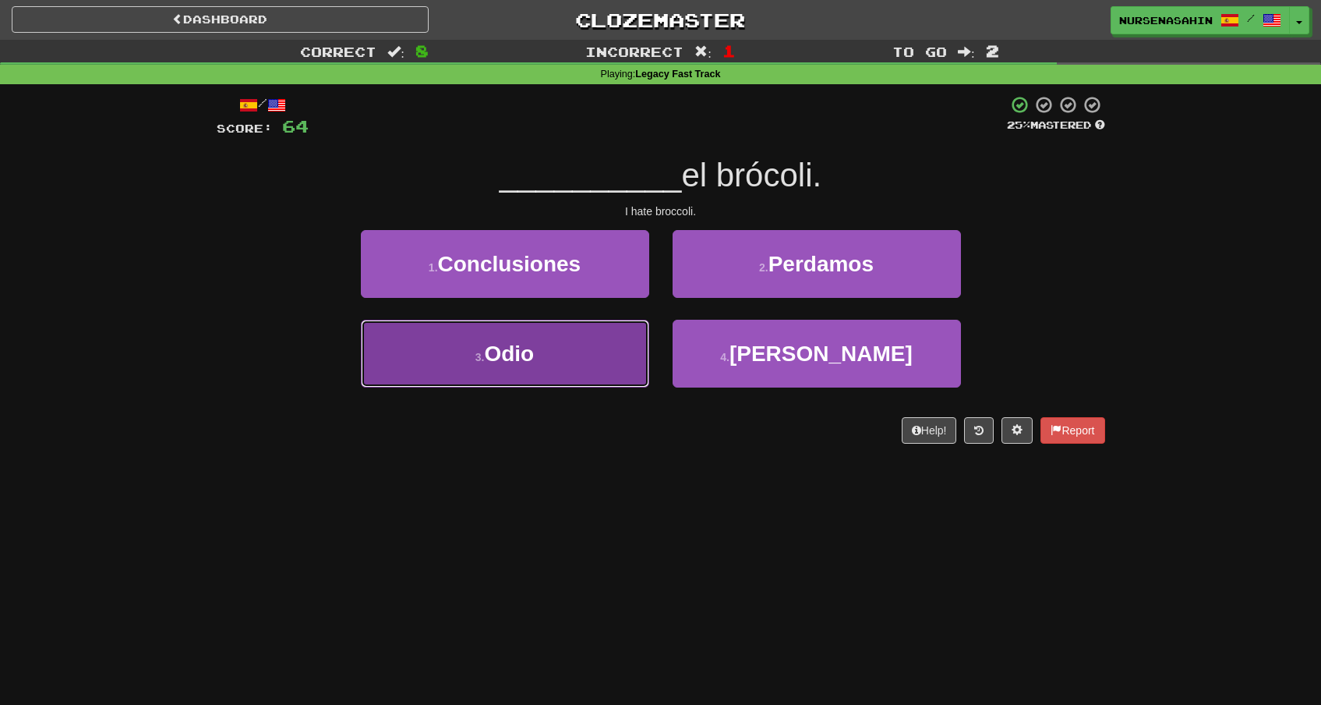
click at [627, 357] on button "3 . Odio" at bounding box center [505, 354] width 288 height 68
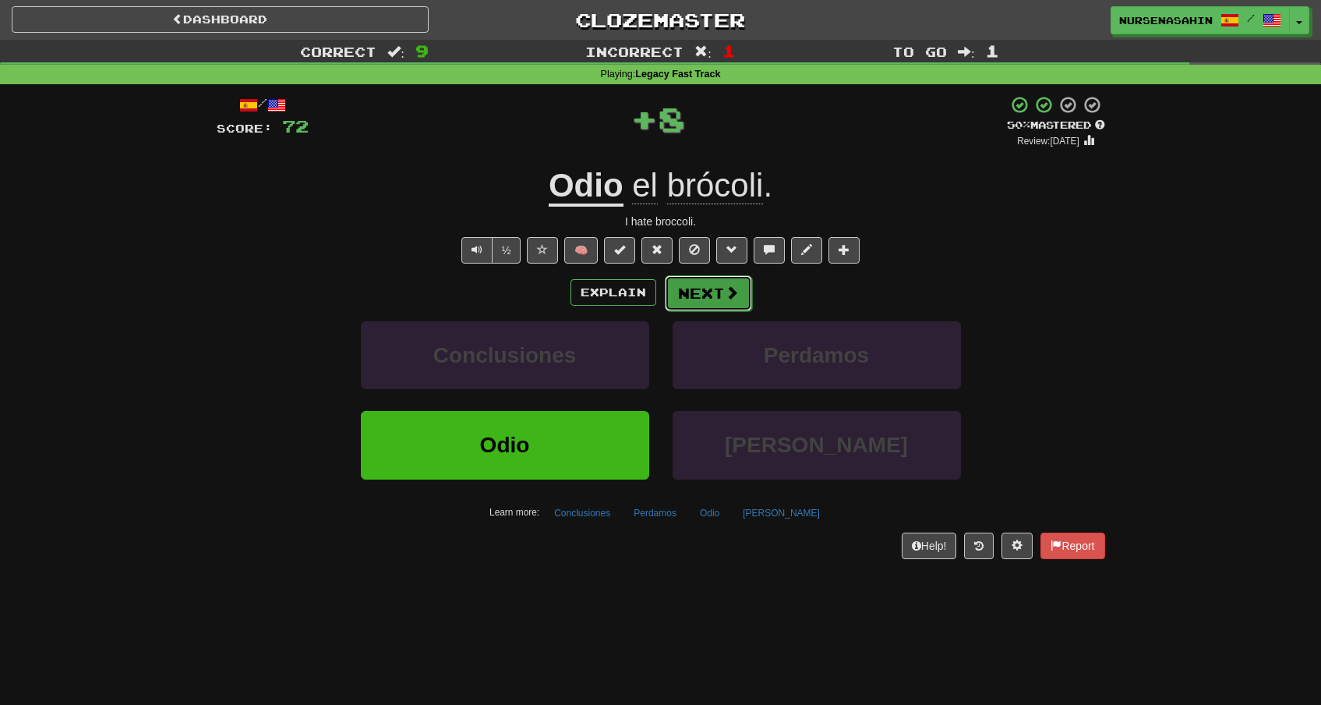
click at [703, 298] on button "Next" at bounding box center [708, 293] width 87 height 36
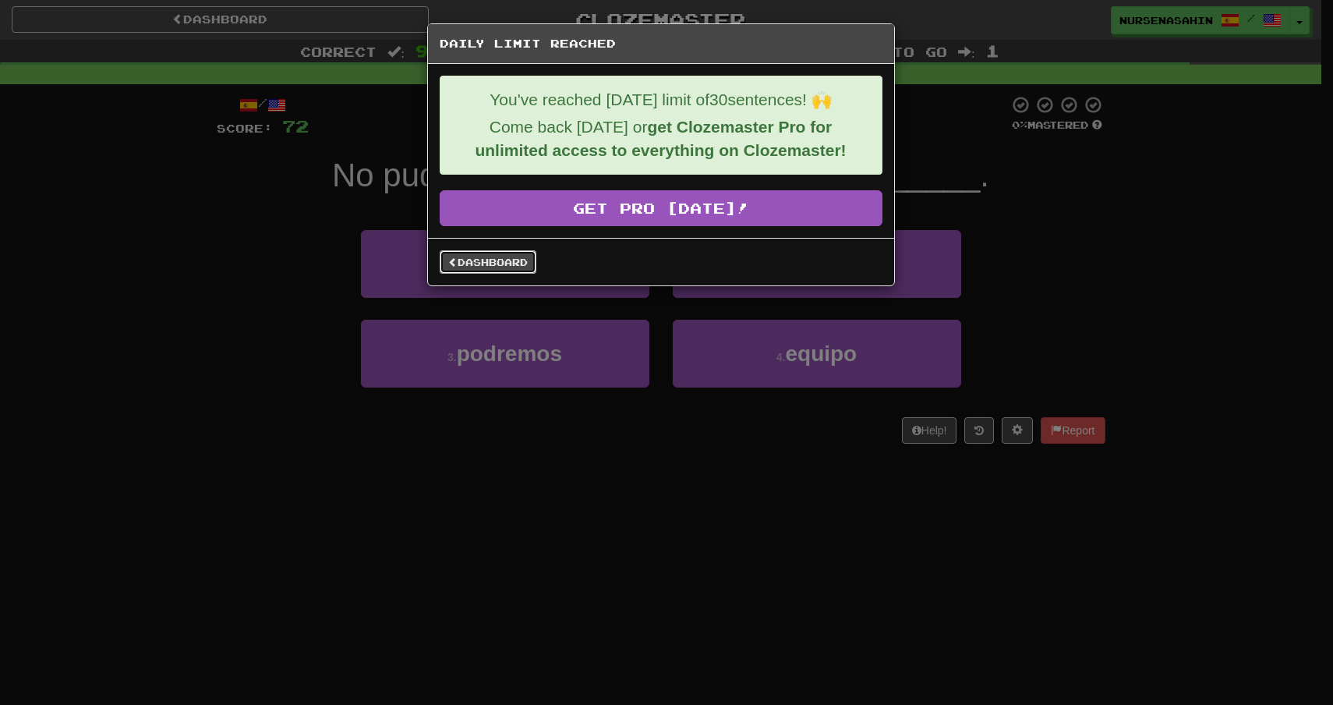
click at [472, 264] on link "Dashboard" at bounding box center [488, 261] width 97 height 23
